Goal: Task Accomplishment & Management: Manage account settings

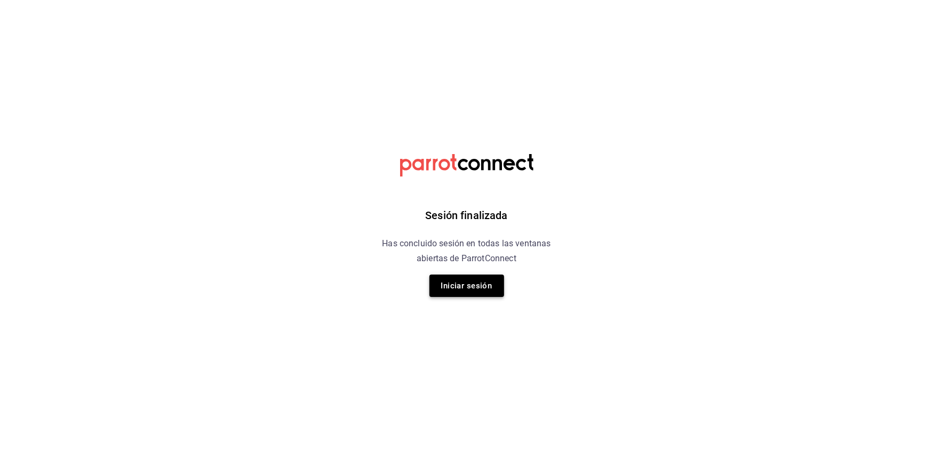
click at [456, 291] on button "Iniciar sesión" at bounding box center [466, 286] width 75 height 22
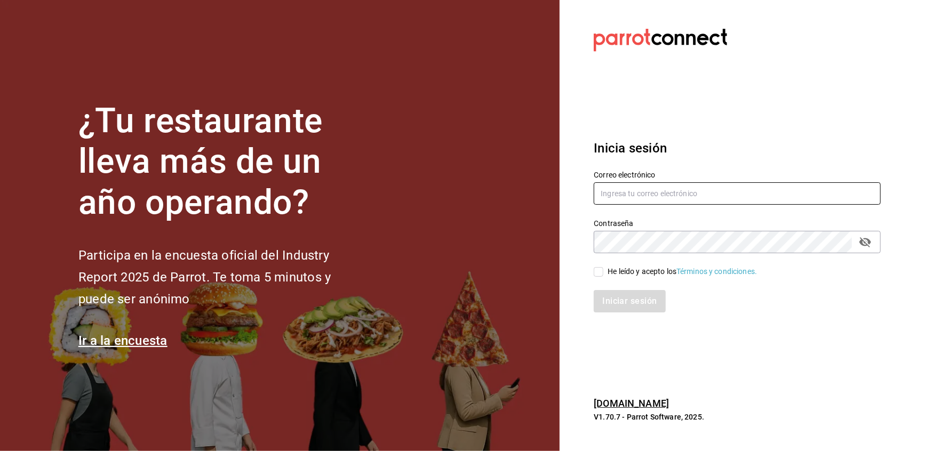
type input "[EMAIL_ADDRESS][DOMAIN_NAME]"
click at [600, 276] on input "He leído y acepto los Términos y condiciones." at bounding box center [599, 272] width 10 height 10
checkbox input "true"
click at [623, 303] on button "Iniciar sesión" at bounding box center [630, 301] width 73 height 22
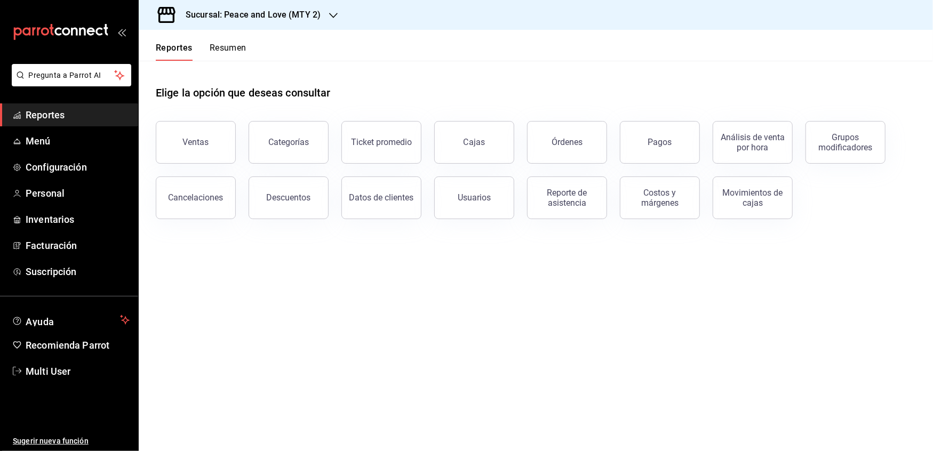
click at [52, 111] on span "Reportes" at bounding box center [78, 115] width 104 height 14
click at [42, 169] on span "Configuración" at bounding box center [78, 167] width 104 height 14
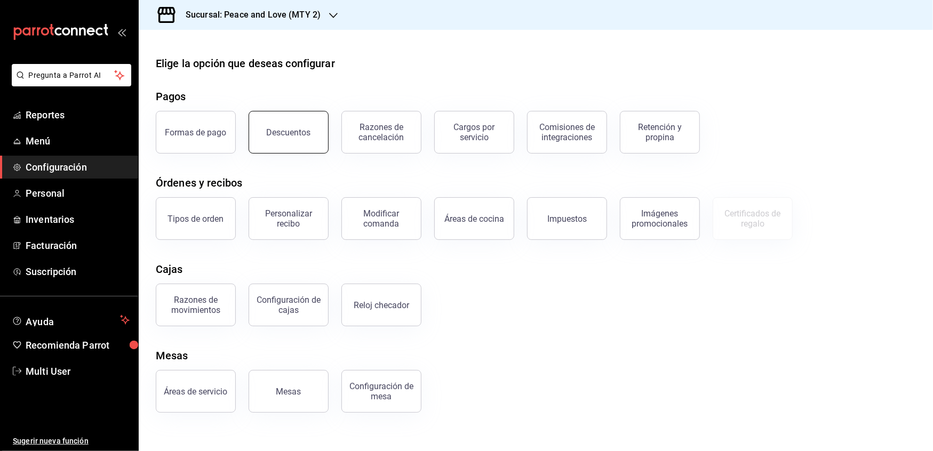
click at [288, 146] on button "Descuentos" at bounding box center [289, 132] width 80 height 43
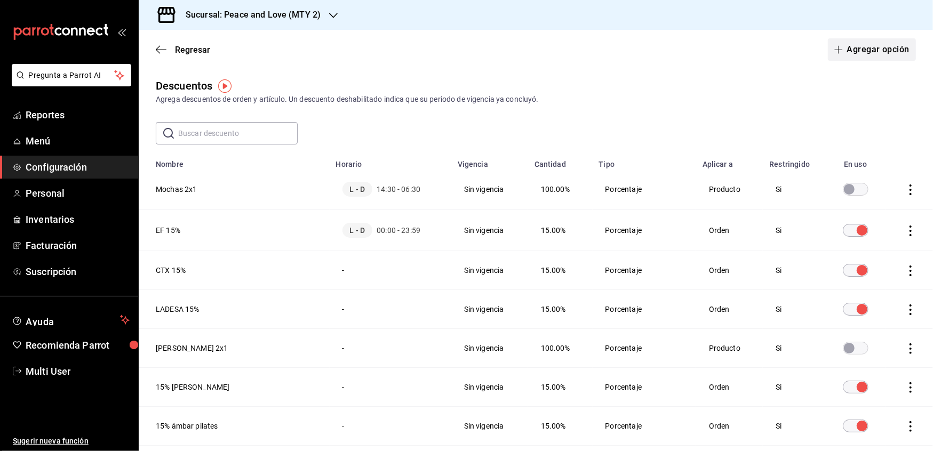
click at [867, 50] on button "Agregar opción" at bounding box center [872, 49] width 88 height 22
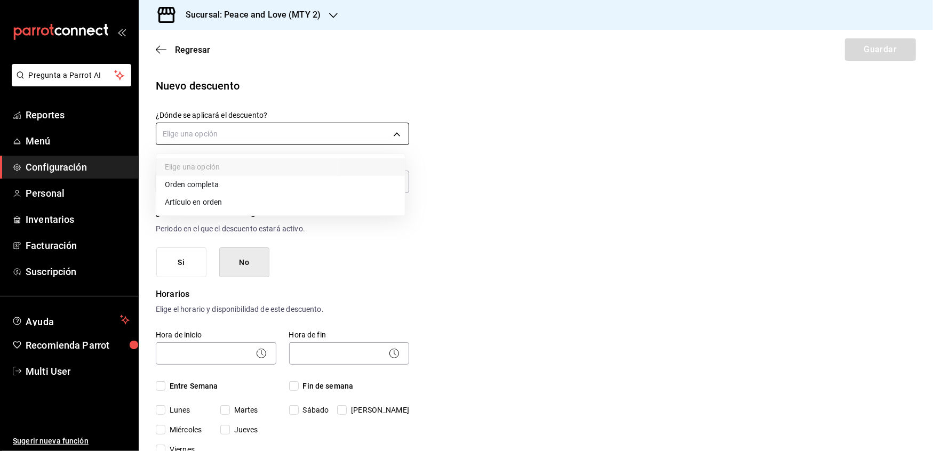
click at [267, 140] on body "Pregunta a Parrot AI Reportes Menú Configuración Personal Inventarios Facturaci…" at bounding box center [466, 225] width 933 height 451
click at [211, 207] on li "Artículo en orden" at bounding box center [280, 203] width 249 height 18
click at [229, 134] on body "Pregunta a Parrot AI Reportes Menú Configuración Personal Inventarios Facturaci…" at bounding box center [466, 225] width 933 height 451
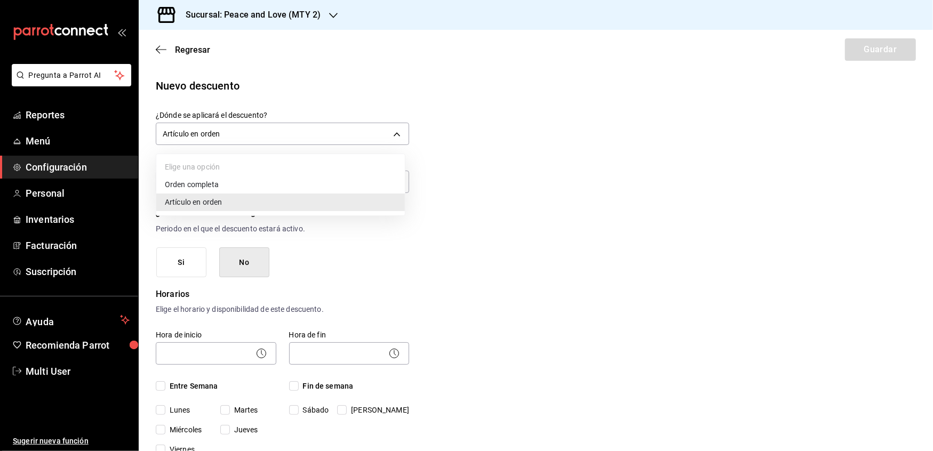
click at [202, 187] on li "Orden completa" at bounding box center [280, 185] width 249 height 18
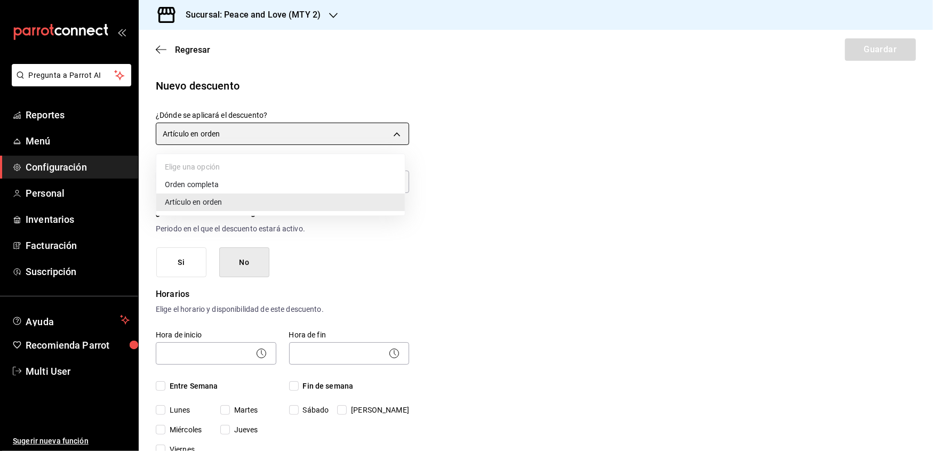
type input "ORDER"
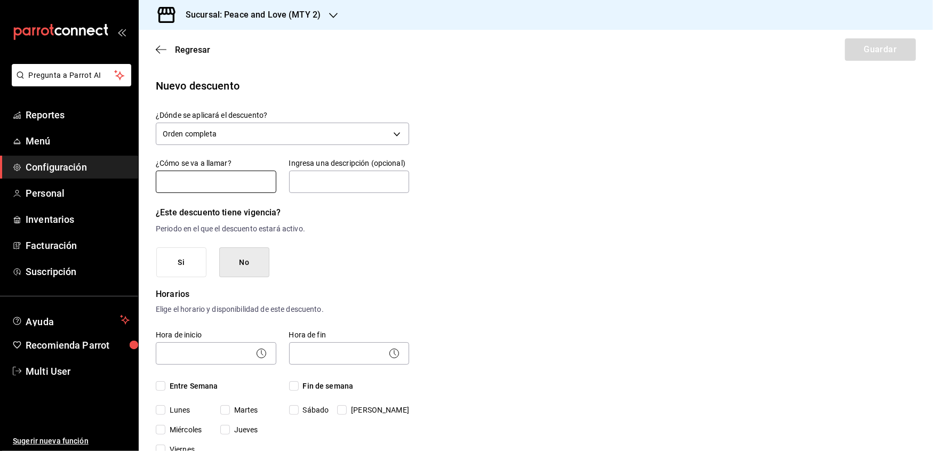
click at [201, 180] on input "text" at bounding box center [216, 182] width 121 height 22
type input "!"
type input "Cupón Verde 15% AS"
click at [188, 276] on button "Si" at bounding box center [181, 262] width 50 height 30
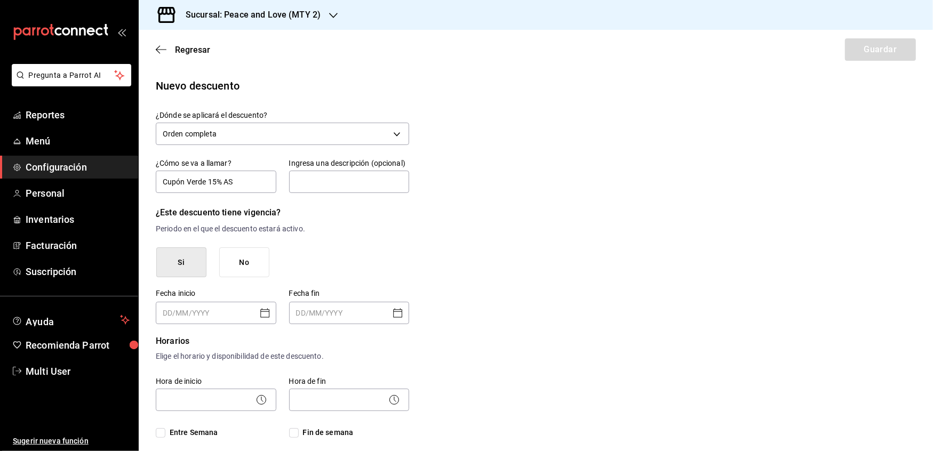
click at [266, 315] on icon "Open calendar" at bounding box center [265, 313] width 13 height 13
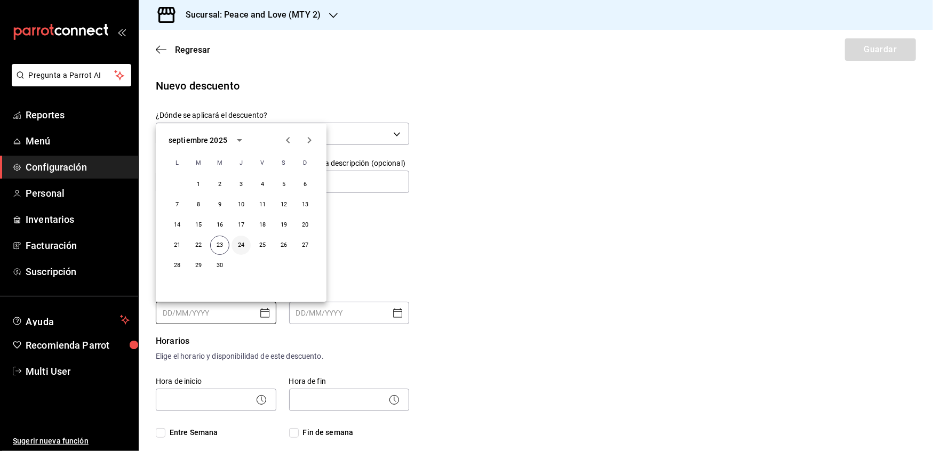
click at [237, 243] on button "24" at bounding box center [240, 245] width 19 height 19
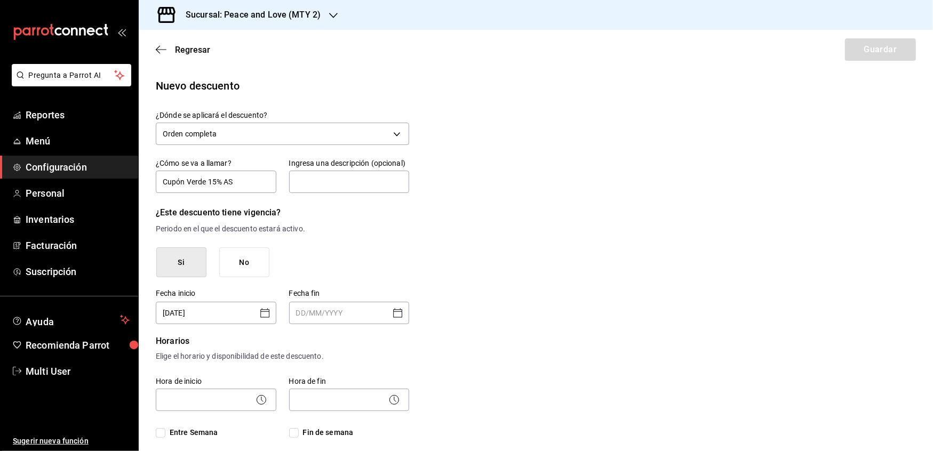
type input "[DATE]"
click at [397, 313] on icon "Open calendar" at bounding box center [397, 313] width 13 height 13
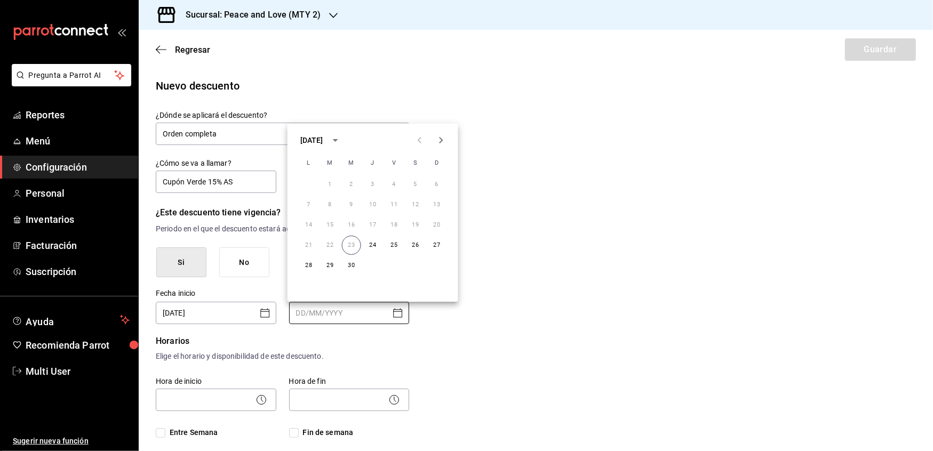
click at [440, 144] on icon "Next month" at bounding box center [441, 140] width 13 height 13
click at [325, 267] on button "29" at bounding box center [330, 265] width 19 height 19
type input "[DATE]"
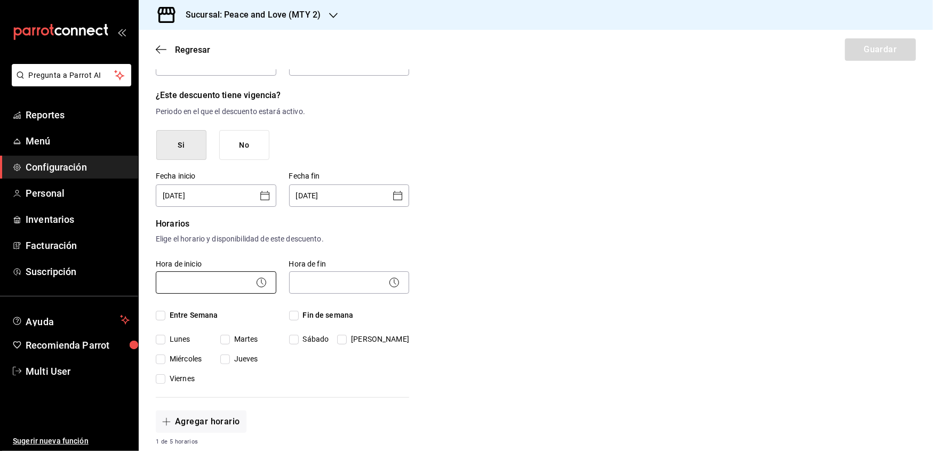
scroll to position [119, 0]
click at [160, 312] on input "Entre Semana" at bounding box center [161, 314] width 10 height 10
checkbox input "true"
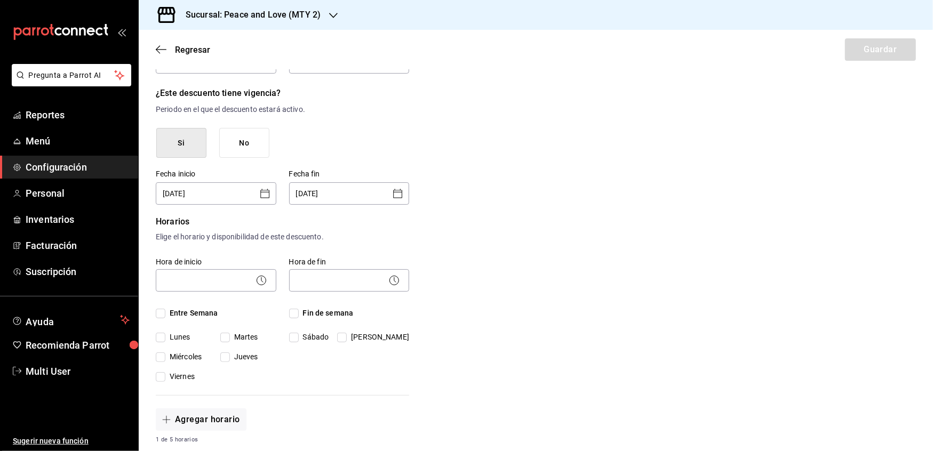
checkbox input "true"
click at [293, 311] on input "Fin de semana" at bounding box center [294, 314] width 10 height 10
checkbox input "true"
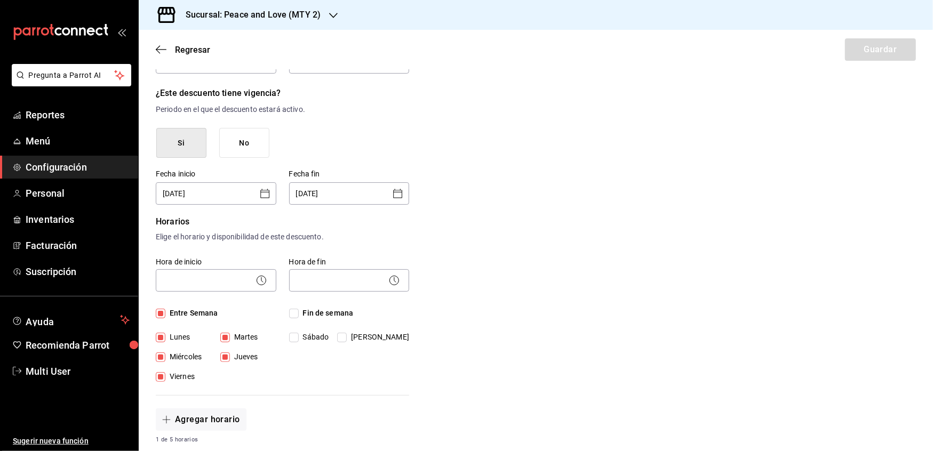
checkbox input "true"
click at [261, 276] on icon at bounding box center [261, 280] width 13 height 13
click at [258, 284] on icon at bounding box center [261, 280] width 13 height 13
click at [222, 284] on body "Pregunta a Parrot AI Reportes Menú Configuración Personal Inventarios Facturaci…" at bounding box center [466, 225] width 933 height 451
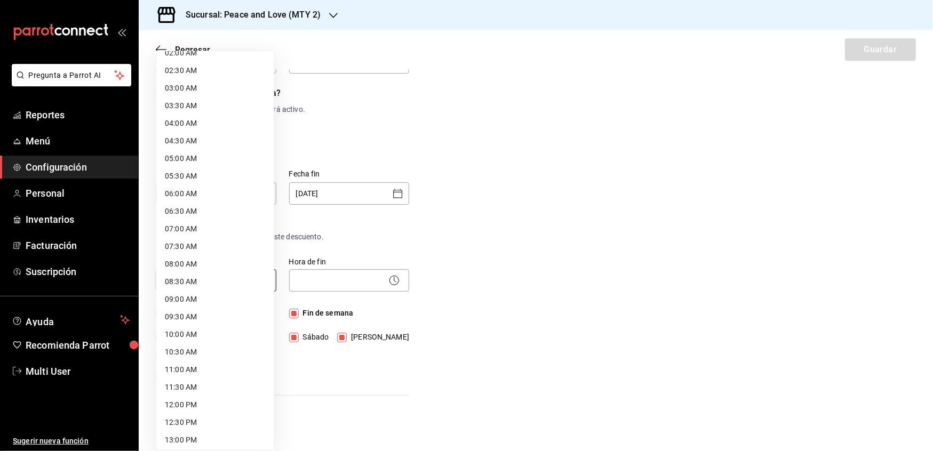
scroll to position [82, 0]
click at [197, 280] on li "08:30 AM" at bounding box center [214, 282] width 117 height 18
type input "08:30"
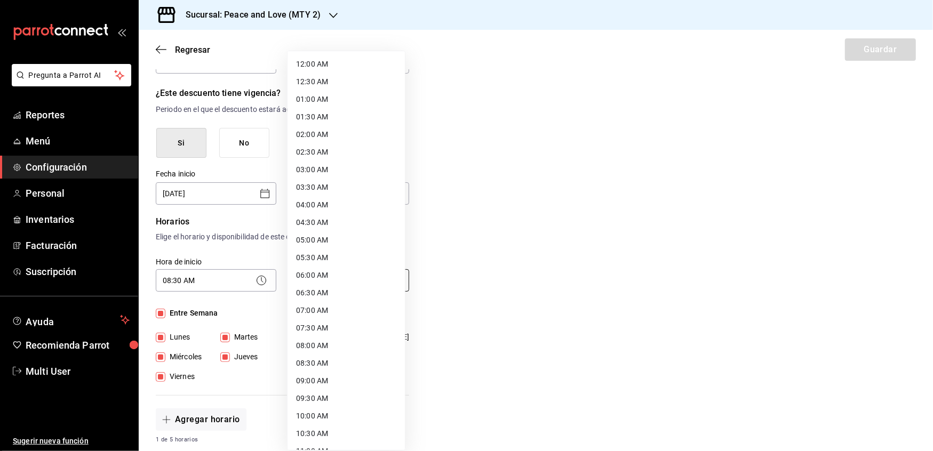
click at [367, 280] on body "Pregunta a Parrot AI Reportes Menú Configuración Personal Inventarios Facturaci…" at bounding box center [466, 225] width 933 height 451
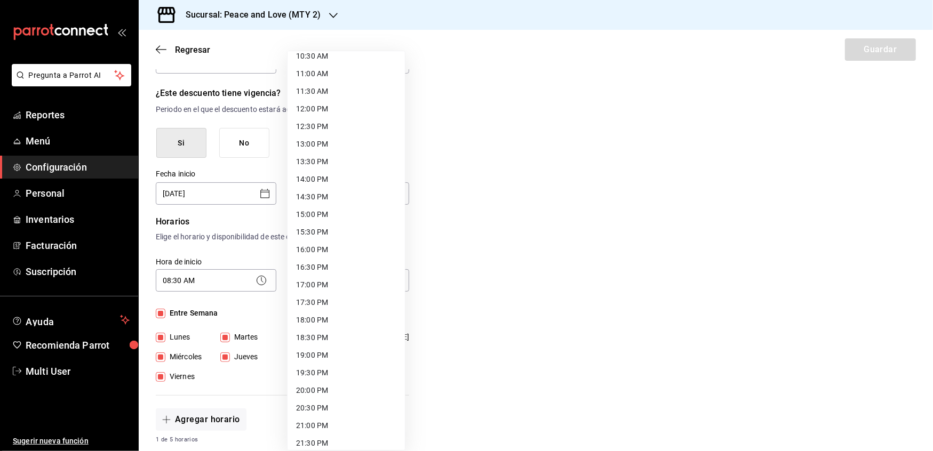
click at [350, 445] on li "21:30 PM" at bounding box center [345, 444] width 117 height 18
type input "21:30"
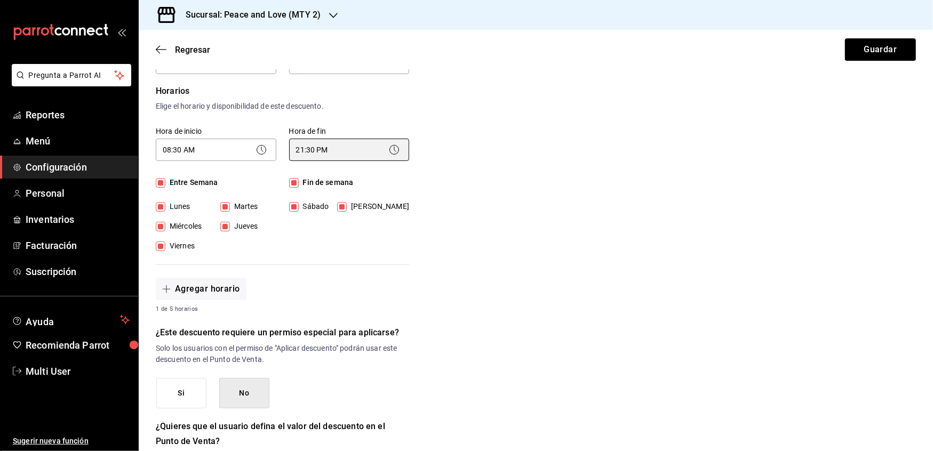
scroll to position [251, 0]
click at [259, 154] on icon at bounding box center [261, 149] width 13 height 13
click at [227, 149] on body "Pregunta a Parrot AI Reportes Menú Configuración Personal Inventarios Facturaci…" at bounding box center [466, 225] width 933 height 451
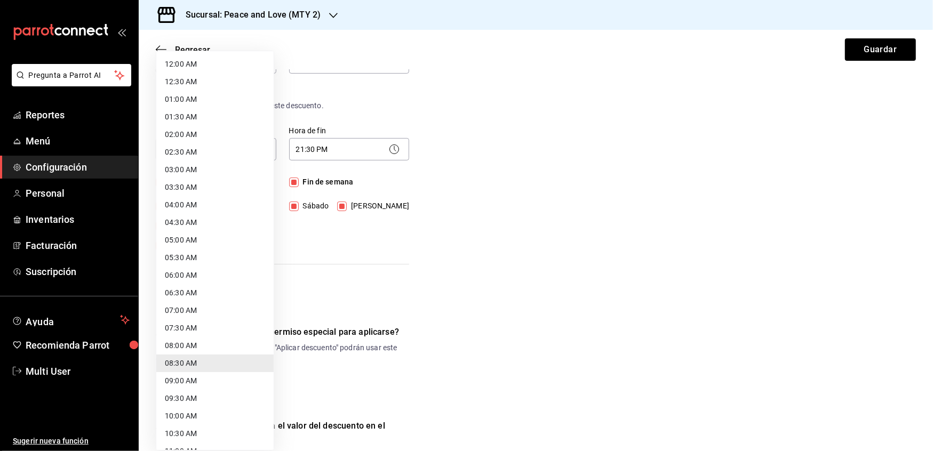
click at [180, 306] on li "07:00 AM" at bounding box center [214, 311] width 117 height 18
type input "07:00"
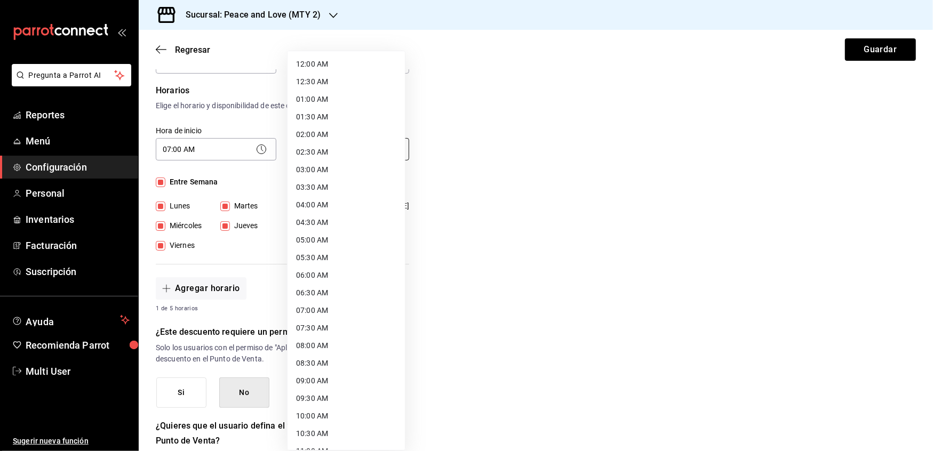
click at [329, 146] on body "Pregunta a Parrot AI Reportes Menú Configuración Personal Inventarios Facturaci…" at bounding box center [466, 225] width 933 height 451
click at [304, 416] on li "23:30 PM" at bounding box center [345, 420] width 117 height 18
type input "23:30"
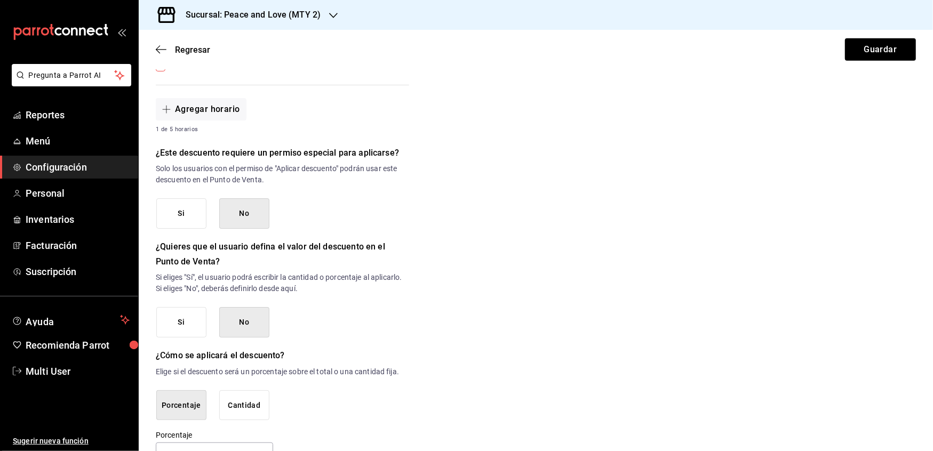
scroll to position [431, 0]
click at [239, 216] on button "No" at bounding box center [244, 212] width 50 height 30
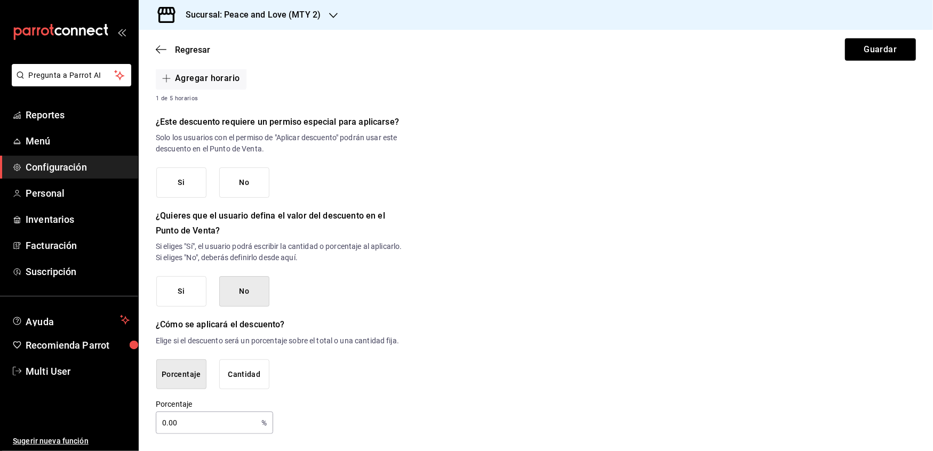
click at [228, 421] on input "0.00" at bounding box center [206, 422] width 101 height 21
type input "0"
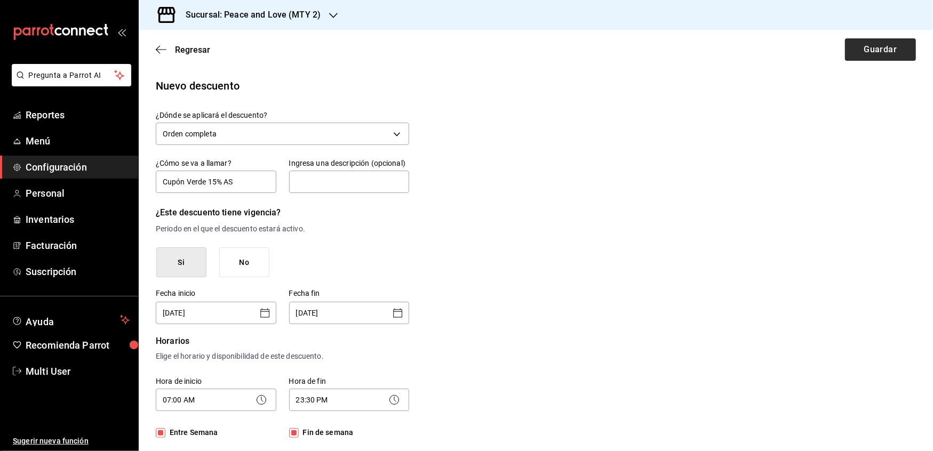
type input "15"
click at [850, 54] on button "Guardar" at bounding box center [880, 49] width 71 height 22
click at [239, 276] on button "No" at bounding box center [244, 262] width 50 height 30
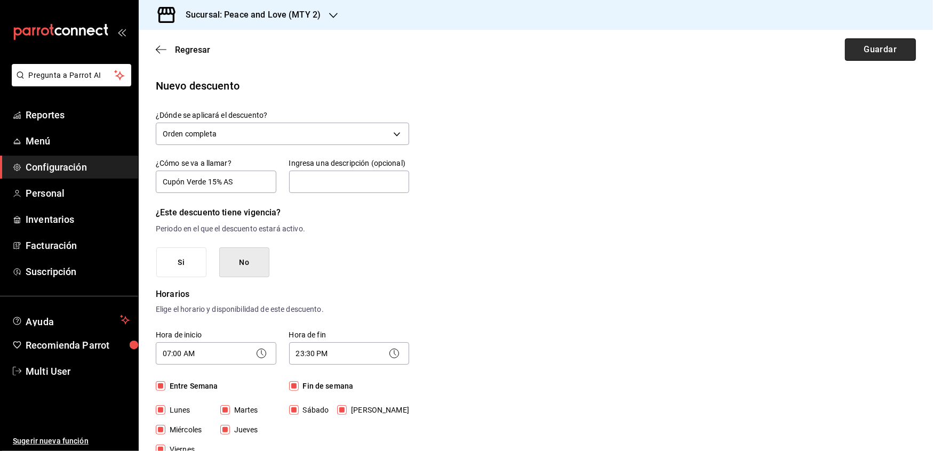
click at [859, 45] on button "Guardar" at bounding box center [880, 49] width 71 height 22
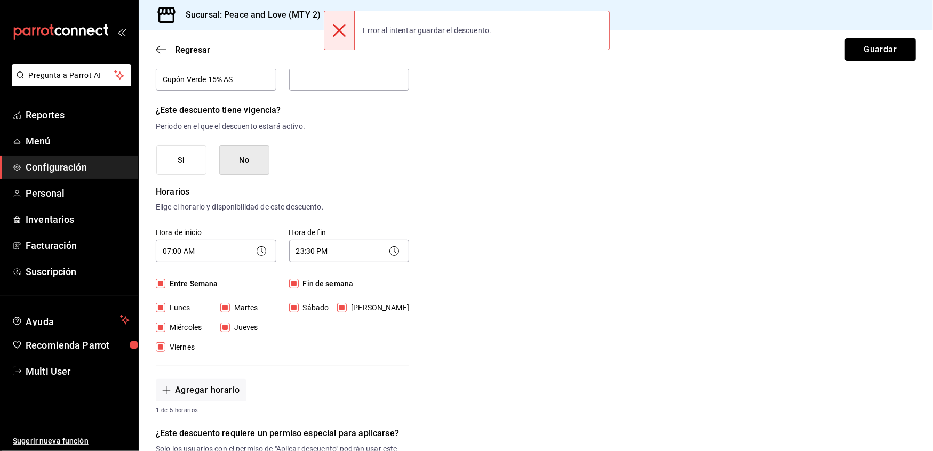
scroll to position [103, 0]
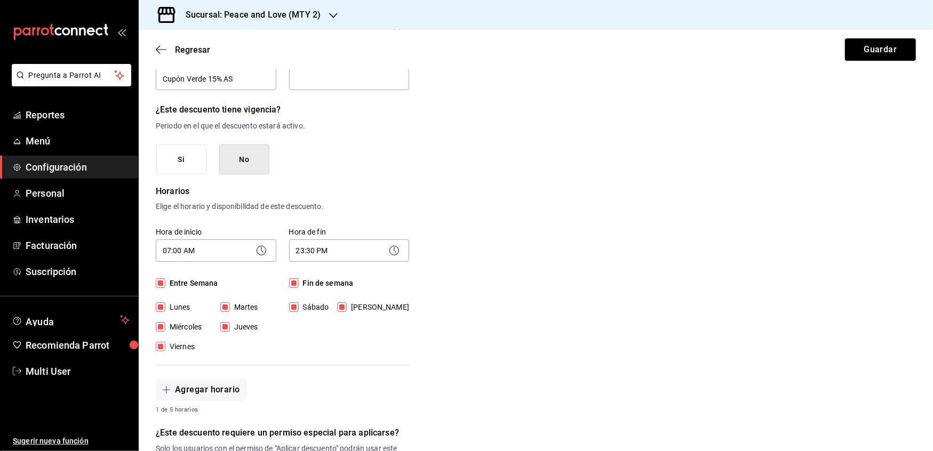
click at [162, 284] on input "Entre Semana" at bounding box center [161, 283] width 10 height 10
checkbox input "false"
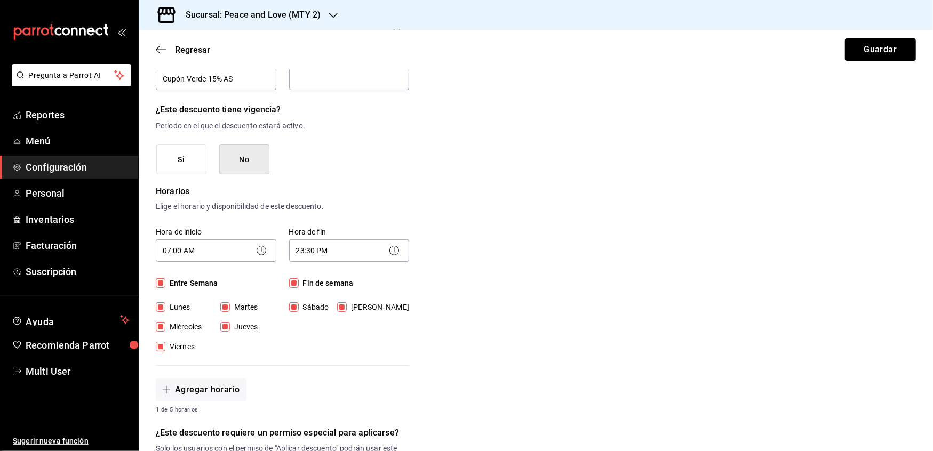
checkbox input "false"
click at [291, 285] on input "Fin de semana" at bounding box center [294, 283] width 10 height 10
checkbox input "false"
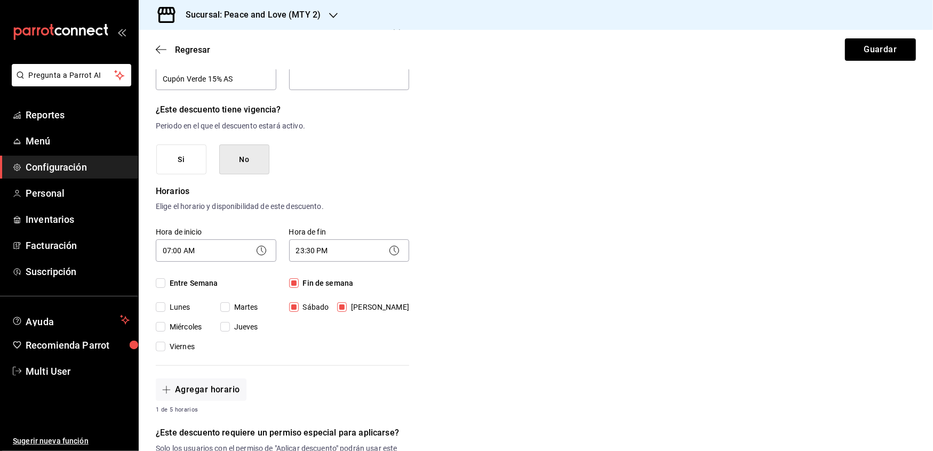
checkbox input "false"
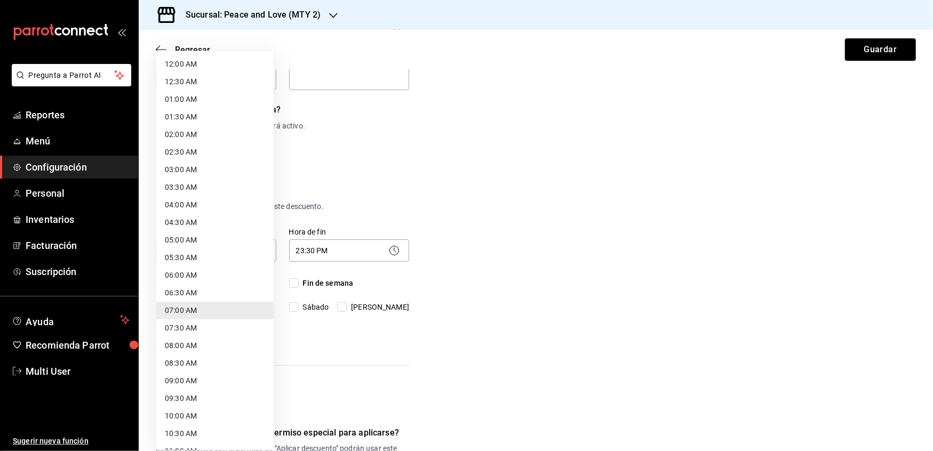
drag, startPoint x: 224, startPoint y: 250, endPoint x: 55, endPoint y: 218, distance: 171.4
click at [55, 218] on body "Pregunta a Parrot AI Reportes Menú Configuración Personal Inventarios Facturaci…" at bounding box center [466, 225] width 933 height 451
click at [355, 292] on div at bounding box center [466, 225] width 933 height 451
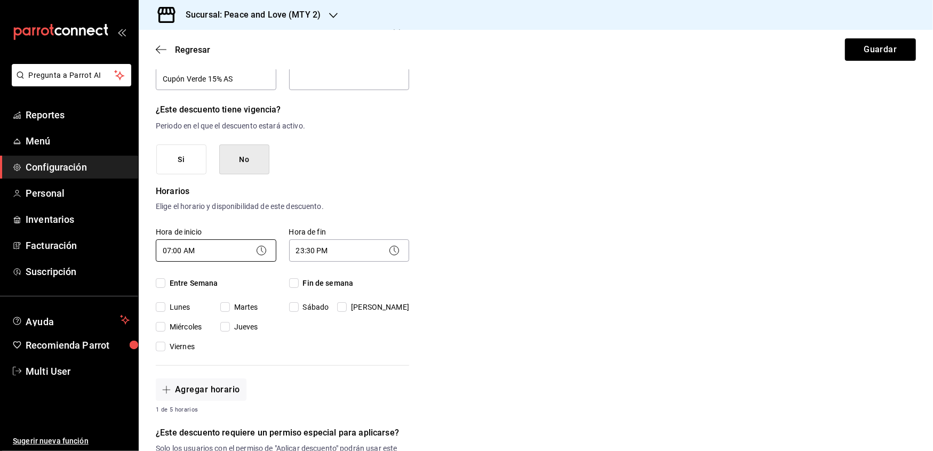
click at [210, 249] on body "Pregunta a Parrot AI Reportes Menú Configuración Personal Inventarios Facturaci…" at bounding box center [466, 225] width 933 height 451
click at [869, 57] on button "Guardar" at bounding box center [880, 49] width 71 height 22
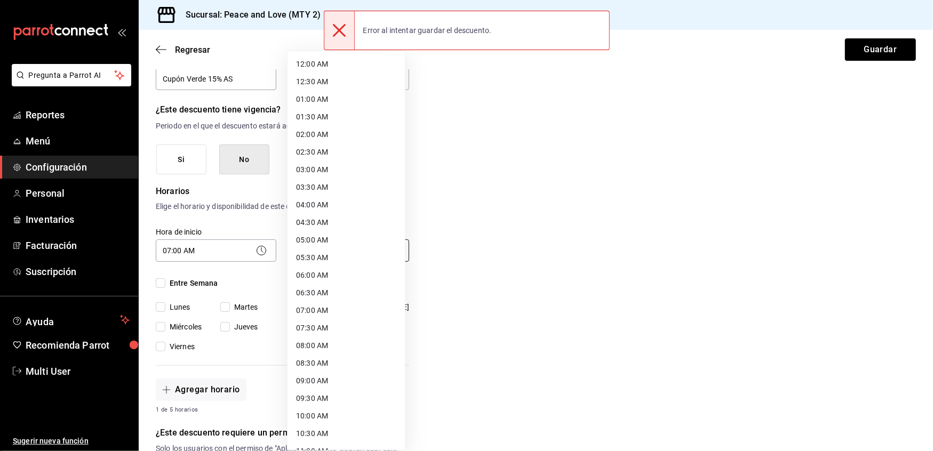
click at [301, 253] on body "Pregunta a Parrot AI Reportes Menú Configuración Personal Inventarios Facturaci…" at bounding box center [466, 225] width 933 height 451
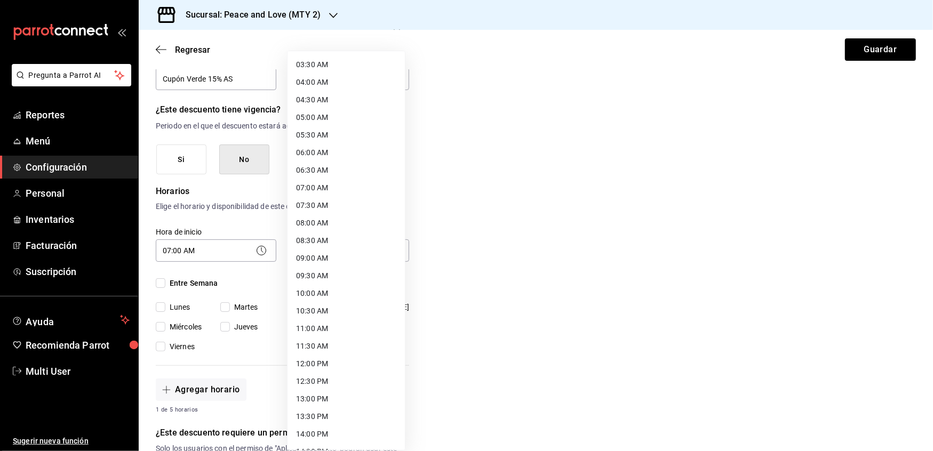
scroll to position [0, 0]
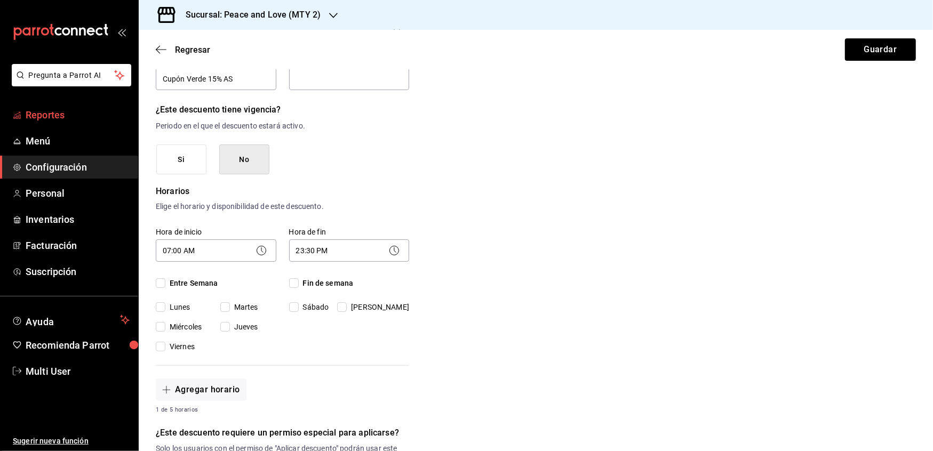
click at [50, 113] on span "Reportes" at bounding box center [78, 115] width 104 height 14
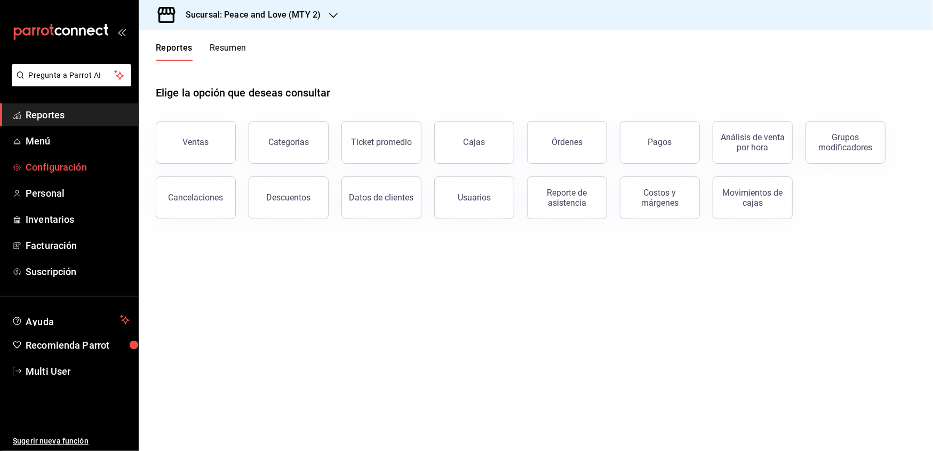
click at [43, 164] on span "Configuración" at bounding box center [78, 167] width 104 height 14
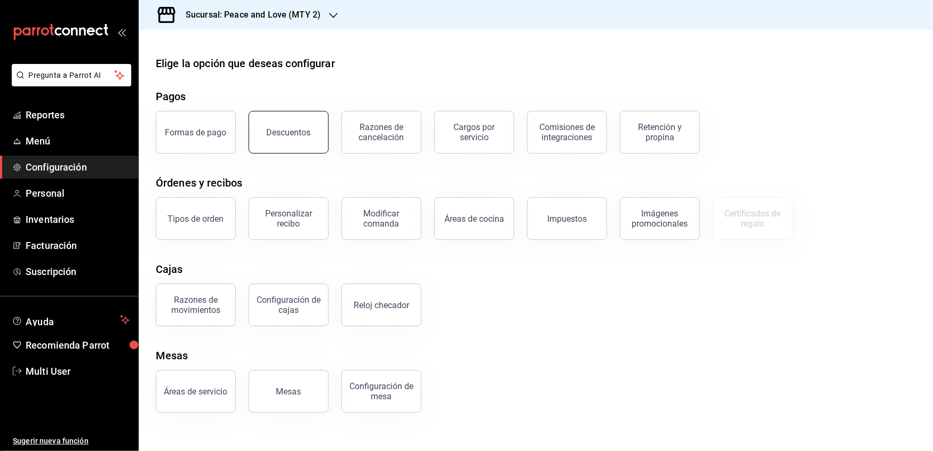
click at [275, 126] on button "Descuentos" at bounding box center [289, 132] width 80 height 43
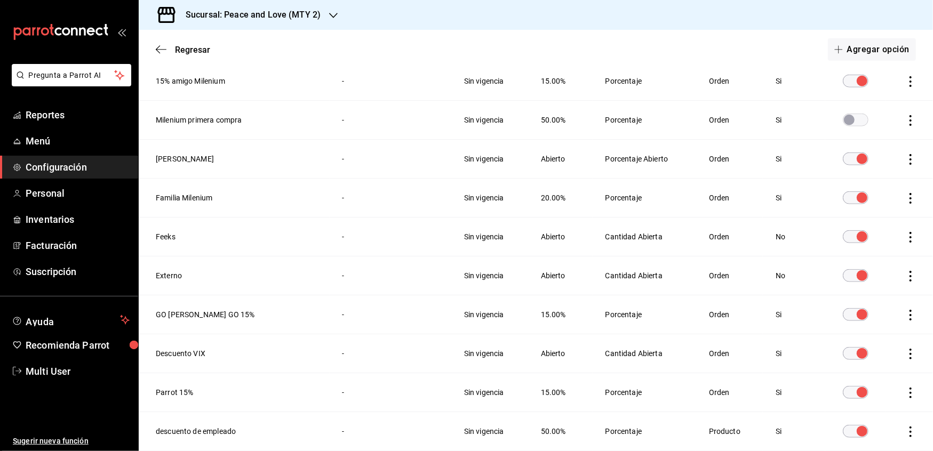
scroll to position [669, 0]
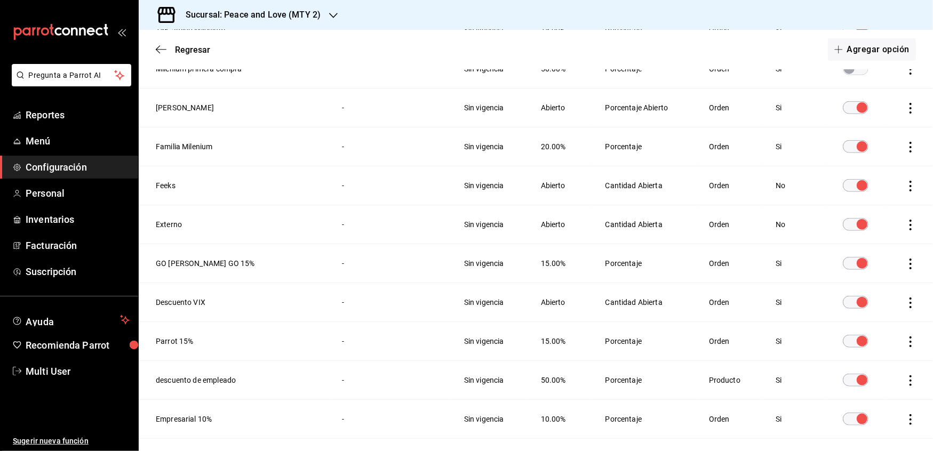
click at [846, 304] on input "discountsTable" at bounding box center [862, 302] width 38 height 13
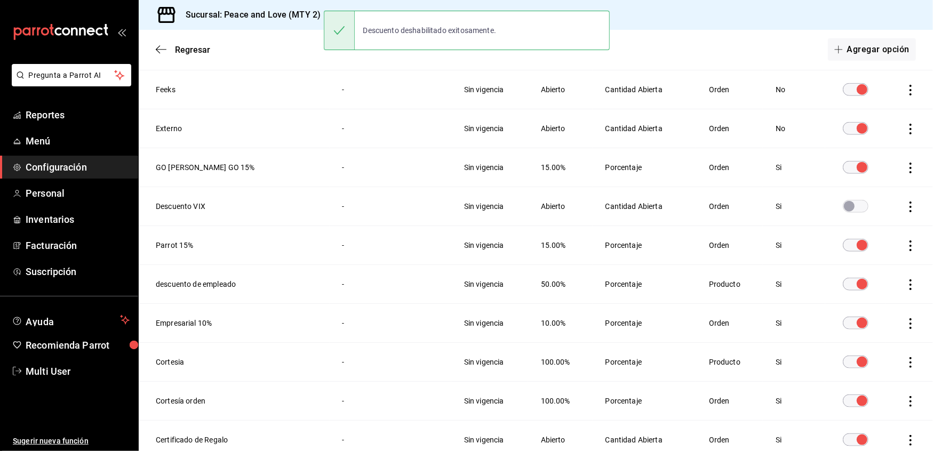
scroll to position [766, 0]
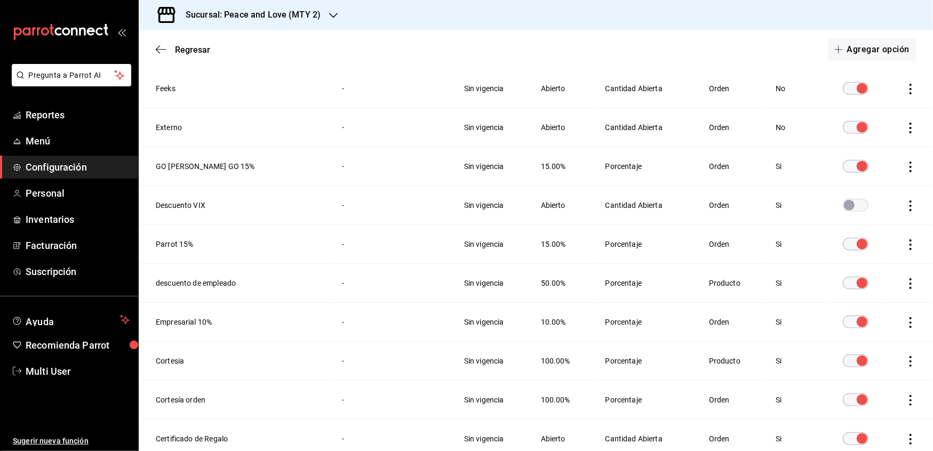
click at [854, 324] on input "discountsTable" at bounding box center [862, 322] width 38 height 13
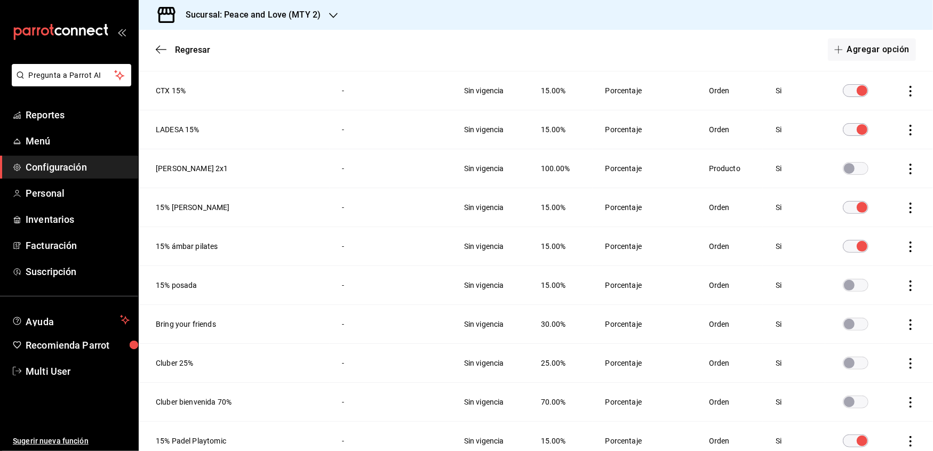
scroll to position [0, 0]
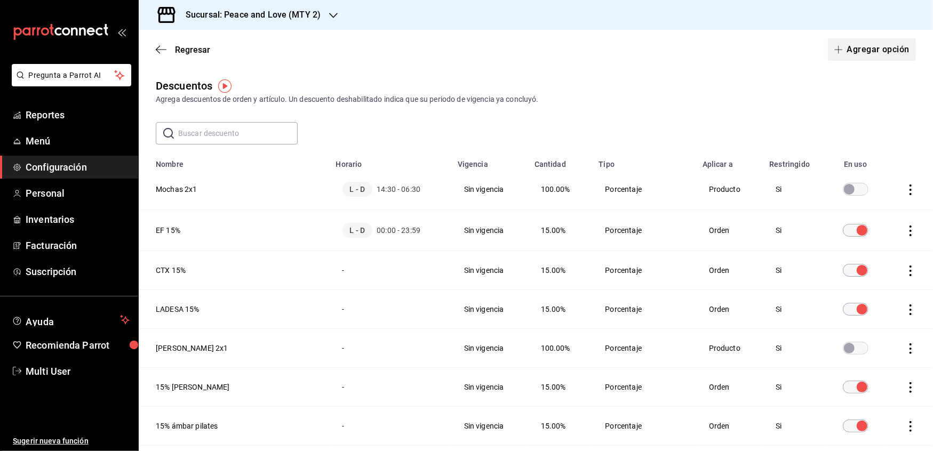
click at [854, 57] on button "Agregar opción" at bounding box center [872, 49] width 88 height 22
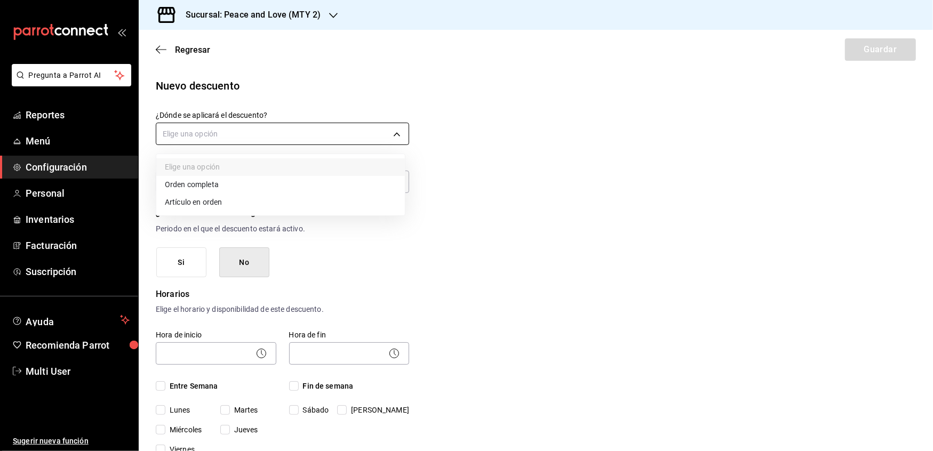
click at [352, 133] on body "Pregunta a Parrot AI Reportes Menú Configuración Personal Inventarios Facturaci…" at bounding box center [466, 225] width 933 height 451
click at [256, 185] on li "Orden completa" at bounding box center [280, 185] width 249 height 18
type input "ORDER"
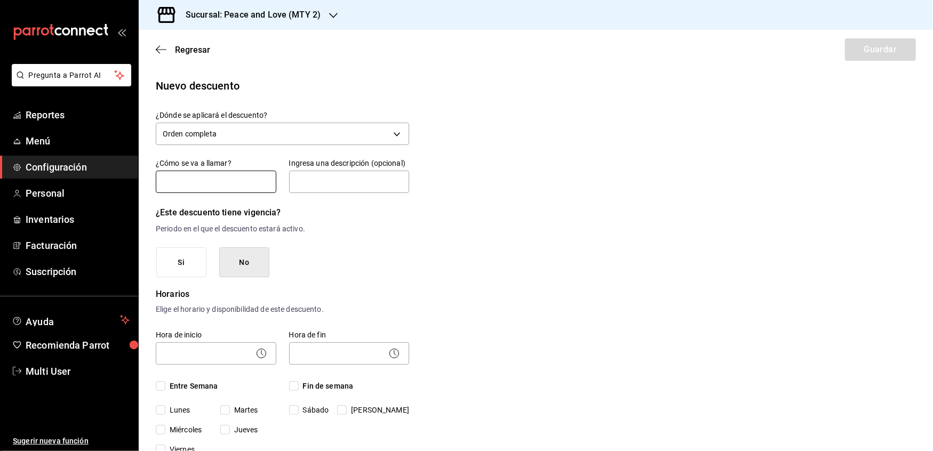
click at [231, 190] on input "text" at bounding box center [216, 182] width 121 height 22
type input "Cupón Verde 15% AS"
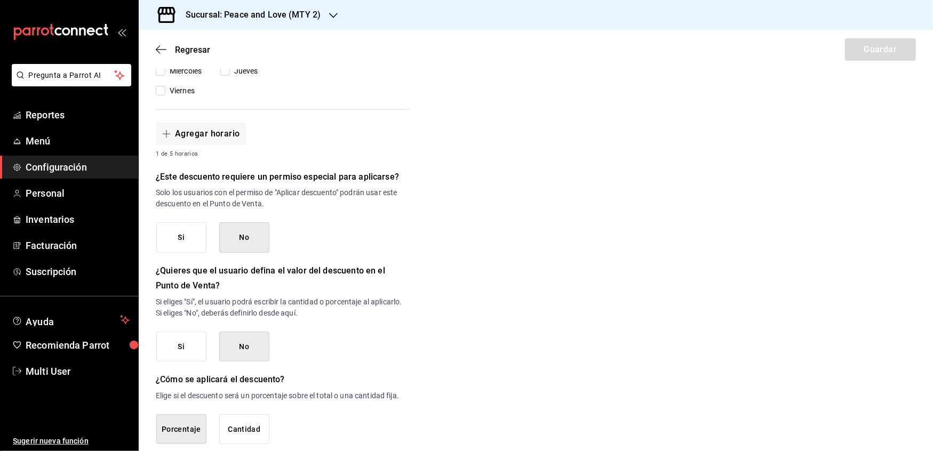
scroll to position [415, 0]
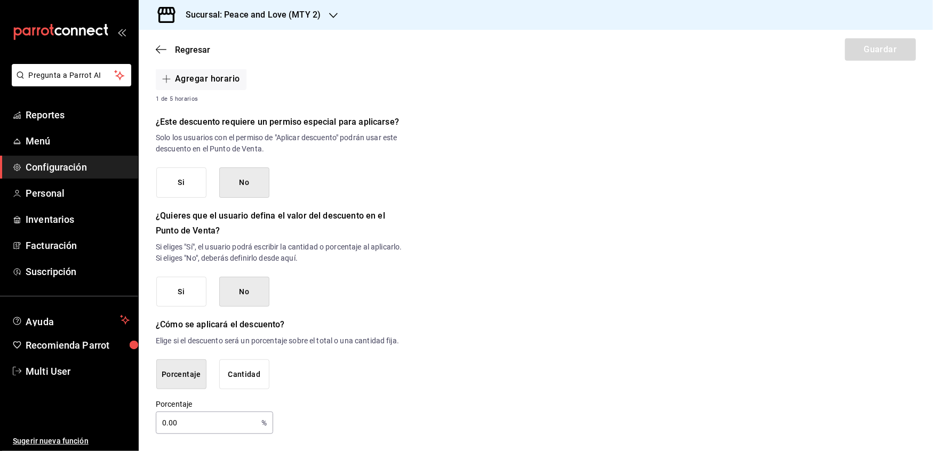
click at [212, 427] on input "0.00" at bounding box center [206, 422] width 101 height 21
drag, startPoint x: 212, startPoint y: 426, endPoint x: 107, endPoint y: 413, distance: 105.3
click at [107, 413] on div "Pregunta a Parrot AI Reportes Menú Configuración Personal Inventarios Facturaci…" at bounding box center [466, 225] width 933 height 451
click at [429, 287] on div "Nuevo descuento ¿Dónde se aplicará el descuento? Orden completa ORDER ¿Cómo se …" at bounding box center [536, 49] width 794 height 770
click at [205, 426] on input "15" at bounding box center [206, 422] width 101 height 21
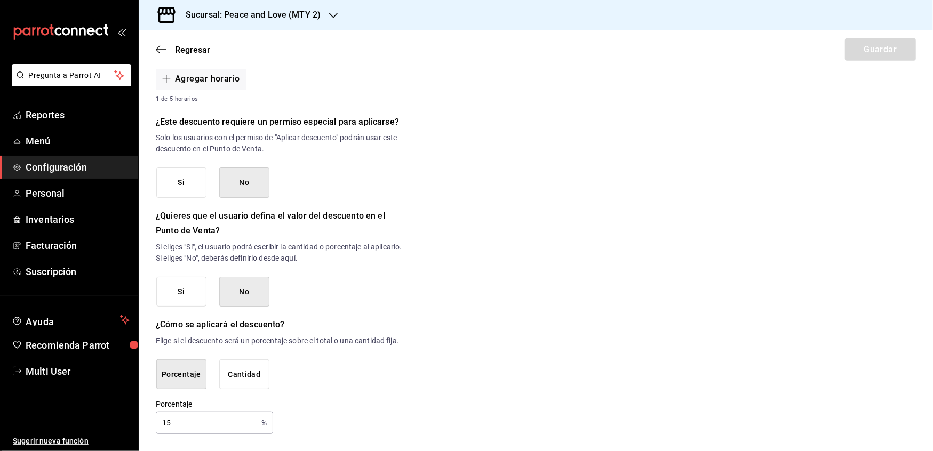
type input "1"
click at [186, 374] on button "Porcentaje" at bounding box center [181, 374] width 50 height 30
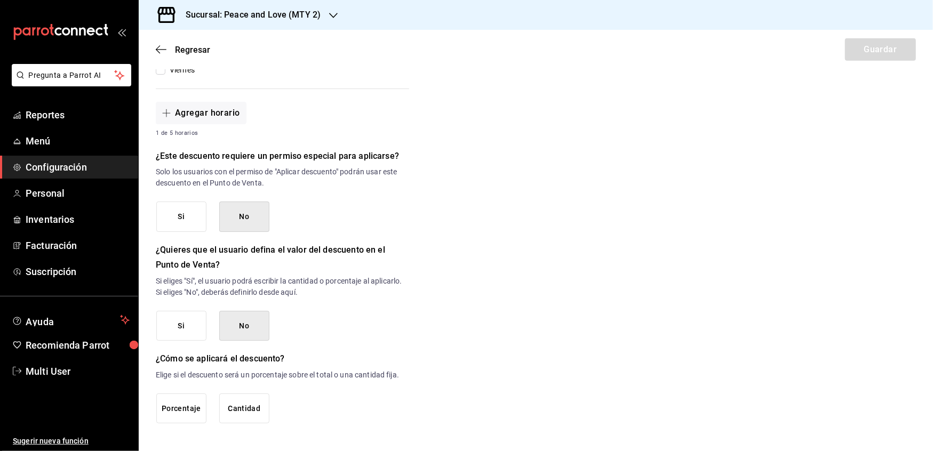
click at [181, 411] on button "Porcentaje" at bounding box center [181, 409] width 50 height 30
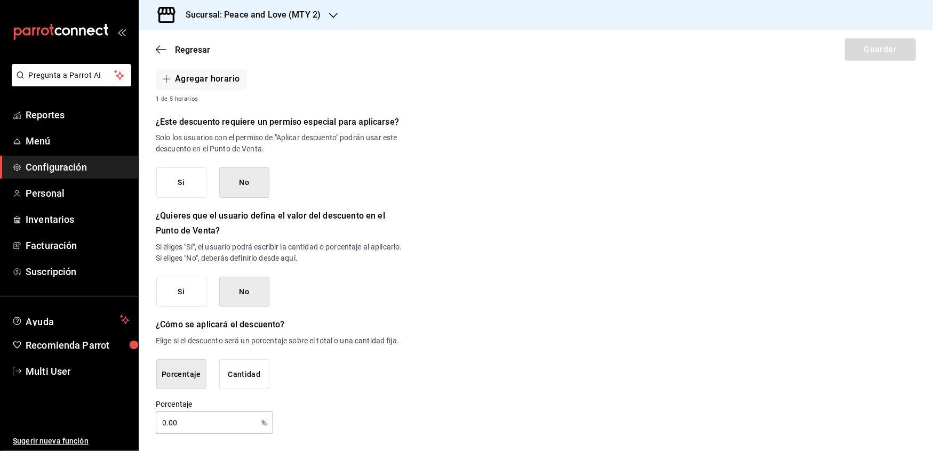
click at [182, 425] on input "0.00" at bounding box center [206, 422] width 101 height 21
type input "0"
type input "15"
click at [173, 382] on button "Porcentaje" at bounding box center [181, 374] width 50 height 30
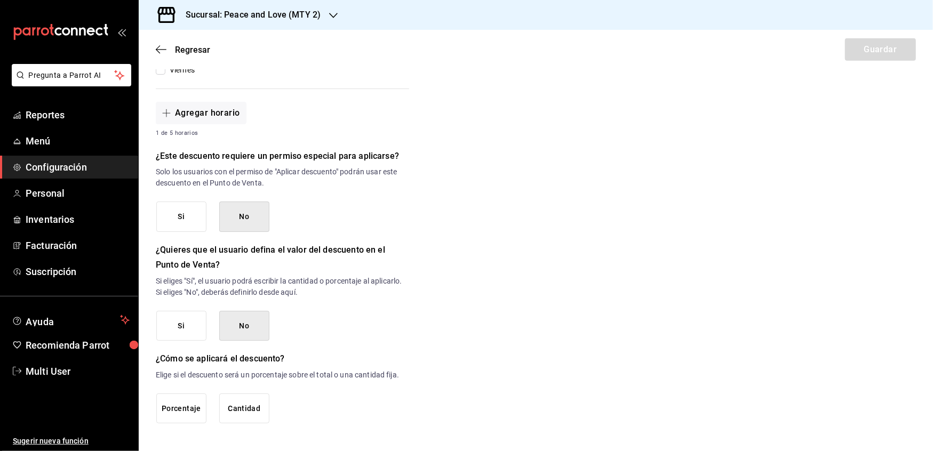
click at [173, 408] on button "Porcentaje" at bounding box center [181, 409] width 50 height 30
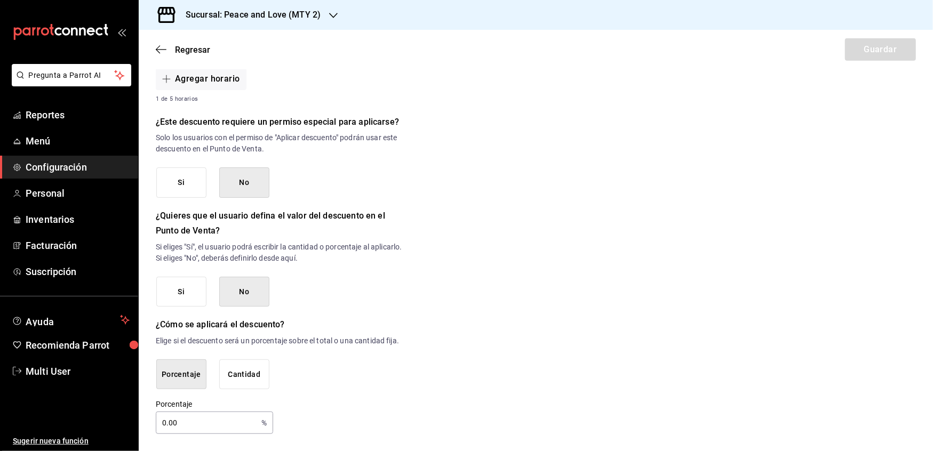
click at [185, 432] on input "0.00" at bounding box center [206, 422] width 101 height 21
type input "0"
type input "15"
click at [194, 180] on button "Si" at bounding box center [181, 182] width 50 height 30
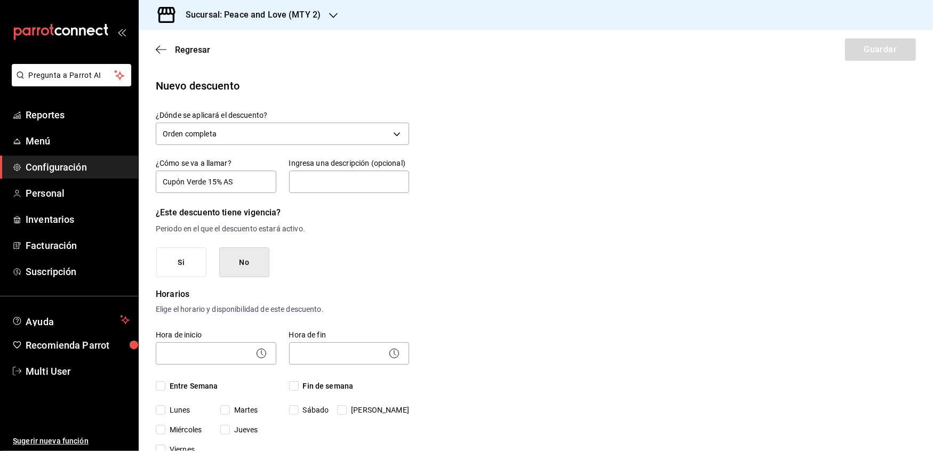
scroll to position [0, 0]
click at [243, 190] on input "Cupón Verde 15% AS" at bounding box center [216, 182] width 121 height 22
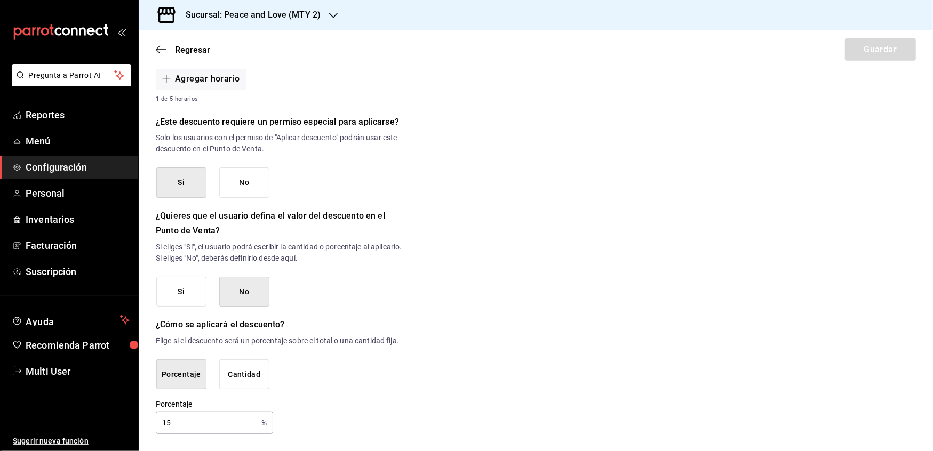
type input "Cupón Verde"
click at [155, 48] on div "Regresar Guardar" at bounding box center [536, 49] width 794 height 39
click at [58, 113] on span "Reportes" at bounding box center [78, 115] width 104 height 14
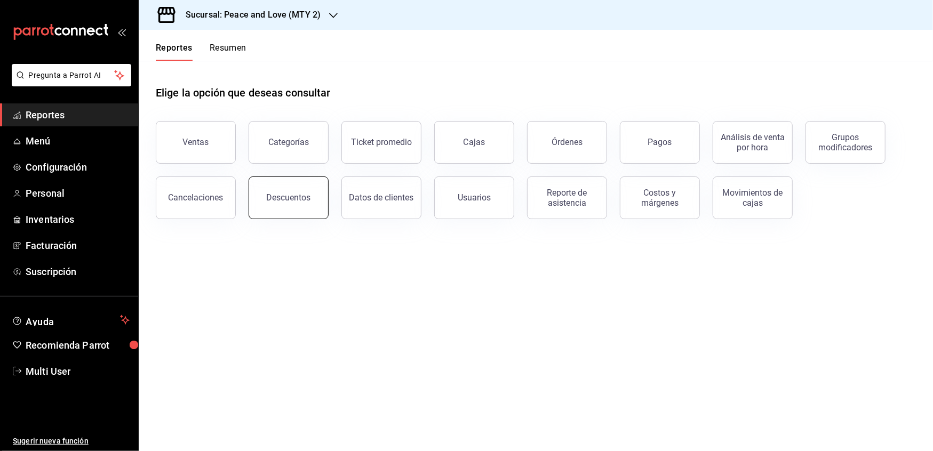
click at [314, 211] on button "Descuentos" at bounding box center [289, 198] width 80 height 43
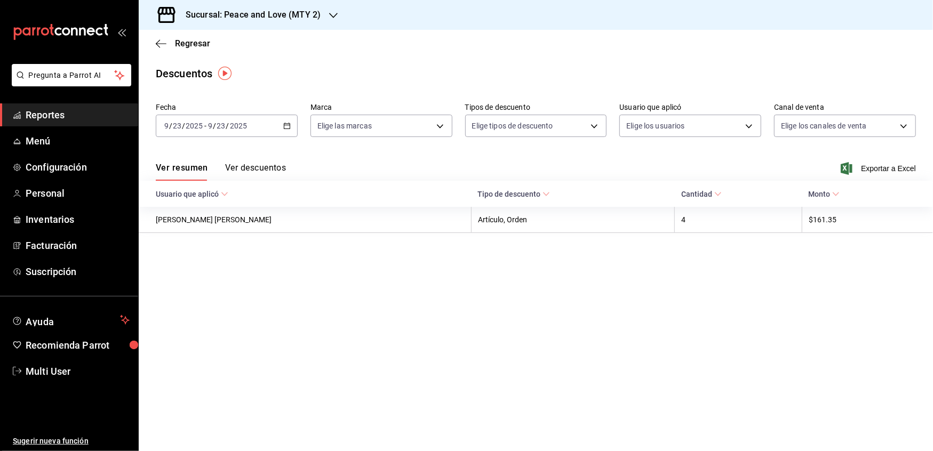
click at [272, 18] on h3 "Sucursal: Peace and Love (MTY 2)" at bounding box center [248, 15] width 143 height 13
click at [194, 70] on span "Peace and Love (REGIA)" at bounding box center [188, 70] width 82 height 11
click at [320, 9] on div "Sucursal: Peace and Love (REGIA)" at bounding box center [244, 15] width 194 height 30
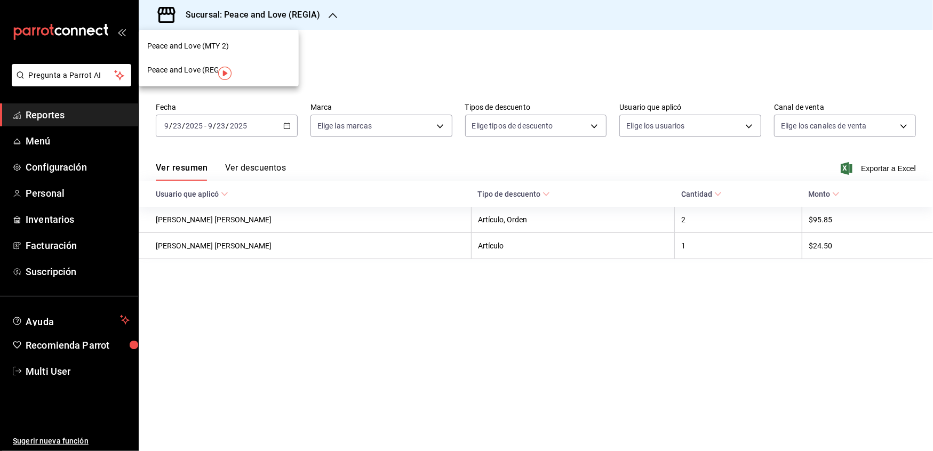
click at [186, 49] on span "Peace and Love (MTY 2)" at bounding box center [188, 46] width 82 height 11
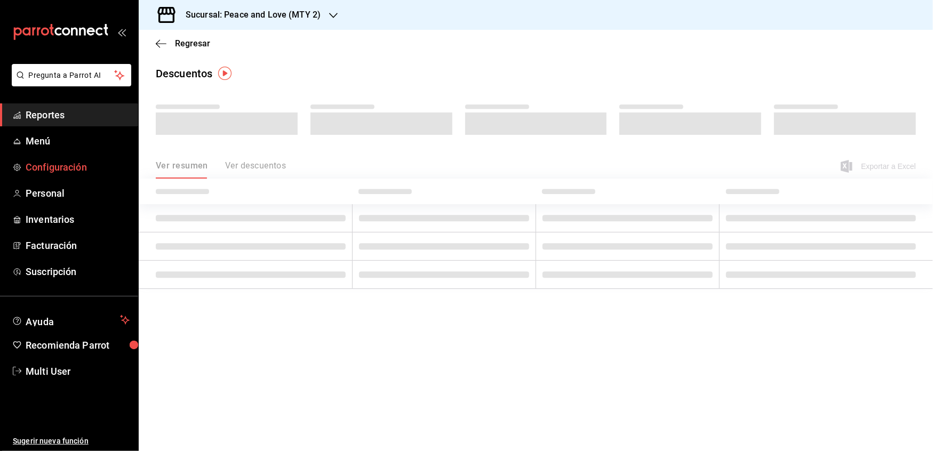
click at [58, 169] on span "Configuración" at bounding box center [78, 167] width 104 height 14
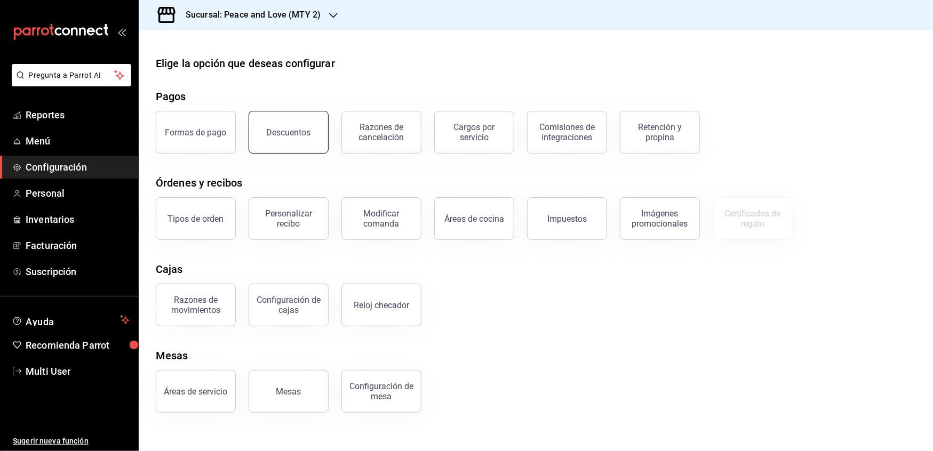
click at [303, 148] on button "Descuentos" at bounding box center [289, 132] width 80 height 43
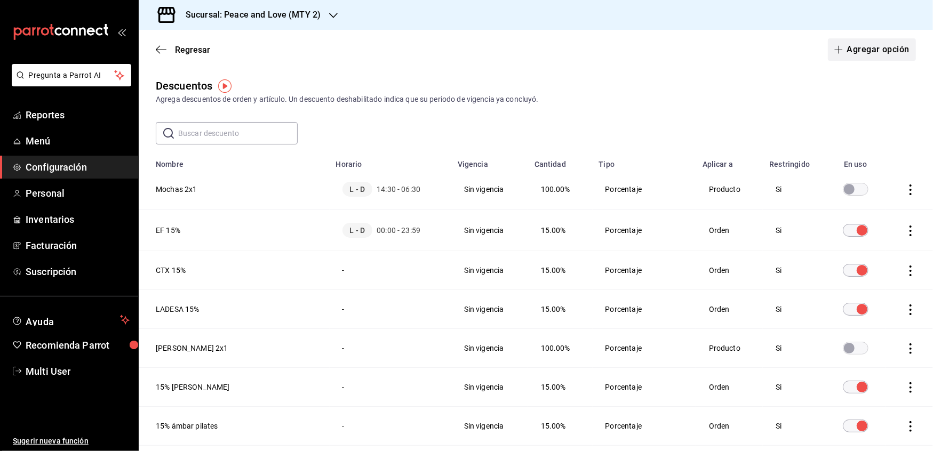
click at [837, 54] on button "Agregar opción" at bounding box center [872, 49] width 88 height 22
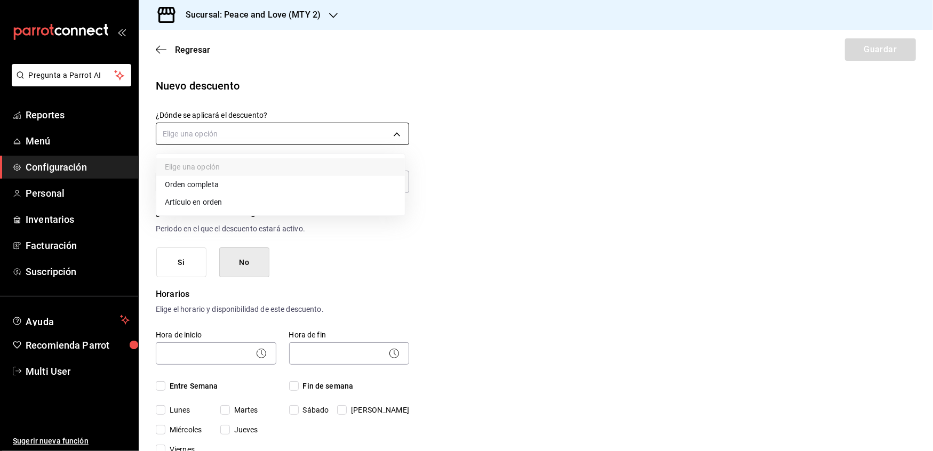
click at [278, 132] on body "Pregunta a Parrot AI Reportes Menú Configuración Personal Inventarios Facturaci…" at bounding box center [466, 225] width 933 height 451
click at [199, 183] on li "Orden completa" at bounding box center [280, 185] width 249 height 18
type input "ORDER"
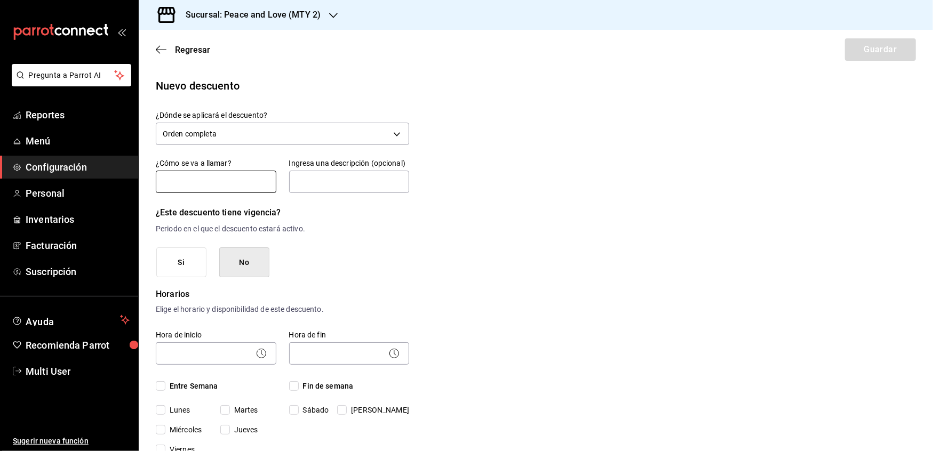
click at [196, 183] on input "text" at bounding box center [216, 182] width 121 height 22
type input "Cupón Verde 15% AS"
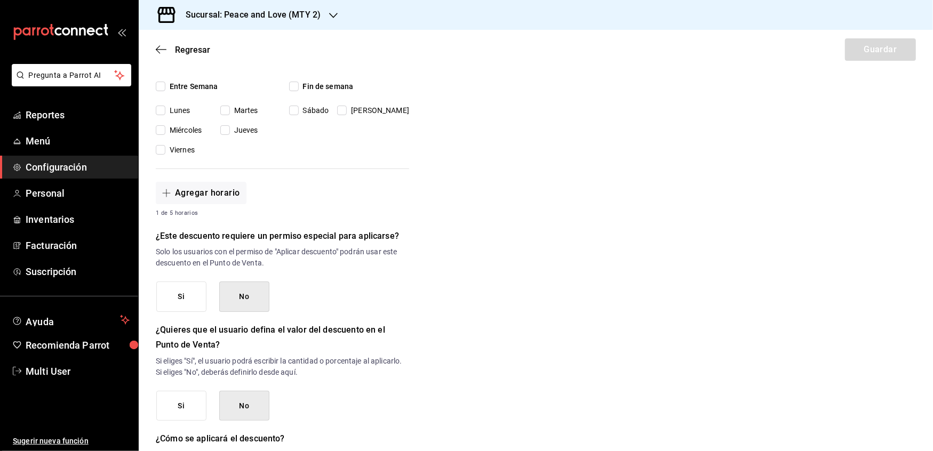
scroll to position [301, 0]
click at [185, 301] on button "Si" at bounding box center [181, 296] width 50 height 30
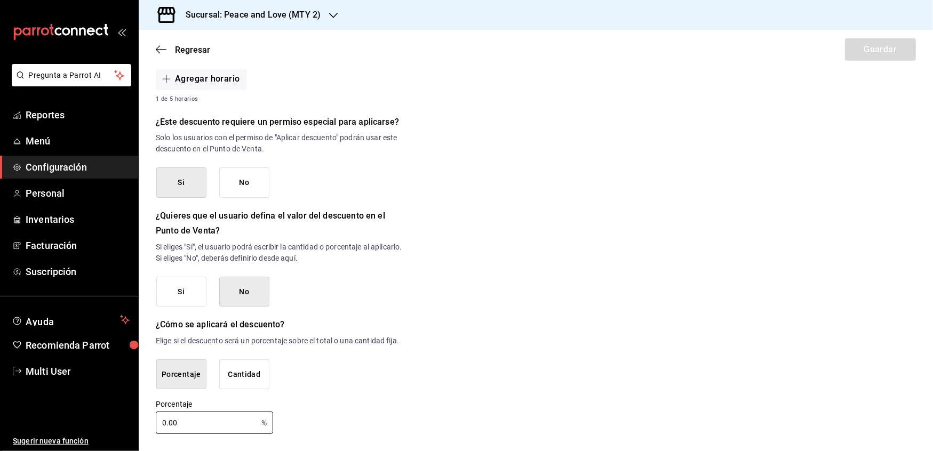
drag, startPoint x: 180, startPoint y: 419, endPoint x: 116, endPoint y: 414, distance: 64.2
click at [116, 414] on div "Pregunta a Parrot AI Reportes Menú Configuración Personal Inventarios Facturaci…" at bounding box center [466, 225] width 933 height 451
type input "15"
click at [871, 51] on div "Regresar Guardar" at bounding box center [536, 49] width 794 height 39
click at [47, 116] on span "Reportes" at bounding box center [78, 115] width 104 height 14
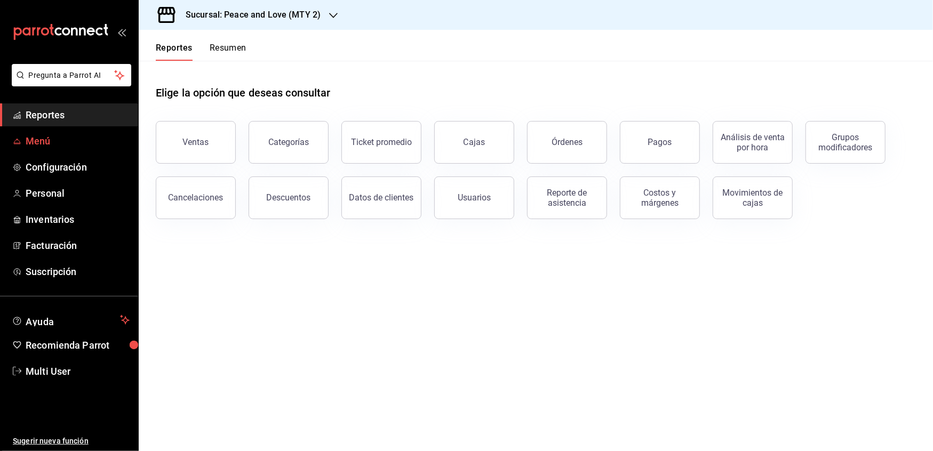
click at [37, 139] on span "Menú" at bounding box center [78, 141] width 104 height 14
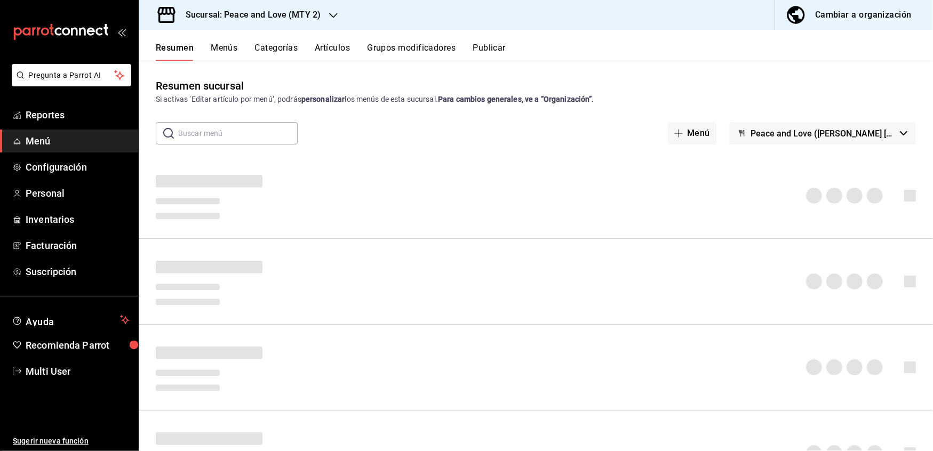
click at [300, 12] on h3 "Sucursal: Peace and Love (MTY 2)" at bounding box center [248, 15] width 143 height 13
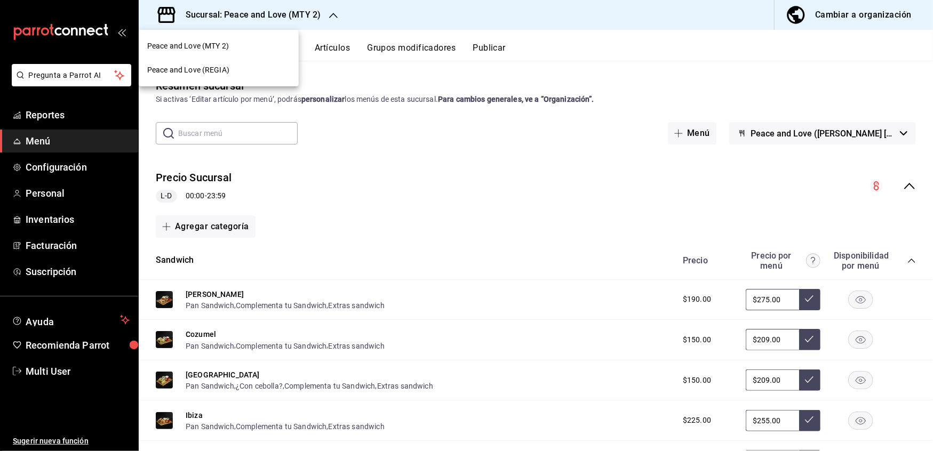
click at [218, 66] on span "Peace and Love (REGIA)" at bounding box center [188, 70] width 82 height 11
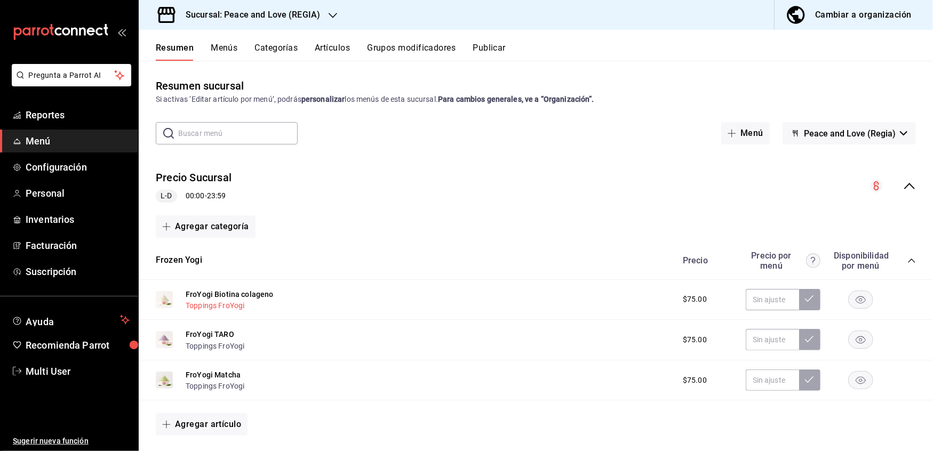
click at [237, 308] on button "Toppings FroYogi" at bounding box center [215, 305] width 59 height 11
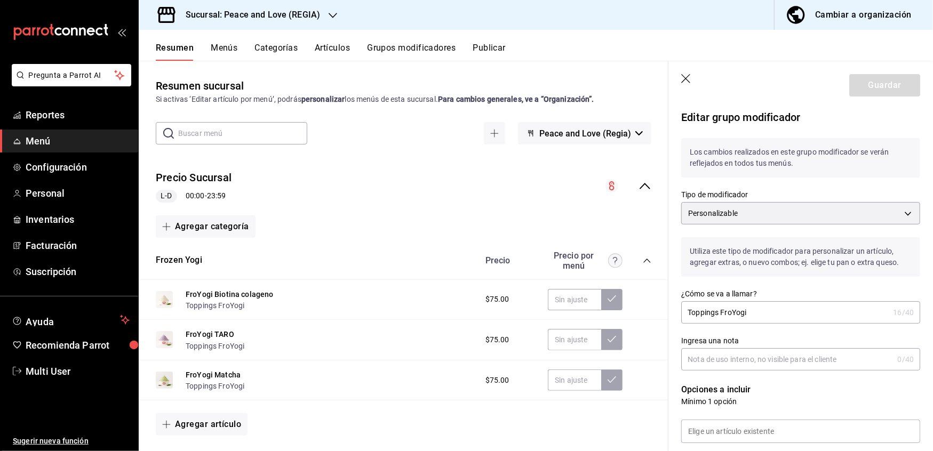
click at [856, 13] on div "Cambiar a organización" at bounding box center [863, 14] width 97 height 15
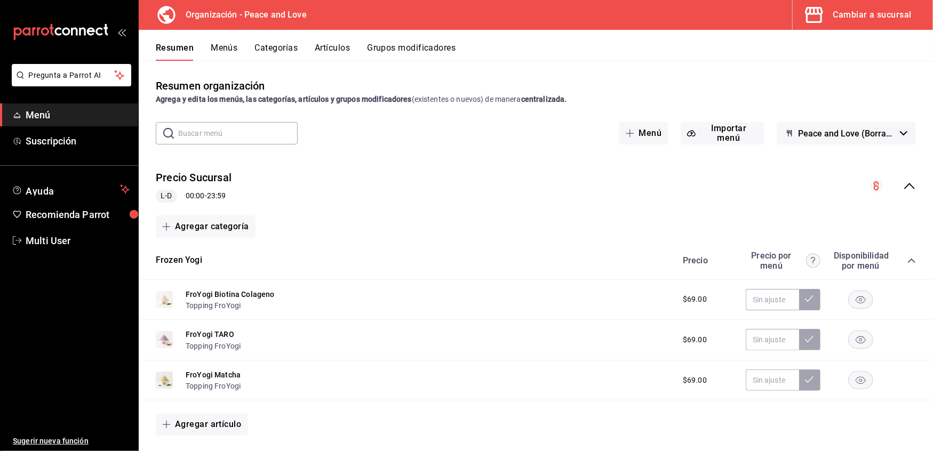
click at [414, 47] on button "Grupos modificadores" at bounding box center [411, 52] width 89 height 18
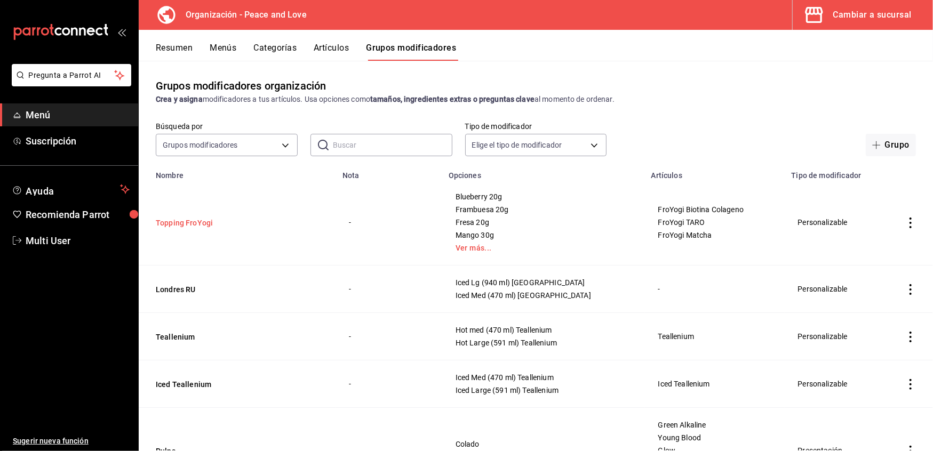
click at [201, 224] on button "Topping FroYogi" at bounding box center [220, 223] width 128 height 11
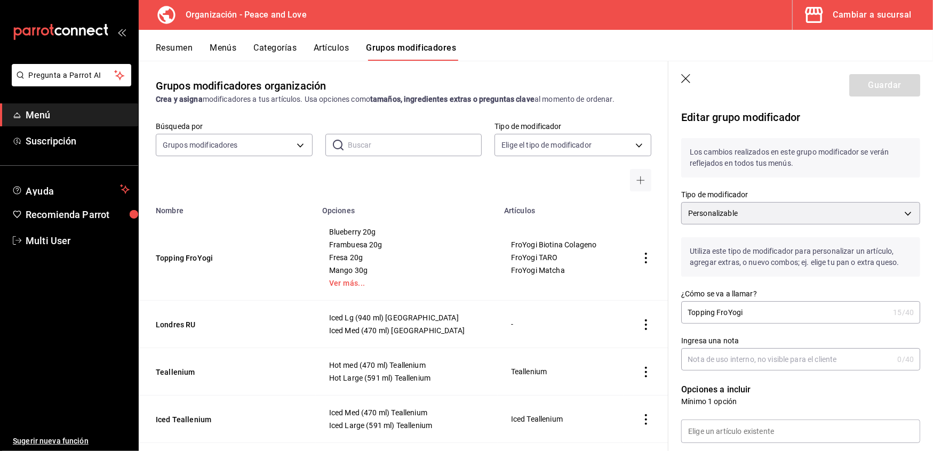
click at [180, 50] on button "Resumen" at bounding box center [174, 52] width 37 height 18
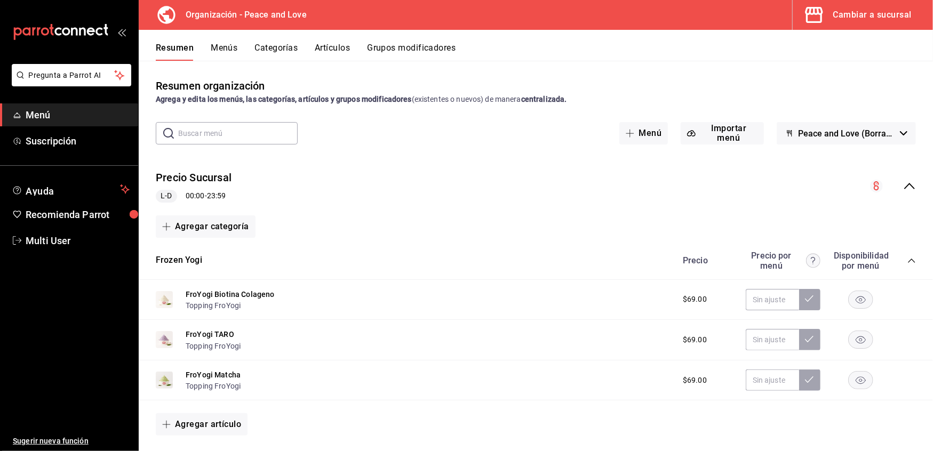
click at [903, 184] on icon "collapse-menu-row" at bounding box center [909, 186] width 13 height 13
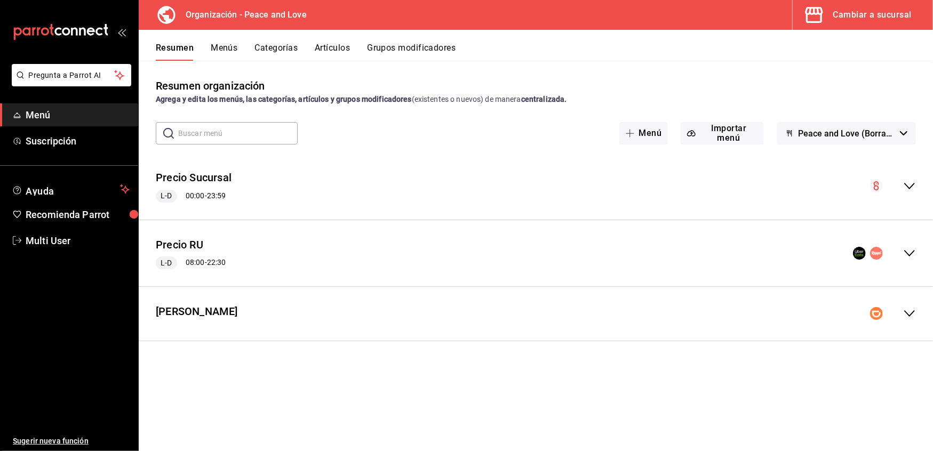
click at [906, 254] on icon "collapse-menu-row" at bounding box center [909, 253] width 13 height 13
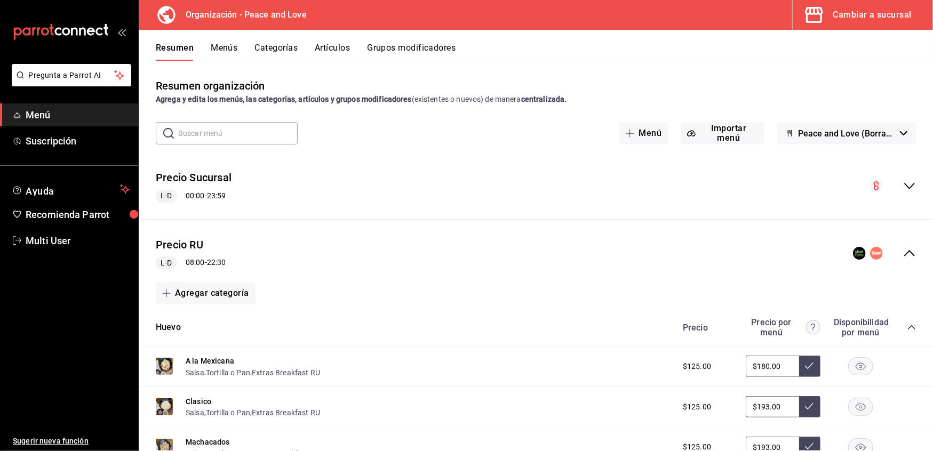
click at [338, 52] on button "Artículos" at bounding box center [332, 52] width 35 height 18
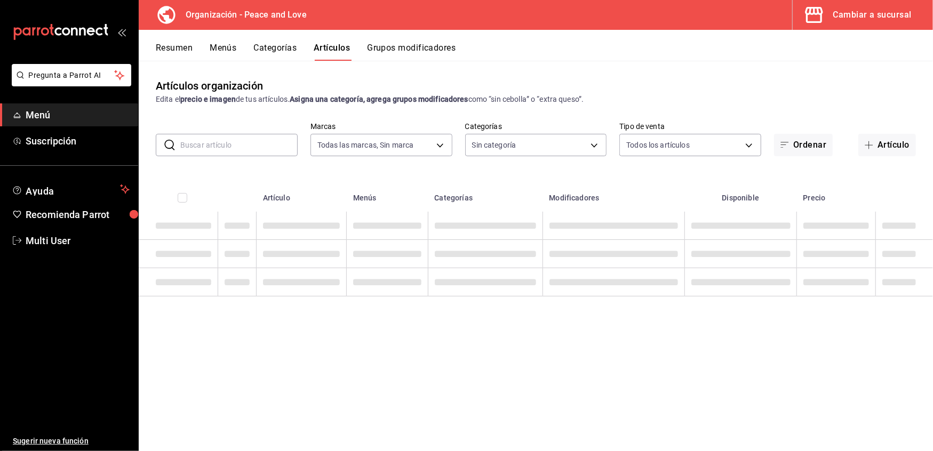
type input "b95d4f55-8390-4aa3-b872-30c8ea5dd563"
click at [244, 147] on input "text" at bounding box center [238, 144] width 117 height 21
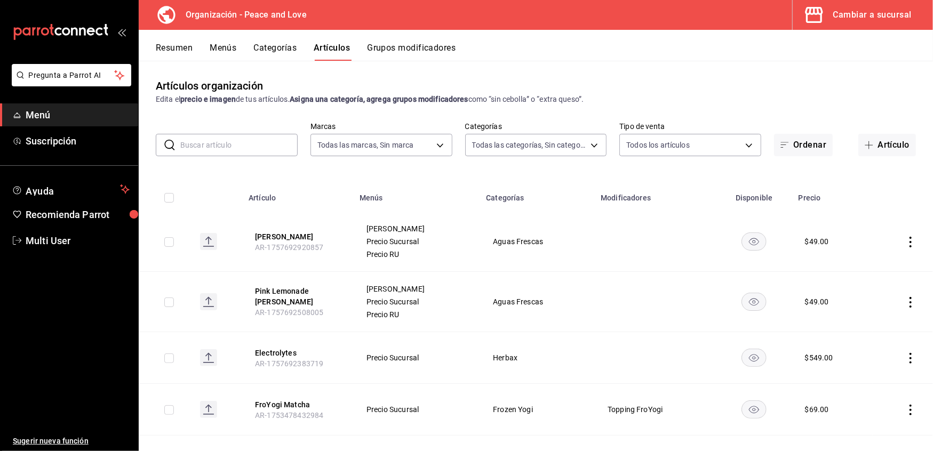
type input "9ea23167-2d5d-4102-9c87-89af9dc5278e,3840b789-b954-49e1-b386-82b604f894c8,a2e0d…"
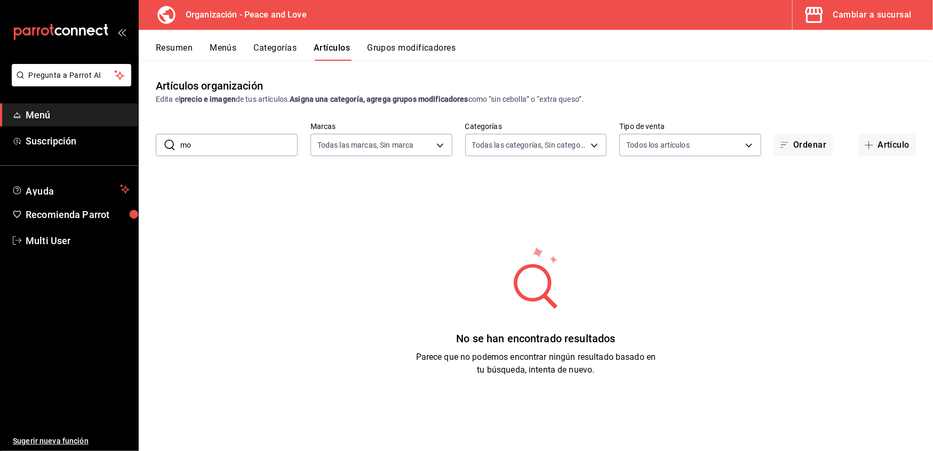
type input "m"
type input "p"
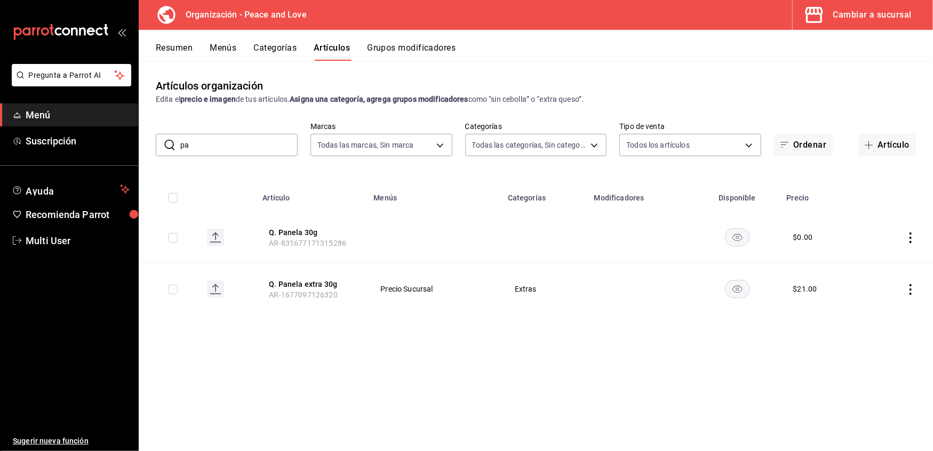
type input "p"
type input "sirlo"
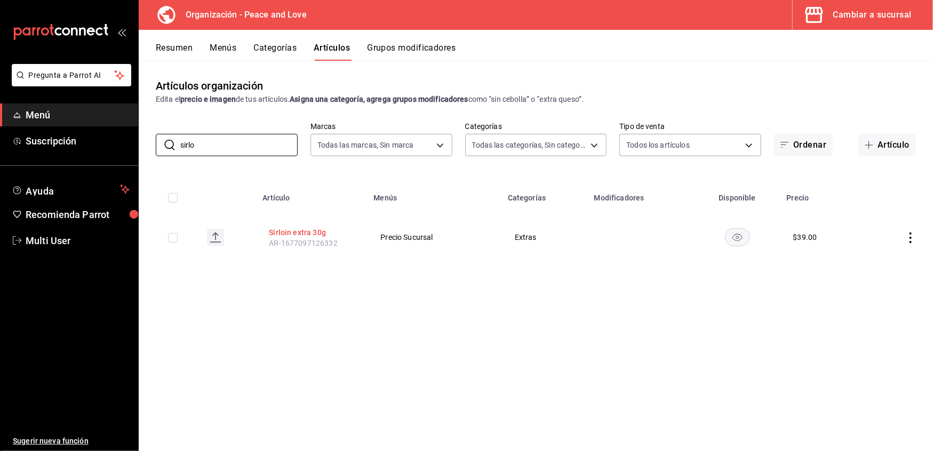
drag, startPoint x: 244, startPoint y: 147, endPoint x: 288, endPoint y: 231, distance: 94.7
click at [288, 231] on button "Sirloin extra 30g" at bounding box center [311, 232] width 85 height 11
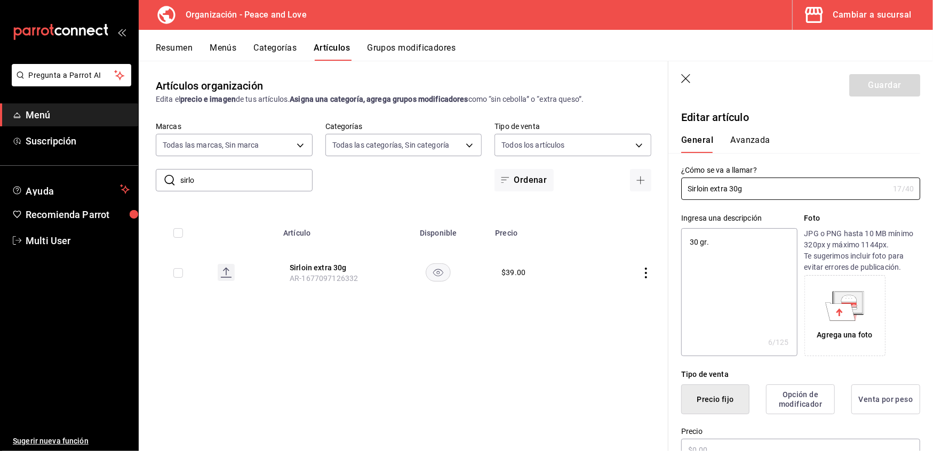
type textarea "x"
type input "$39.00"
type textarea "x"
click at [698, 244] on textarea "30 gr." at bounding box center [739, 292] width 116 height 128
type textarea "3 gr."
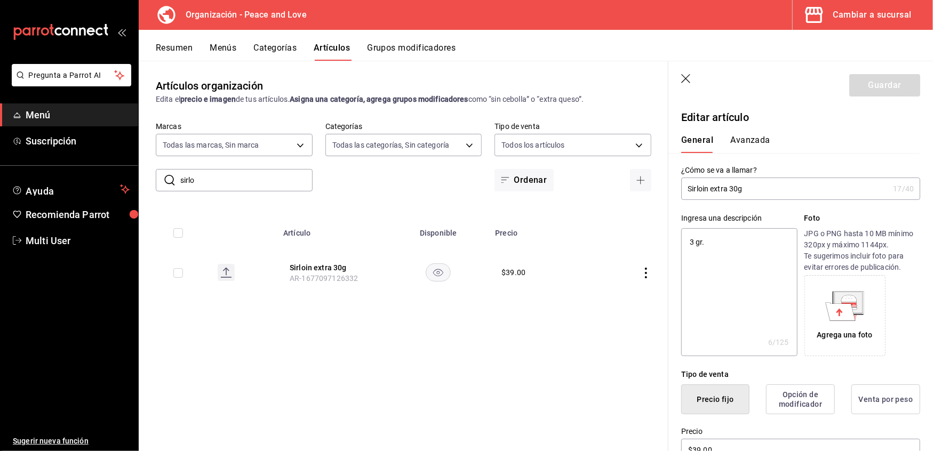
type textarea "x"
type textarea "gr."
type textarea "x"
type textarea "1 gr."
type textarea "x"
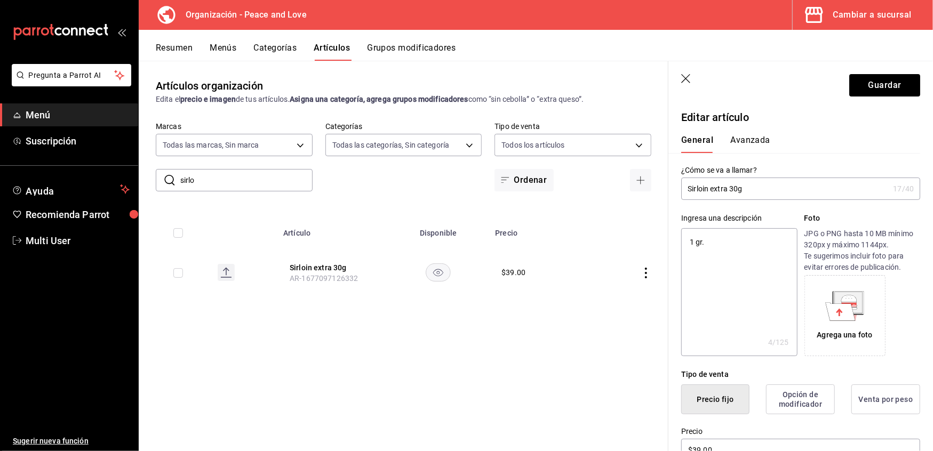
type textarea "10 gr."
type textarea "x"
type textarea "100 gr."
type textarea "x"
type textarea "100 gr."
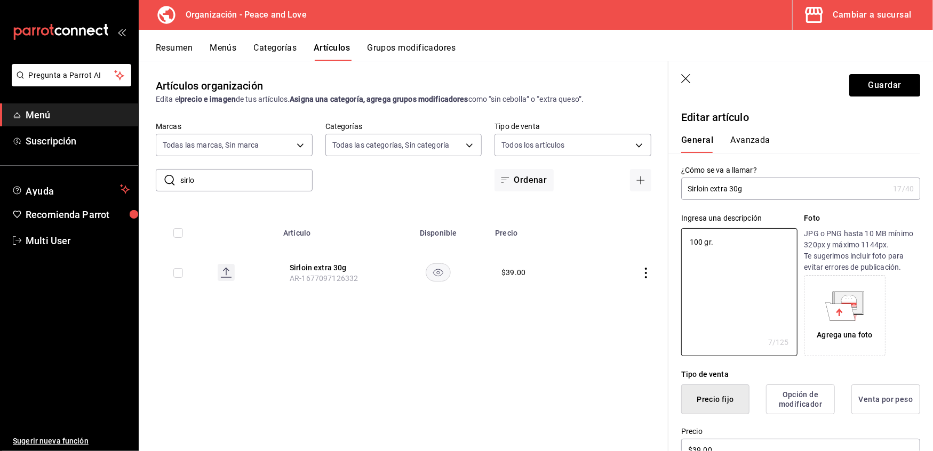
type textarea "x"
click at [739, 185] on input "Sirloin extra 30g" at bounding box center [784, 188] width 207 height 21
type input "Sirloin extra 3g"
type textarea "x"
type input "Sirloin extra g"
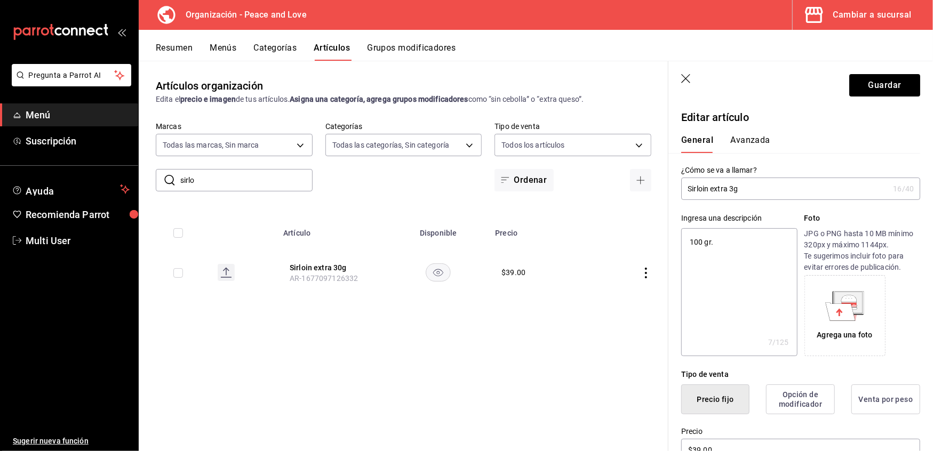
type textarea "x"
type input "Sirloin extra 1g"
type textarea "x"
type input "Sirloin extra 10g"
type textarea "x"
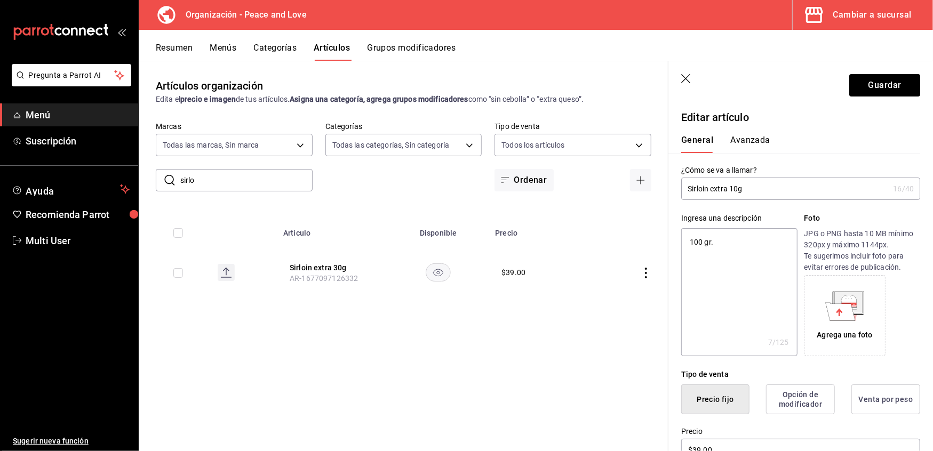
type input "Sirloin extra 100g"
type textarea "x"
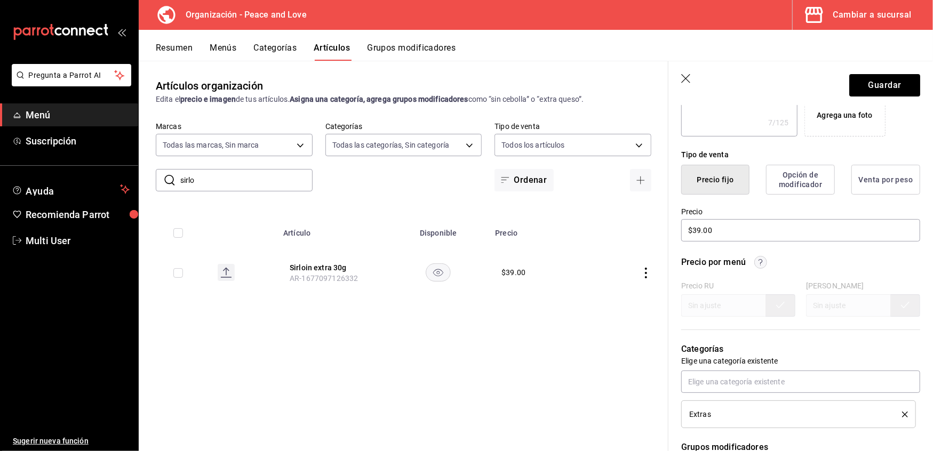
scroll to position [271, 0]
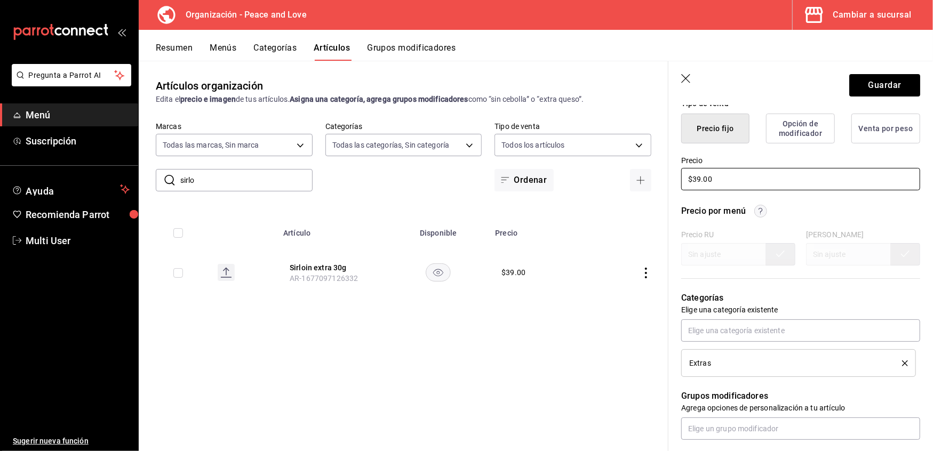
type input "Sirloin extra 100g"
drag, startPoint x: 714, startPoint y: 180, endPoint x: 612, endPoint y: 159, distance: 103.4
click at [612, 159] on main "Artículos organización Edita el precio e imagen de tus artículos. Asigna una ca…" at bounding box center [536, 256] width 794 height 390
type textarea "x"
type input "$9.00"
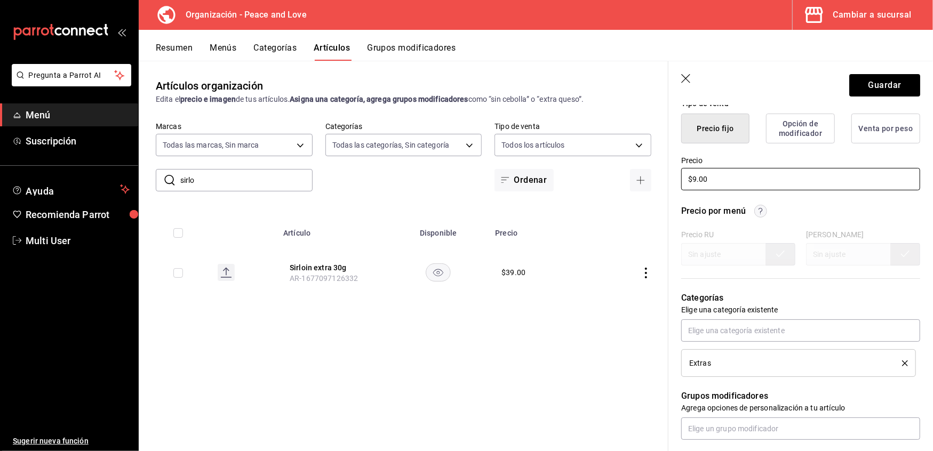
type textarea "x"
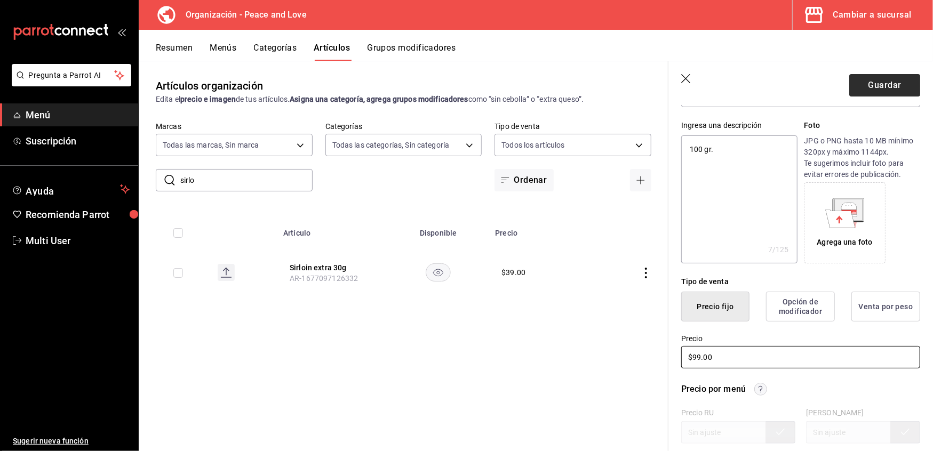
type input "$99.00"
click at [880, 88] on button "Guardar" at bounding box center [884, 85] width 71 height 22
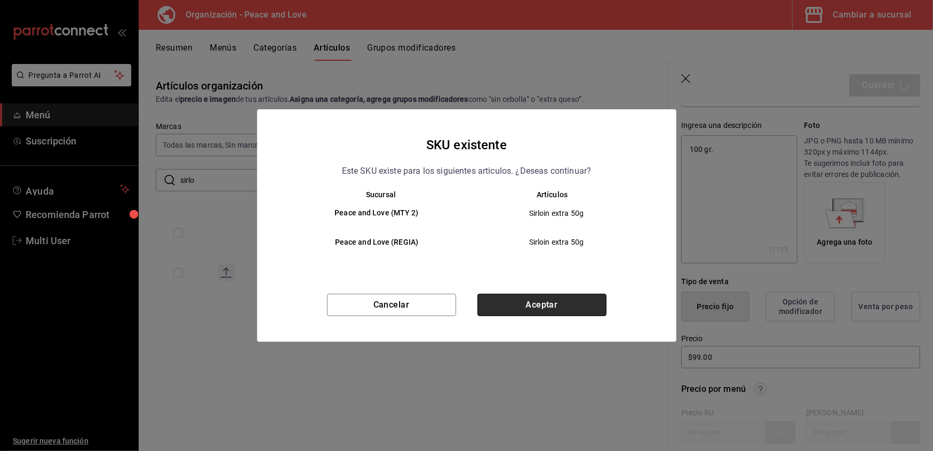
click at [576, 306] on button "Aceptar" at bounding box center [541, 305] width 129 height 22
type textarea "x"
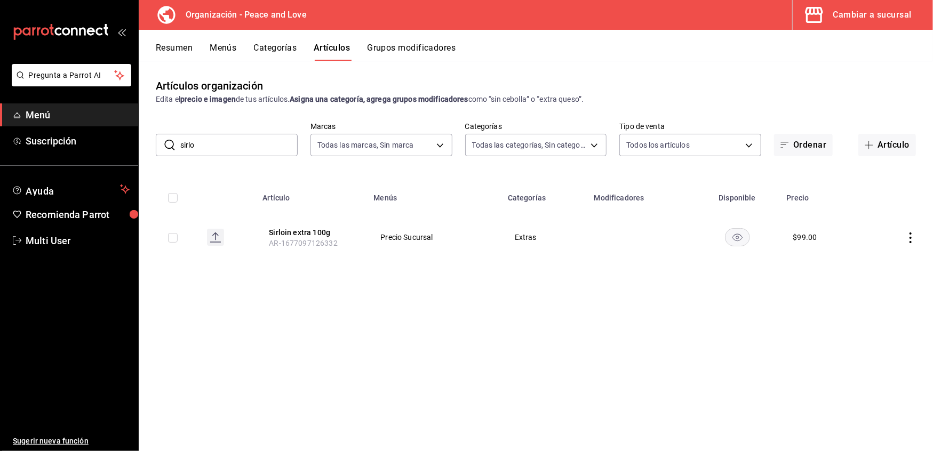
drag, startPoint x: 260, startPoint y: 149, endPoint x: 242, endPoint y: 148, distance: 18.2
click at [242, 148] on input "sirlo" at bounding box center [238, 144] width 117 height 21
type input "s"
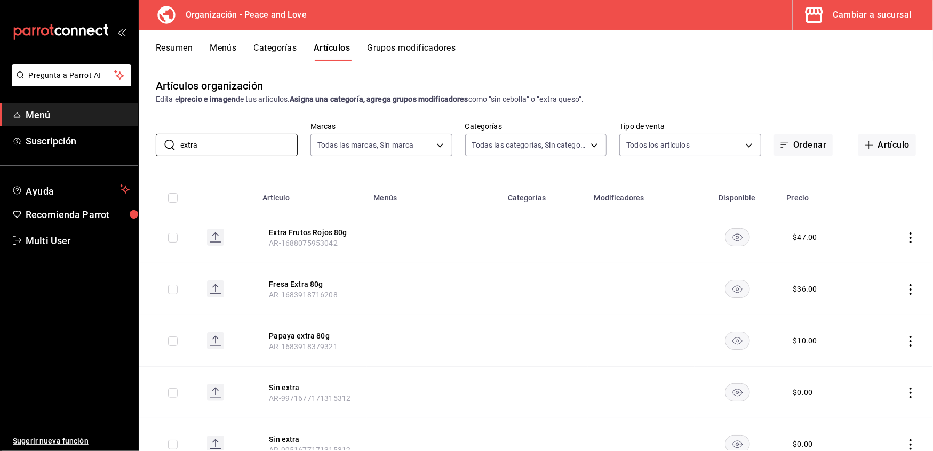
drag, startPoint x: 230, startPoint y: 143, endPoint x: 86, endPoint y: 126, distance: 144.9
click at [86, 126] on div "Pregunta a Parrot AI Menú Suscripción Ayuda Recomienda Parrot Multi User Sugeri…" at bounding box center [466, 225] width 933 height 451
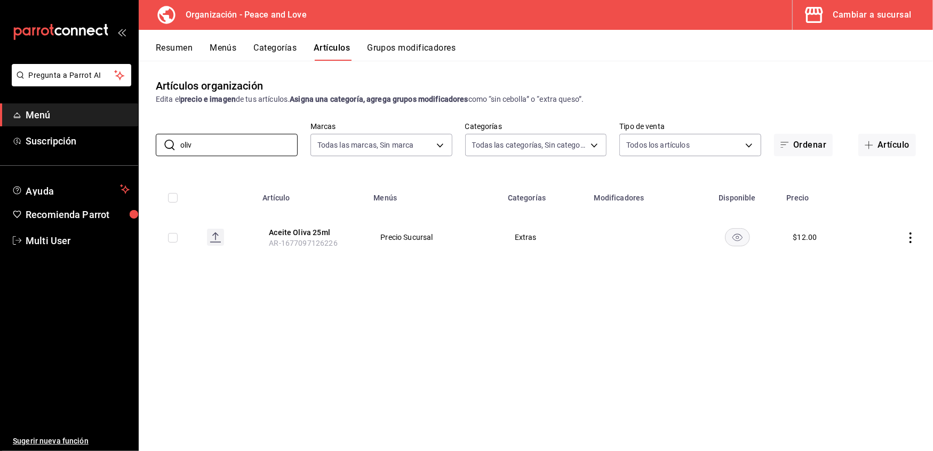
type input "oliv"
click at [171, 49] on button "Resumen" at bounding box center [174, 52] width 37 height 18
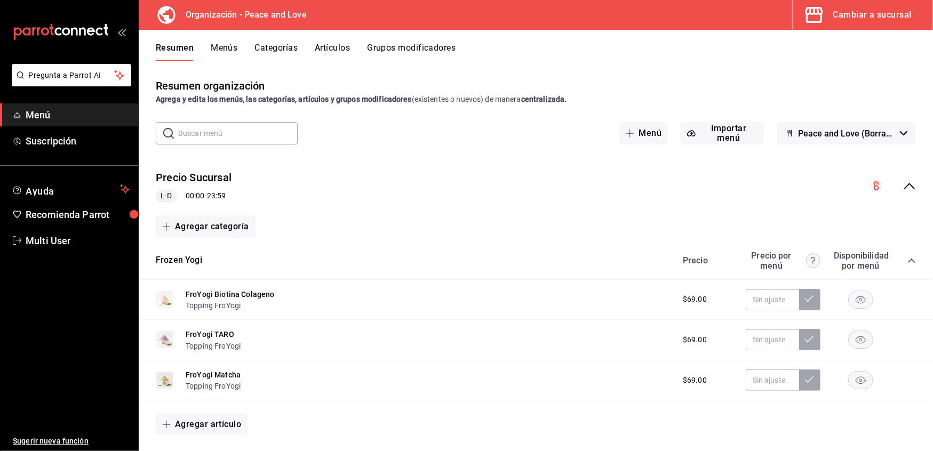
click at [907, 259] on icon "collapse-category-row" at bounding box center [911, 261] width 9 height 9
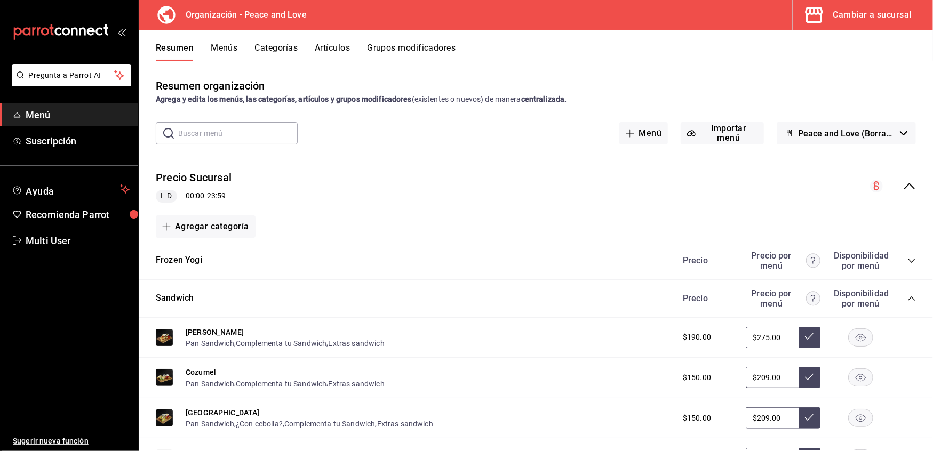
click at [899, 304] on div "Precio Precio por menú Disponibilidad por menú" at bounding box center [794, 299] width 244 height 20
click at [907, 299] on icon "collapse-category-row" at bounding box center [911, 298] width 9 height 9
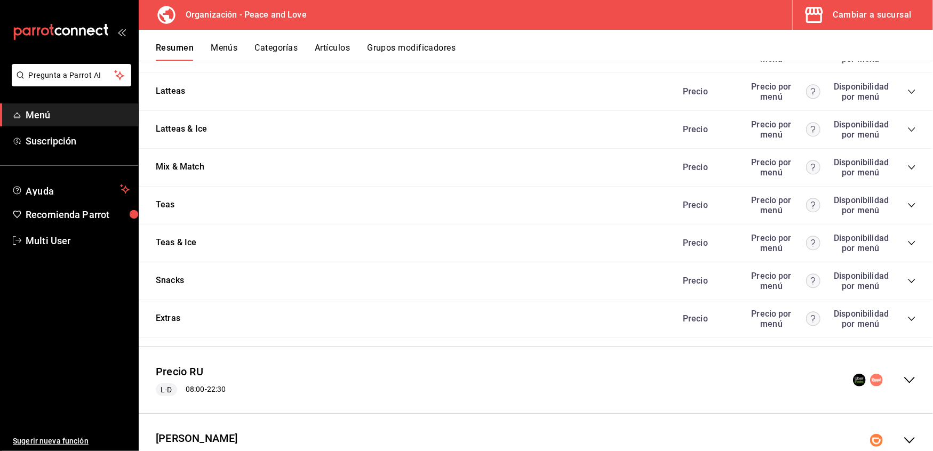
scroll to position [1116, 0]
click at [908, 316] on icon "collapse-category-row" at bounding box center [911, 318] width 7 height 4
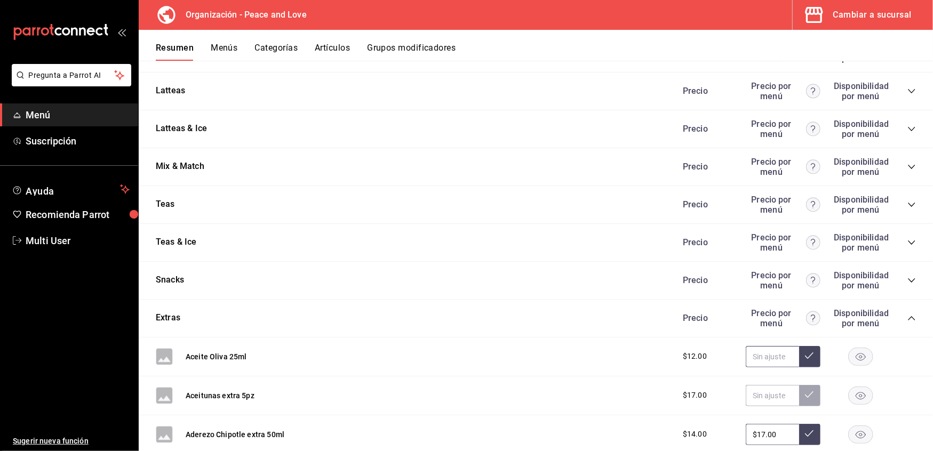
click at [767, 347] on input "text" at bounding box center [772, 356] width 53 height 21
type input "$9.00"
click at [760, 386] on input "text" at bounding box center [772, 395] width 53 height 21
click at [765, 351] on input "text" at bounding box center [772, 356] width 53 height 21
type input "$9.00"
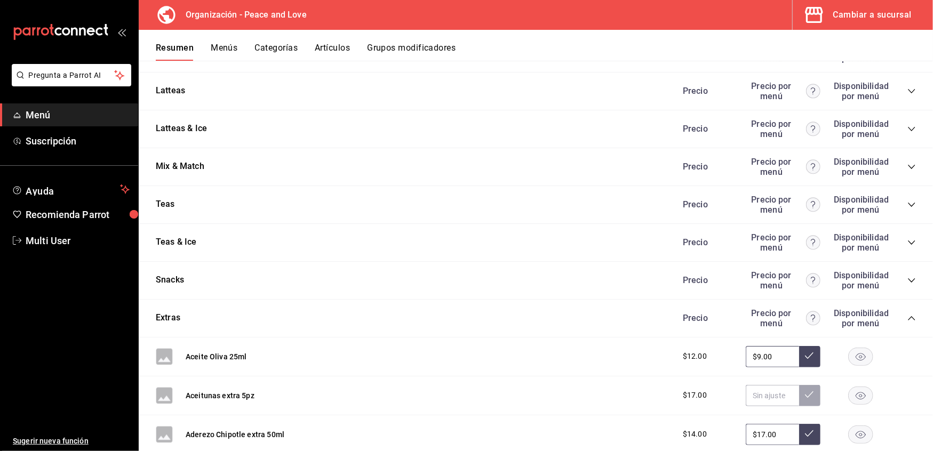
click at [805, 351] on icon at bounding box center [809, 355] width 9 height 9
click at [766, 395] on input "text" at bounding box center [772, 395] width 53 height 21
type input "$9.00"
click at [805, 390] on icon at bounding box center [809, 394] width 9 height 9
drag, startPoint x: 769, startPoint y: 429, endPoint x: 663, endPoint y: 408, distance: 107.7
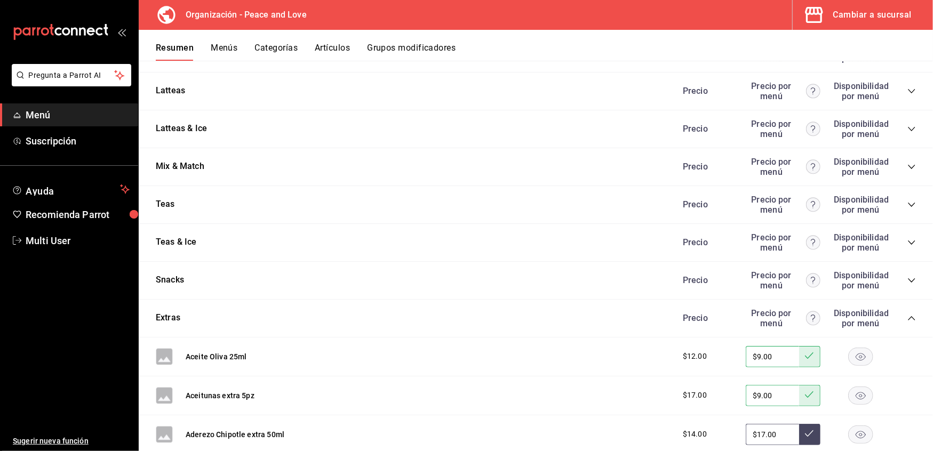
type input "$19.00"
click at [805, 430] on icon at bounding box center [809, 433] width 9 height 9
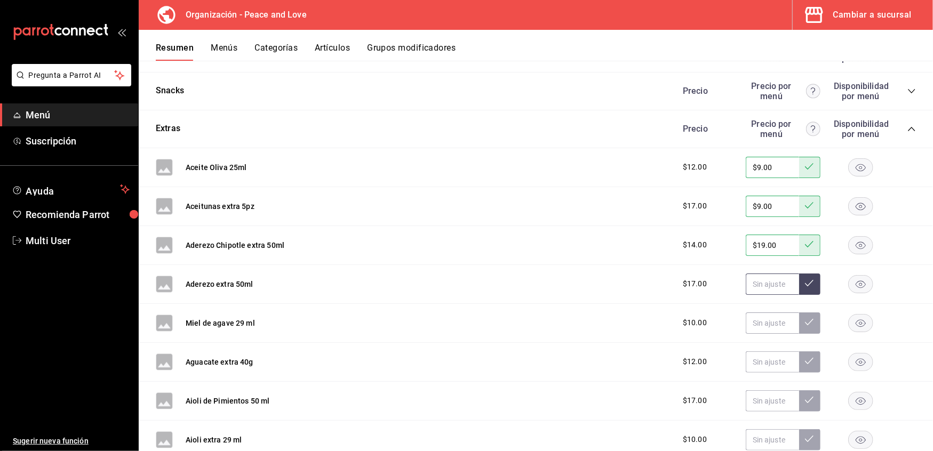
click at [764, 279] on input "text" at bounding box center [772, 284] width 53 height 21
type input "$19.00"
click at [805, 280] on icon at bounding box center [809, 283] width 9 height 6
click at [754, 318] on input "text" at bounding box center [772, 323] width 53 height 21
type input "$9.00"
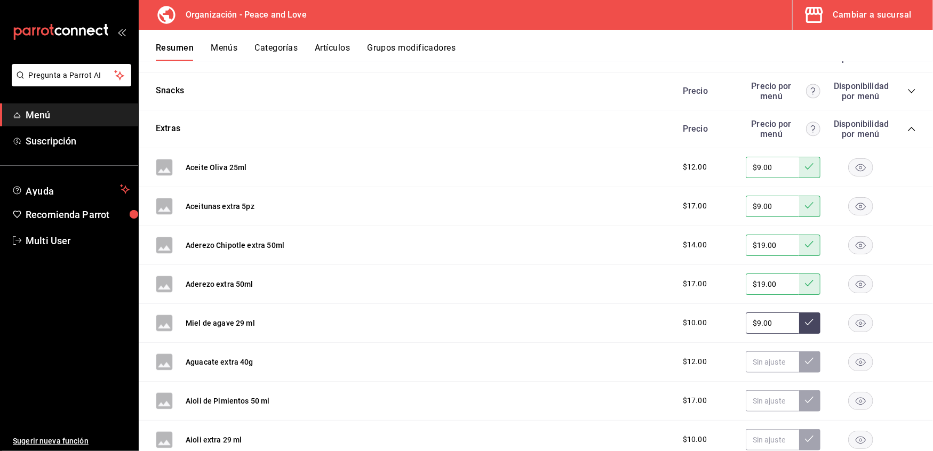
click at [805, 318] on icon at bounding box center [809, 322] width 9 height 9
click at [758, 354] on input "text" at bounding box center [772, 361] width 53 height 21
type input "$15.00"
click at [807, 353] on button at bounding box center [809, 361] width 21 height 21
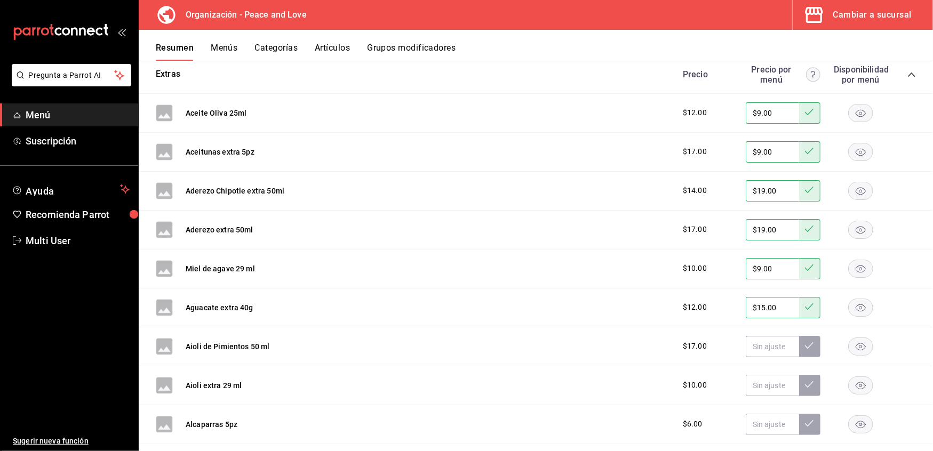
scroll to position [1361, 0]
click at [758, 344] on input "text" at bounding box center [772, 345] width 53 height 21
type input "$19.00"
click at [805, 341] on icon at bounding box center [809, 344] width 9 height 9
click at [318, 43] on button "Artículos" at bounding box center [332, 52] width 35 height 18
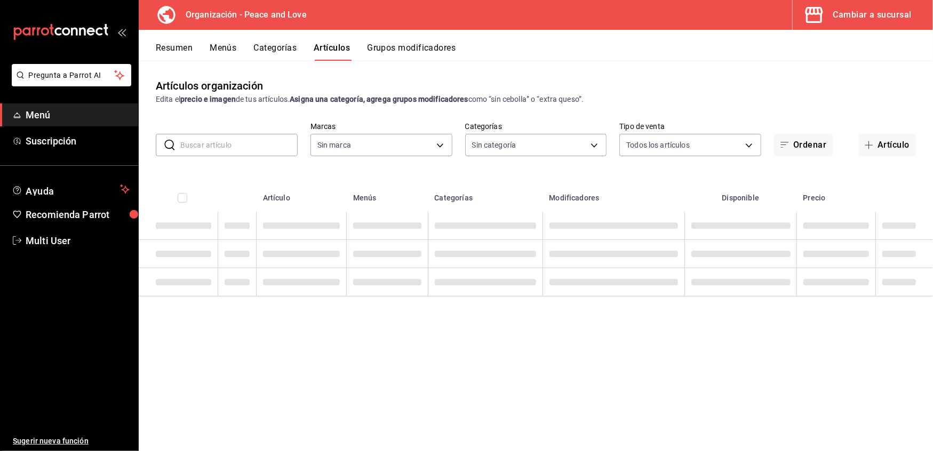
click at [240, 140] on input "text" at bounding box center [238, 144] width 117 height 21
type input "9ea23167-2d5d-4102-9c87-89af9dc5278e,3840b789-b954-49e1-b386-82b604f894c8,a2e0d…"
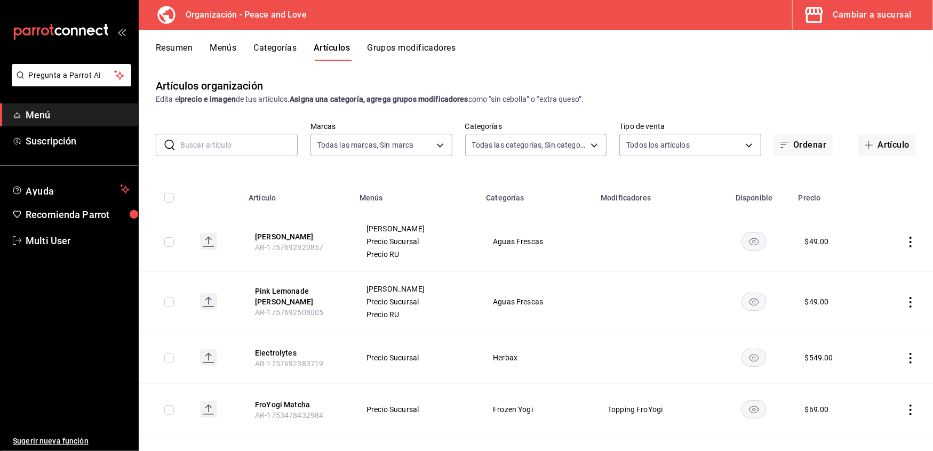
type input "b95d4f55-8390-4aa3-b872-30c8ea5dd563"
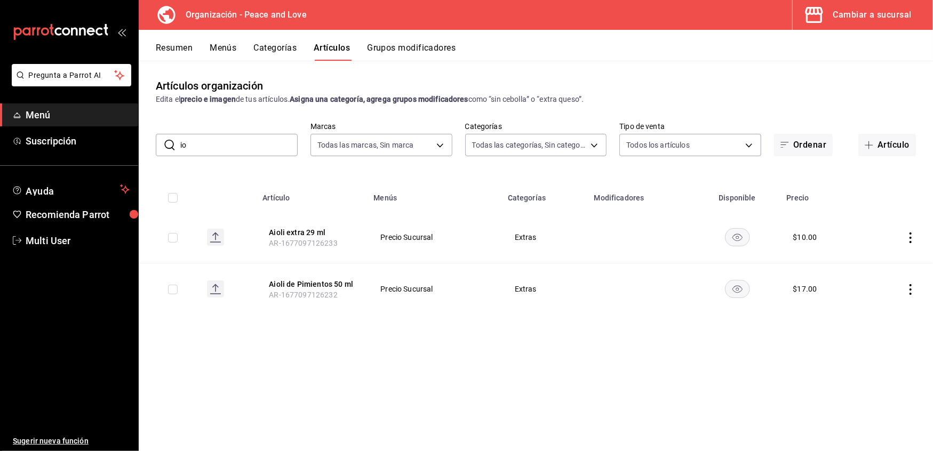
type input "i"
type input "aioli"
click at [286, 237] on button "Aioli extra 29 ml" at bounding box center [311, 232] width 85 height 11
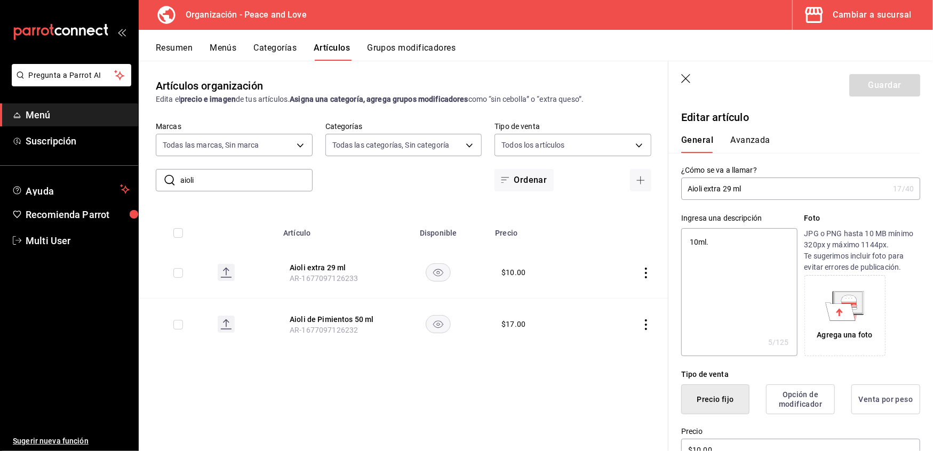
click at [702, 188] on input "Aioli extra 29 ml" at bounding box center [784, 188] width 207 height 21
type input "Aiol extra 29 ml"
type textarea "x"
type input "Aio extra 29 ml"
type textarea "x"
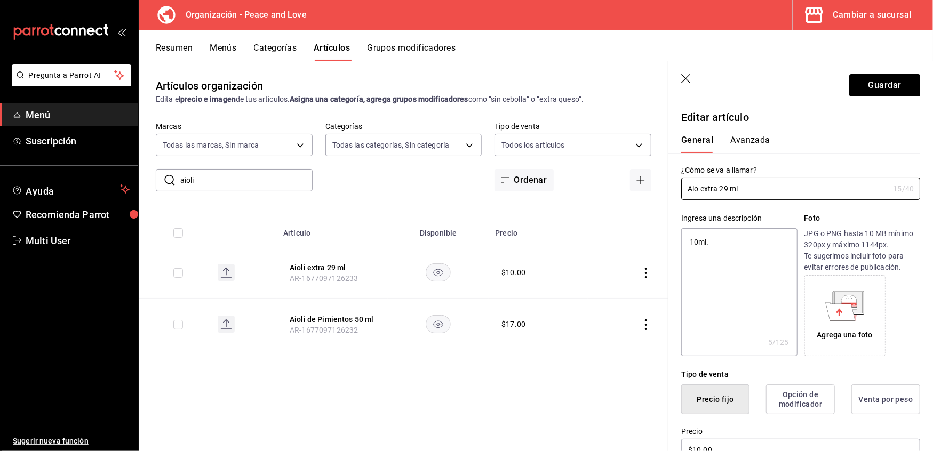
type input "Ai extra 29 ml"
type textarea "x"
type input "A extra 29 ml"
type textarea "x"
type input "Al extra 29 ml"
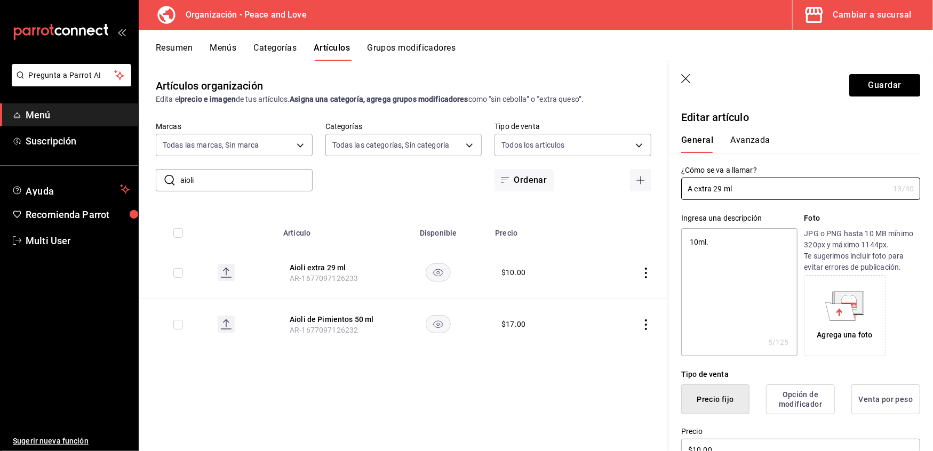
type textarea "x"
type input "[PERSON_NAME] extra 29 ml"
type textarea "x"
type input "Alio extra 29 ml"
type textarea "x"
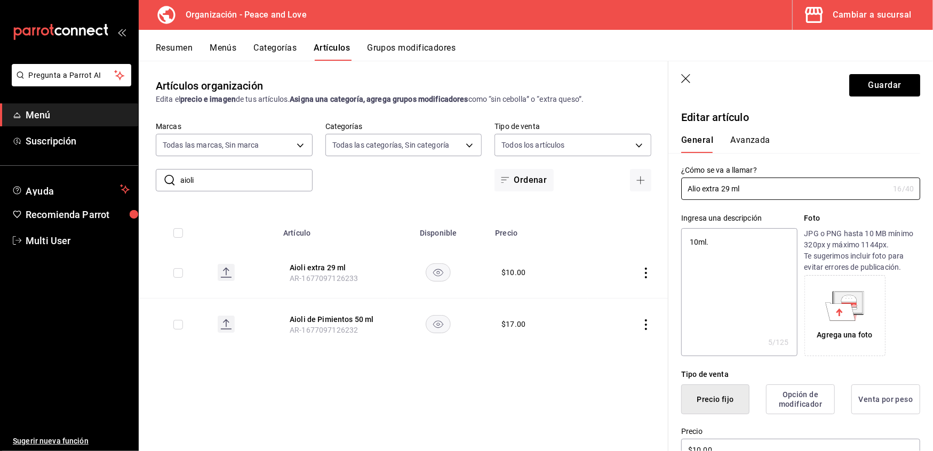
type input "Aliol extra 29 ml"
type textarea "x"
type input "Alioli extra 29 ml"
type textarea "x"
type input "Alioli extra 29 ml"
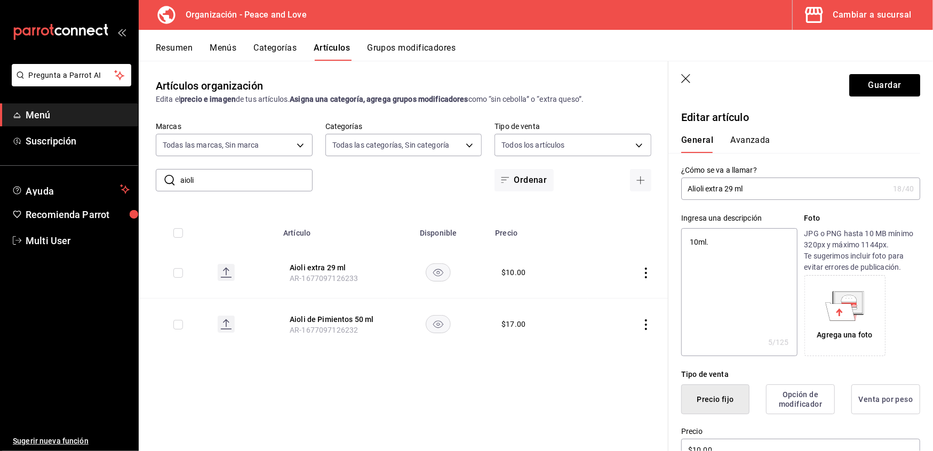
click at [709, 240] on textarea "10ml." at bounding box center [739, 292] width 116 height 128
click at [645, 280] on td at bounding box center [628, 273] width 81 height 52
click at [645, 276] on icon "actions" at bounding box center [645, 273] width 11 height 11
click at [612, 343] on span "Eliminar" at bounding box center [613, 341] width 27 height 9
type textarea "x"
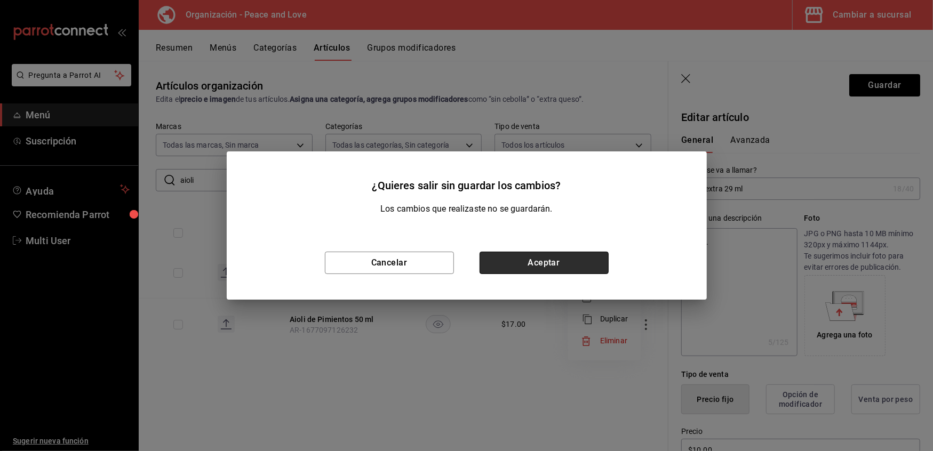
click at [559, 263] on button "Aceptar" at bounding box center [543, 263] width 129 height 22
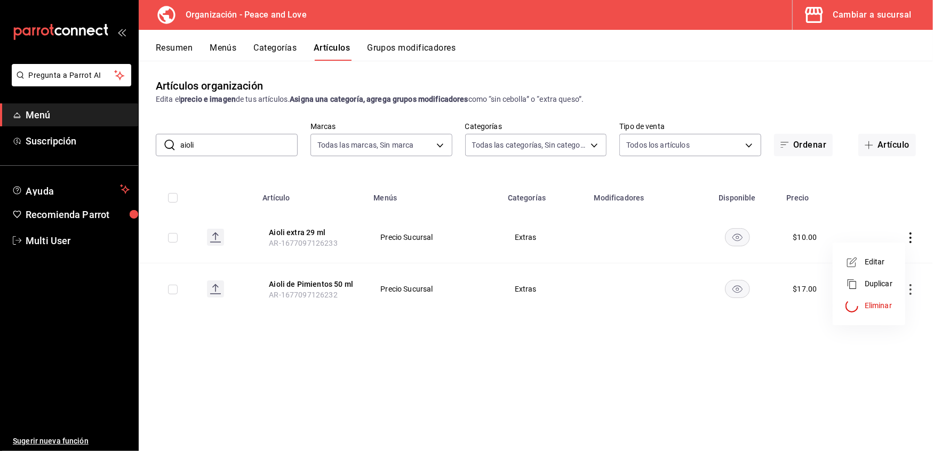
click at [180, 41] on div at bounding box center [466, 225] width 933 height 451
click at [179, 47] on button "Resumen" at bounding box center [174, 52] width 37 height 18
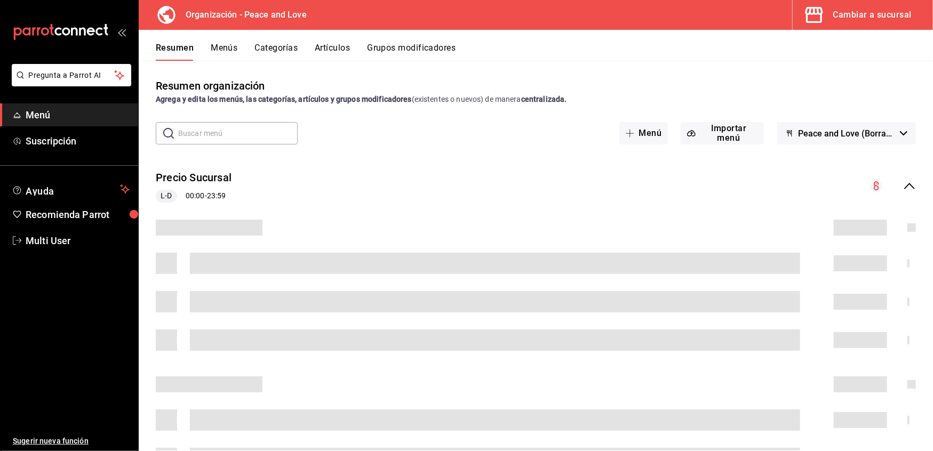
click at [322, 49] on button "Artículos" at bounding box center [332, 52] width 35 height 18
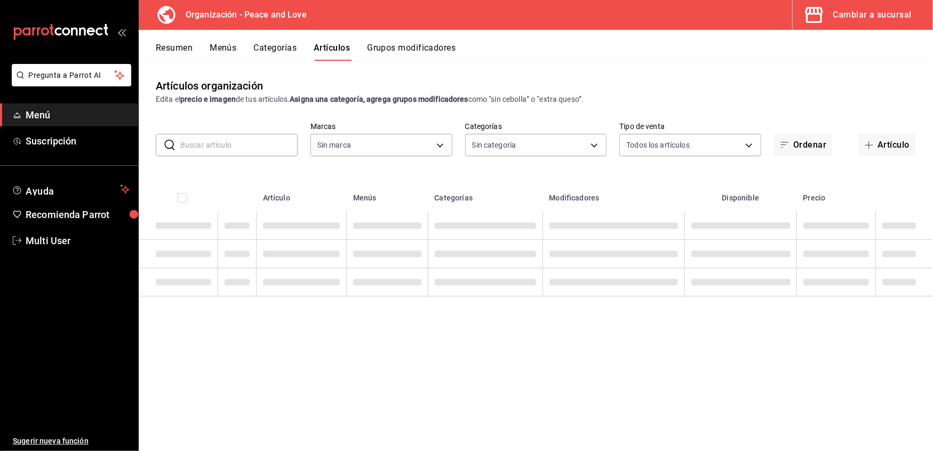
click at [244, 155] on input "text" at bounding box center [238, 144] width 117 height 21
type input "al"
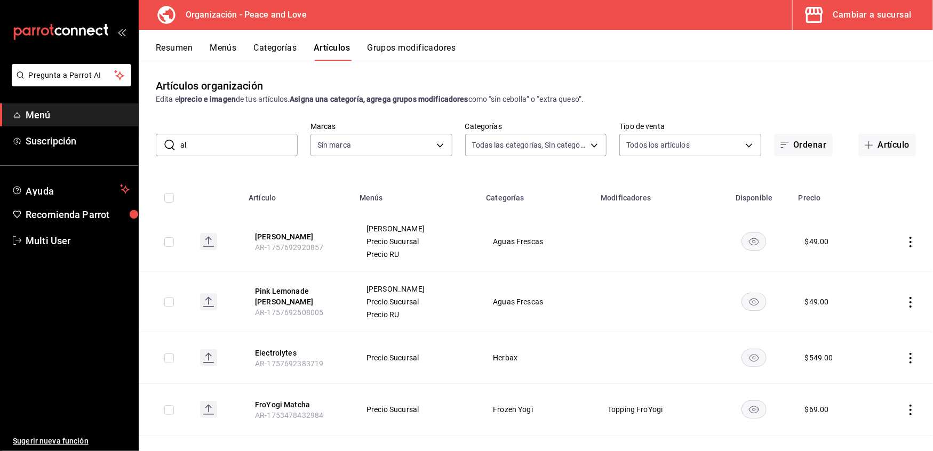
type input "9ea23167-2d5d-4102-9c87-89af9dc5278e,3840b789-b954-49e1-b386-82b604f894c8,a2e0d…"
type input "alo"
type input "b95d4f55-8390-4aa3-b872-30c8ea5dd563"
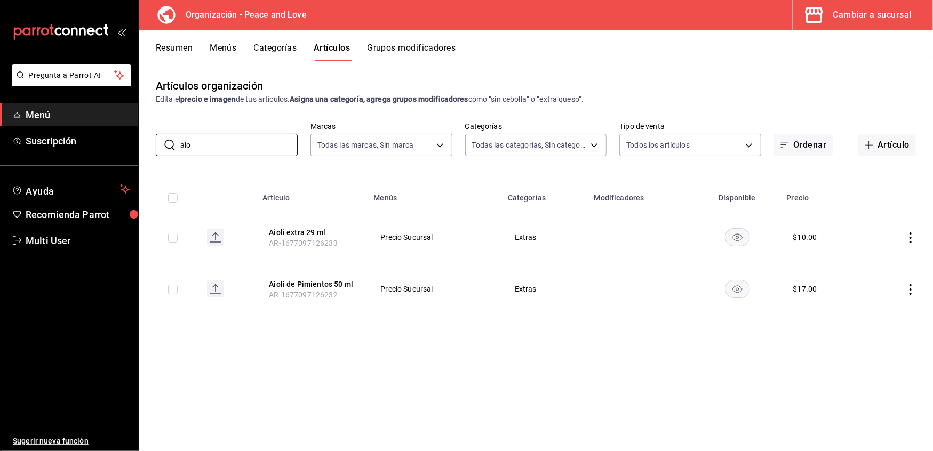
type input "aio"
click at [914, 295] on td at bounding box center [898, 289] width 69 height 52
click at [908, 291] on icon "actions" at bounding box center [910, 289] width 11 height 11
click at [868, 355] on span "Eliminar" at bounding box center [877, 358] width 27 height 9
click at [167, 49] on div at bounding box center [466, 225] width 933 height 451
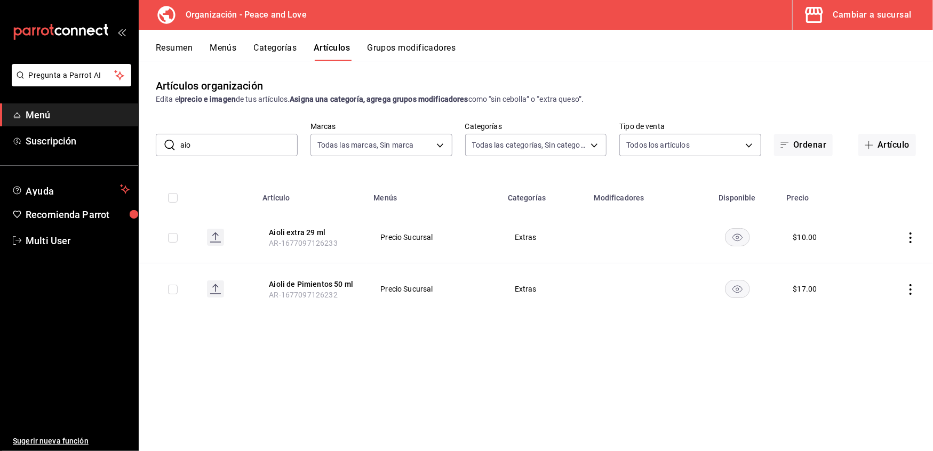
click at [176, 47] on button "Resumen" at bounding box center [174, 52] width 37 height 18
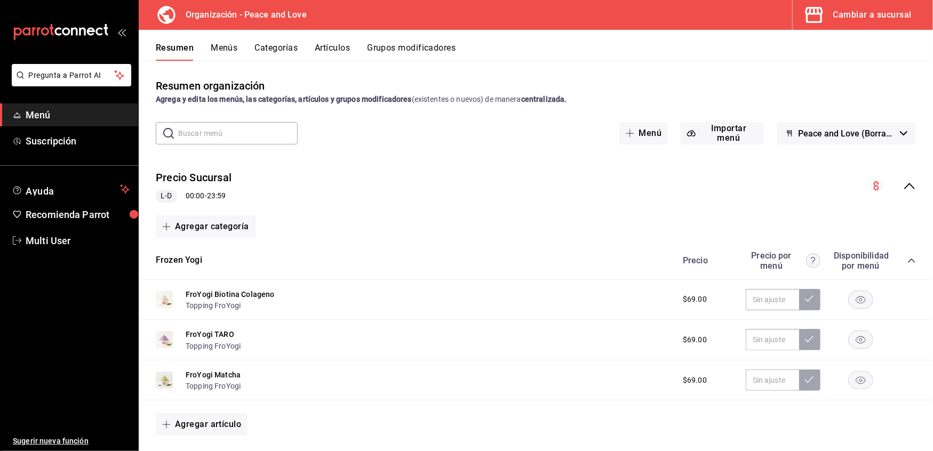
click at [896, 178] on div "Precio Sucursal L-D 00:00 - 23:59" at bounding box center [536, 187] width 794 height 50
click at [903, 185] on icon "collapse-menu-row" at bounding box center [909, 186] width 13 height 13
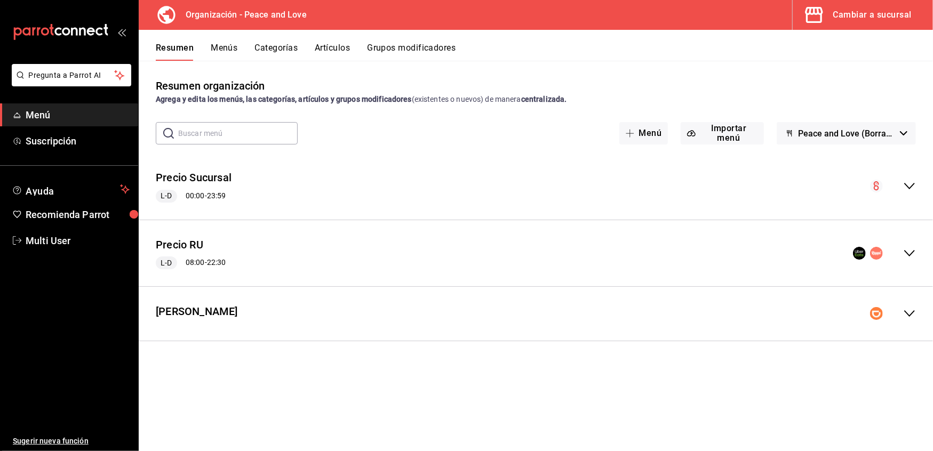
click at [896, 186] on div "collapse-menu-row" at bounding box center [893, 186] width 46 height 13
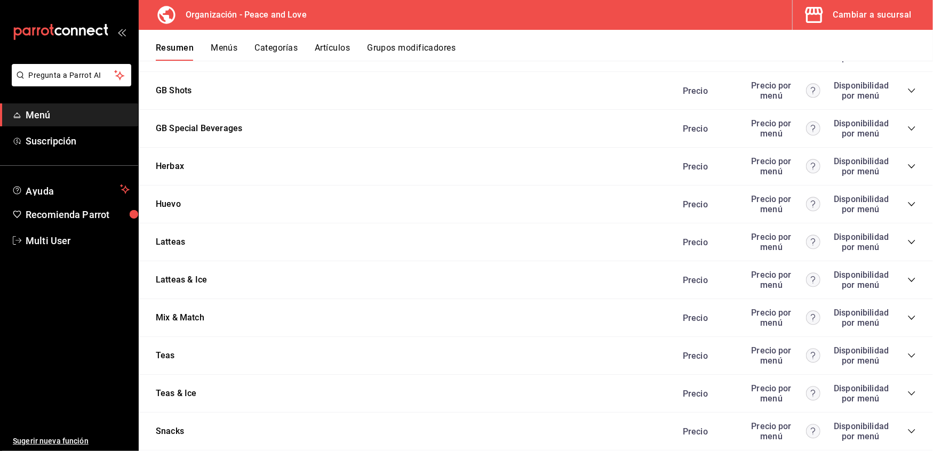
scroll to position [1767, 0]
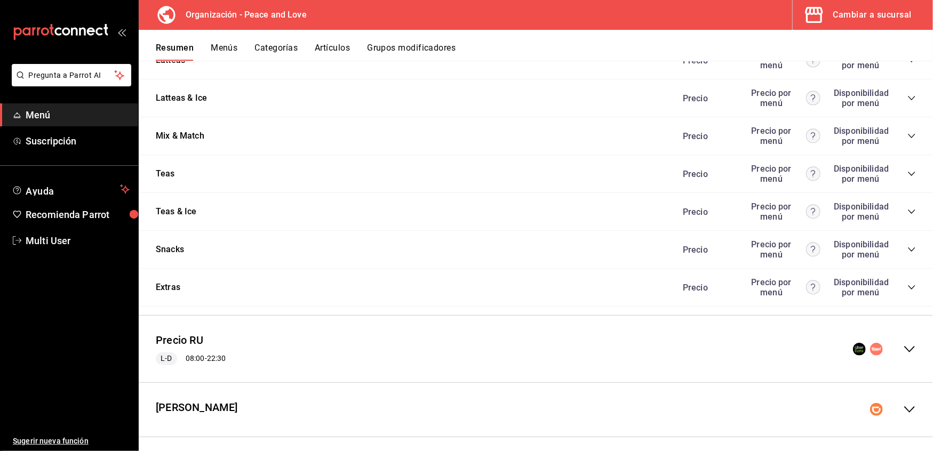
click at [908, 285] on icon "collapse-category-row" at bounding box center [911, 287] width 7 height 4
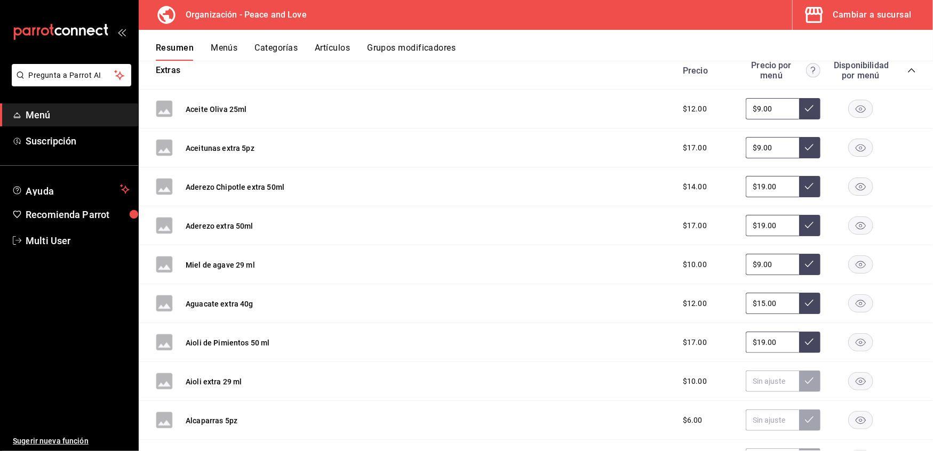
scroll to position [1984, 0]
click at [762, 380] on input "text" at bounding box center [772, 380] width 53 height 21
type input "$9.00"
click at [803, 376] on button at bounding box center [809, 380] width 21 height 21
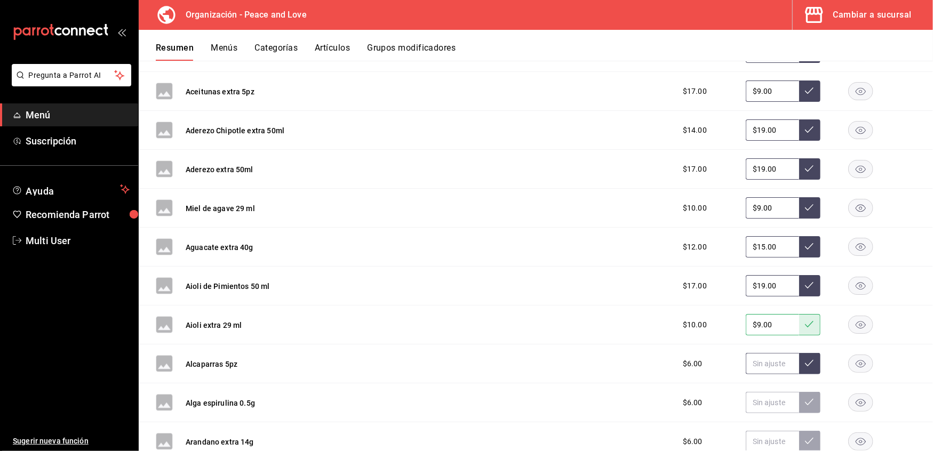
scroll to position [2042, 0]
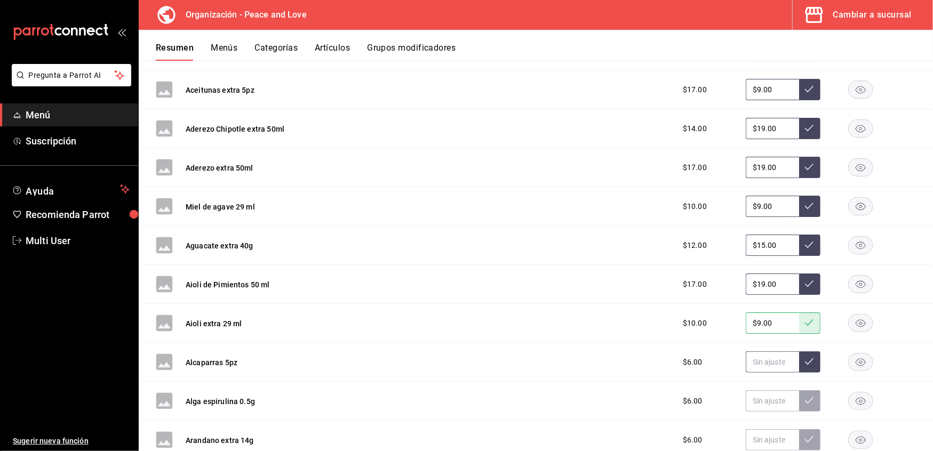
click at [760, 353] on input "text" at bounding box center [772, 361] width 53 height 21
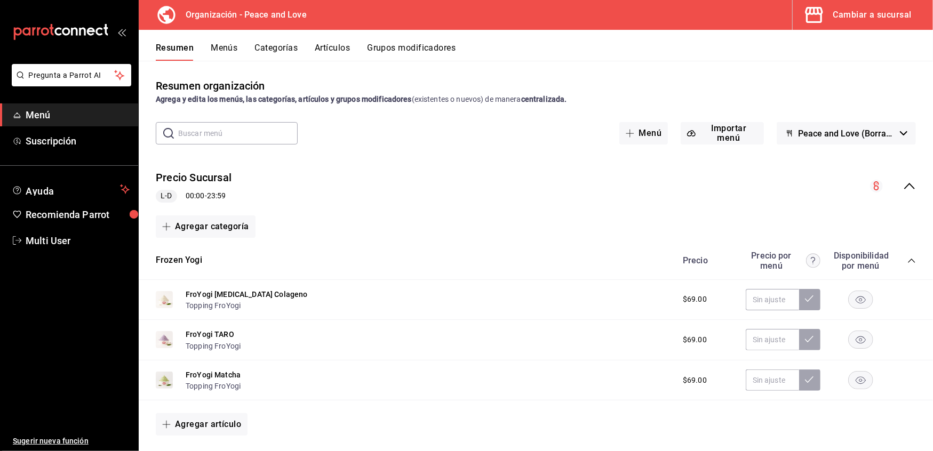
scroll to position [2042, 0]
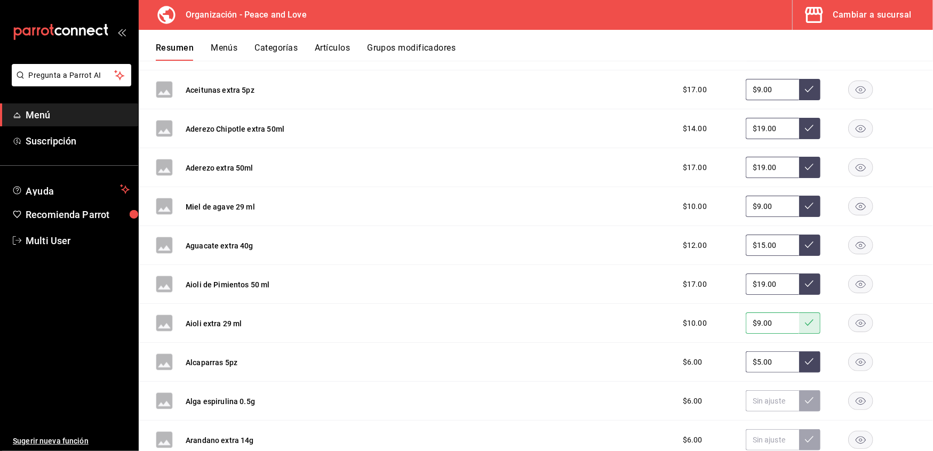
type input "$5.00"
click at [803, 356] on button at bounding box center [809, 361] width 21 height 21
click at [756, 396] on input "text" at bounding box center [772, 400] width 53 height 21
type input "$5.00"
click at [805, 397] on icon at bounding box center [809, 400] width 9 height 9
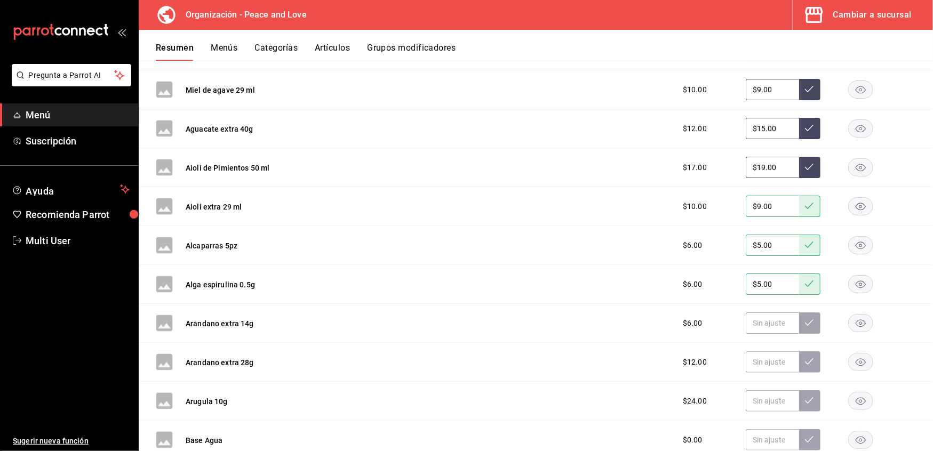
scroll to position [2161, 0]
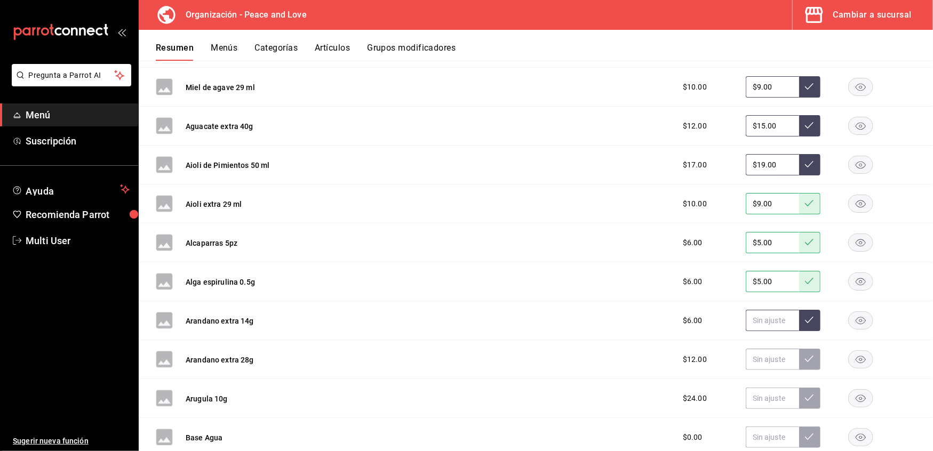
click at [764, 315] on input "text" at bounding box center [772, 320] width 53 height 21
type input "$9.00"
click at [803, 312] on button at bounding box center [809, 320] width 21 height 21
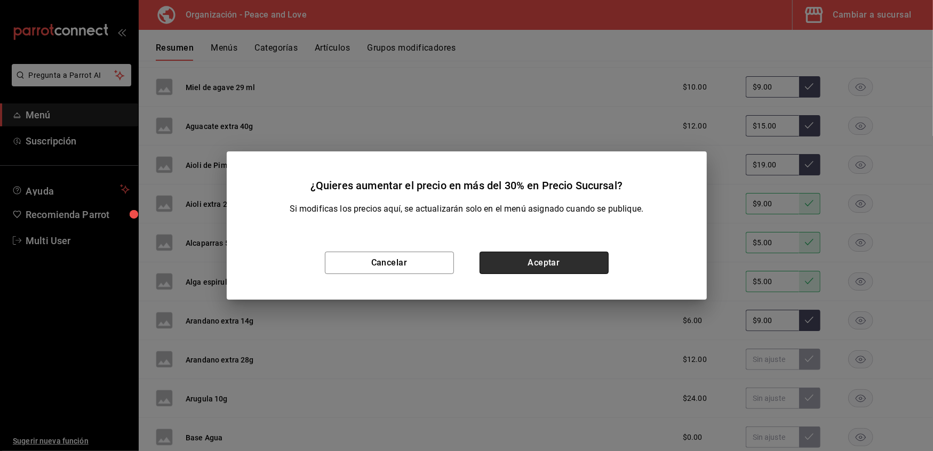
click at [552, 263] on button "Aceptar" at bounding box center [543, 263] width 129 height 22
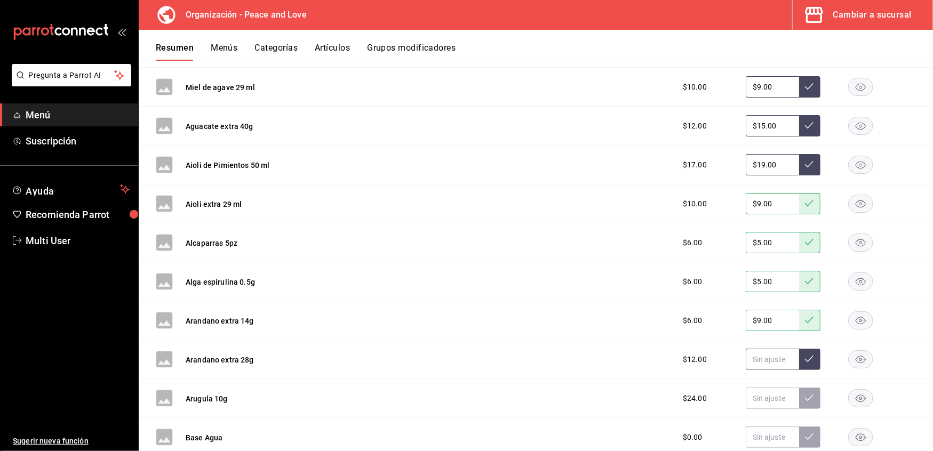
click at [754, 353] on input "text" at bounding box center [772, 359] width 53 height 21
type input "$15.00"
click at [805, 356] on icon at bounding box center [809, 359] width 9 height 6
click at [764, 391] on input "text" at bounding box center [772, 398] width 53 height 21
type input "$19.00"
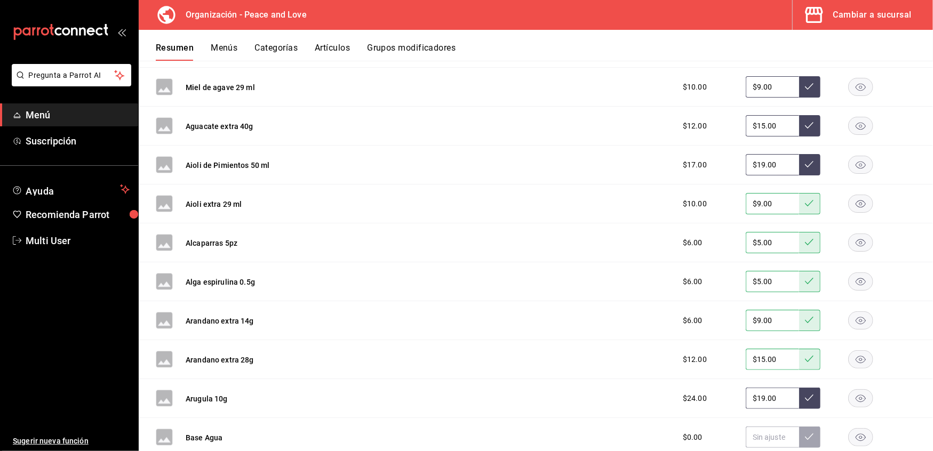
click at [807, 394] on button at bounding box center [809, 398] width 21 height 21
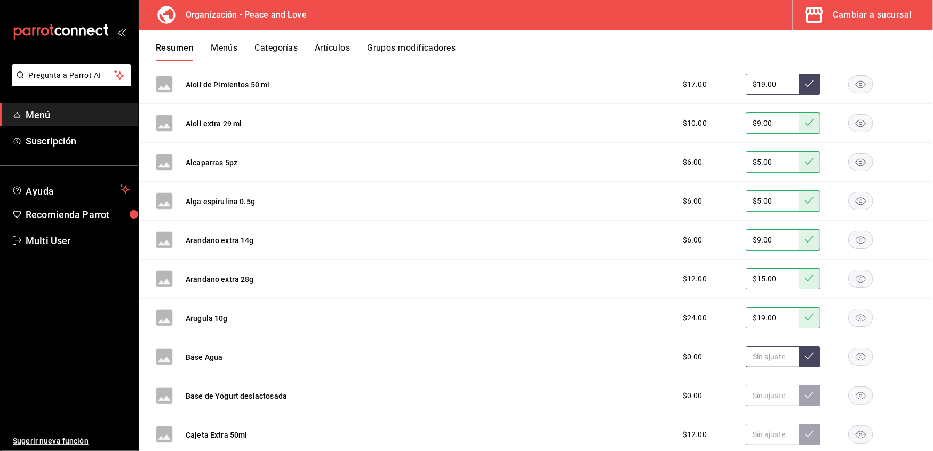
click at [762, 352] on input "text" at bounding box center [772, 356] width 53 height 21
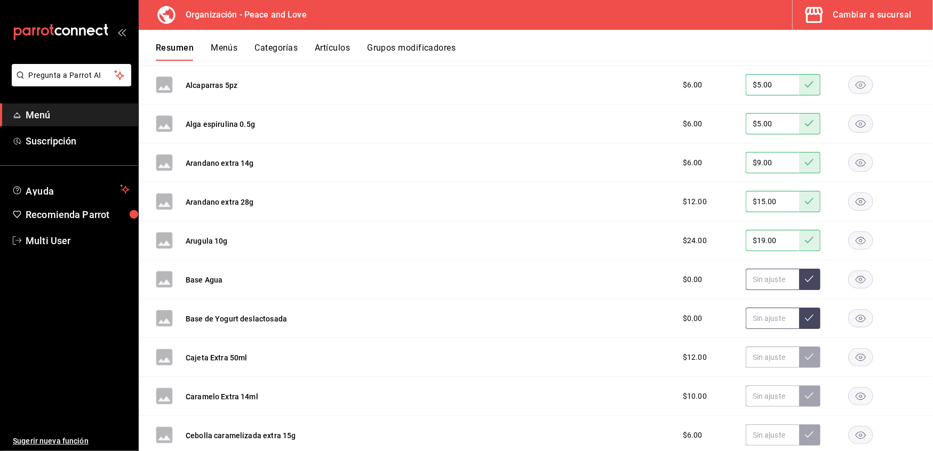
scroll to position [2320, 0]
click at [746, 346] on input "text" at bounding box center [772, 356] width 53 height 21
click at [850, 351] on rect "button" at bounding box center [860, 357] width 25 height 18
click at [769, 389] on input "text" at bounding box center [772, 395] width 53 height 21
type input "$9.00"
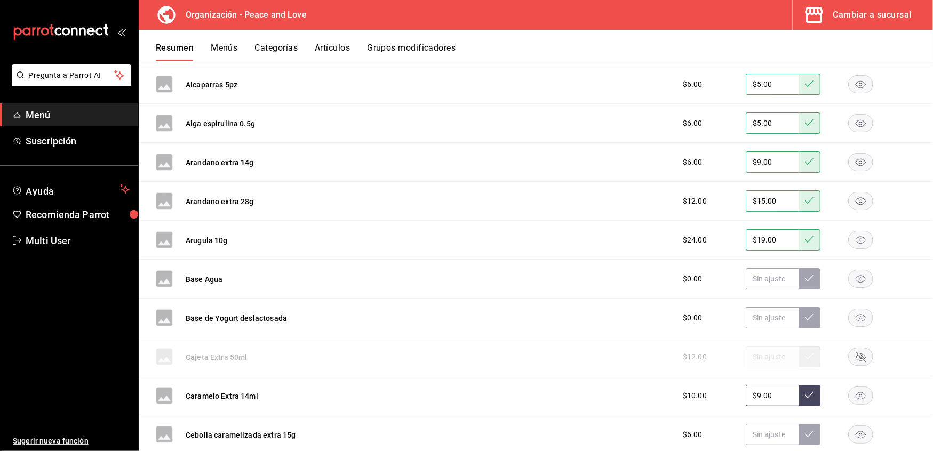
type input "$9.00"
click at [799, 395] on button at bounding box center [809, 395] width 21 height 21
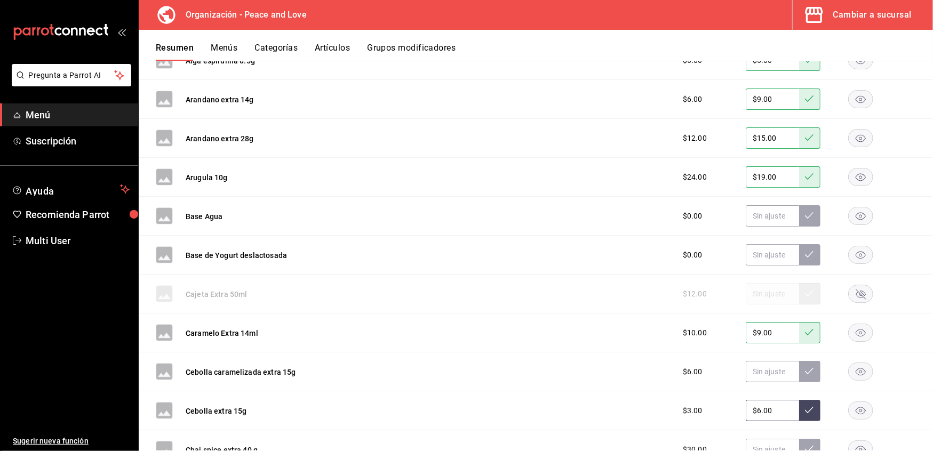
drag, startPoint x: 779, startPoint y: 400, endPoint x: 643, endPoint y: 384, distance: 136.3
type input "$5.00"
click at [801, 412] on button at bounding box center [809, 410] width 21 height 21
click at [775, 369] on input "text" at bounding box center [772, 371] width 53 height 21
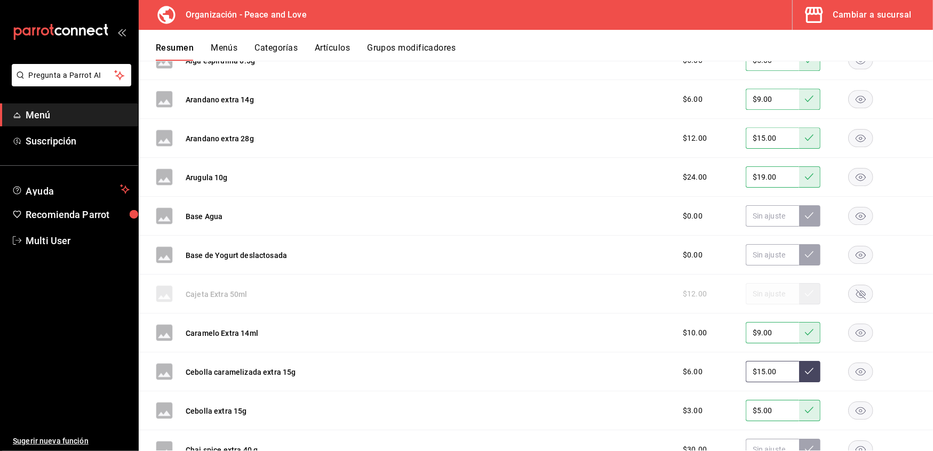
type input "$1.00"
type input "$6.00"
type input "$5.00"
click at [805, 367] on icon at bounding box center [809, 371] width 9 height 9
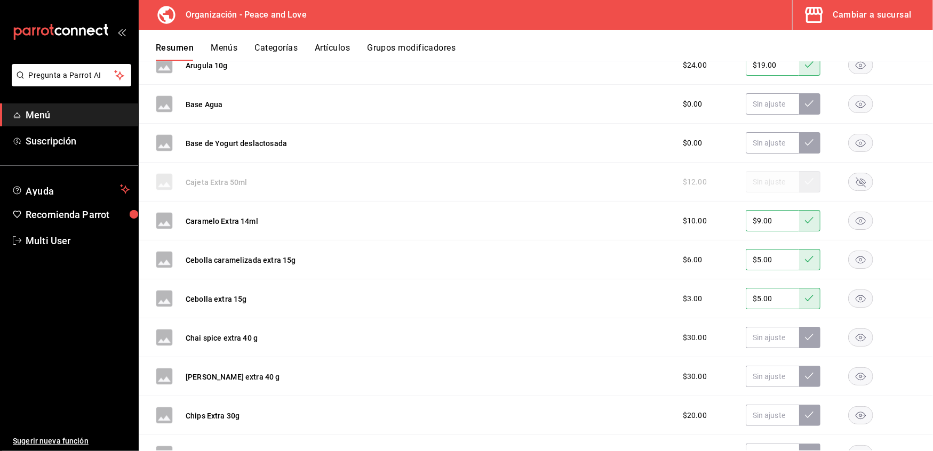
scroll to position [2498, 0]
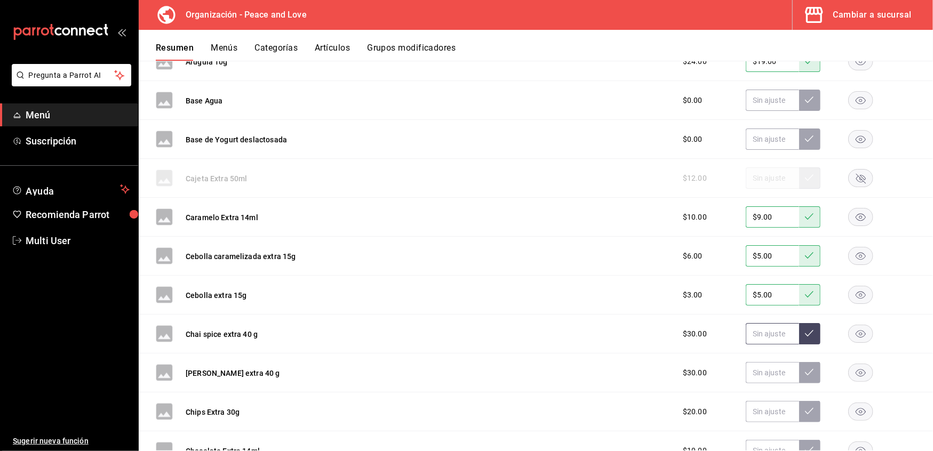
click at [750, 334] on input "text" at bounding box center [772, 333] width 53 height 21
type input "$39.00"
click at [805, 329] on icon at bounding box center [809, 333] width 9 height 9
click at [756, 362] on input "text" at bounding box center [772, 372] width 53 height 21
type input "$39.00"
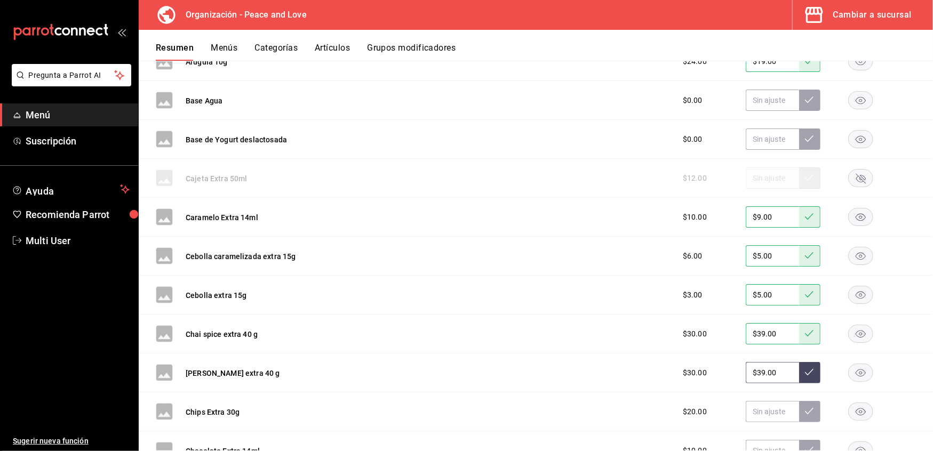
click at [805, 368] on icon at bounding box center [809, 372] width 9 height 9
click at [754, 408] on input "text" at bounding box center [772, 411] width 53 height 21
click at [805, 407] on icon at bounding box center [809, 411] width 9 height 9
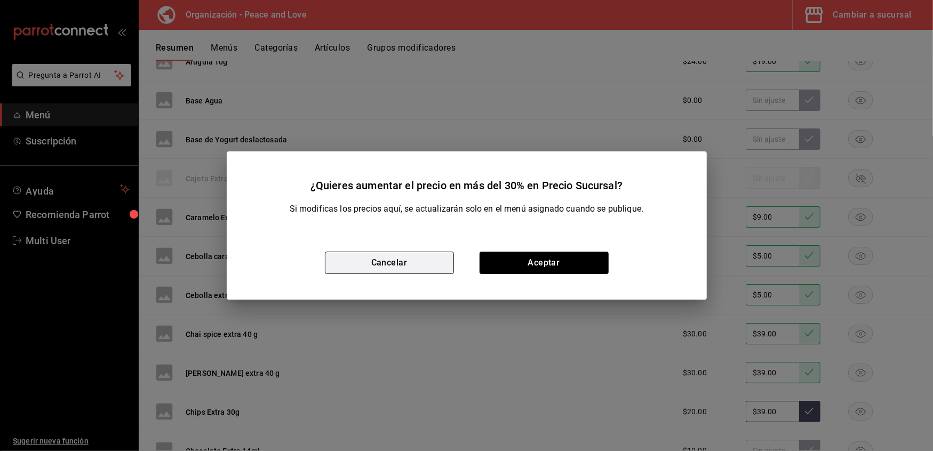
click at [374, 262] on button "Cancelar" at bounding box center [389, 263] width 129 height 22
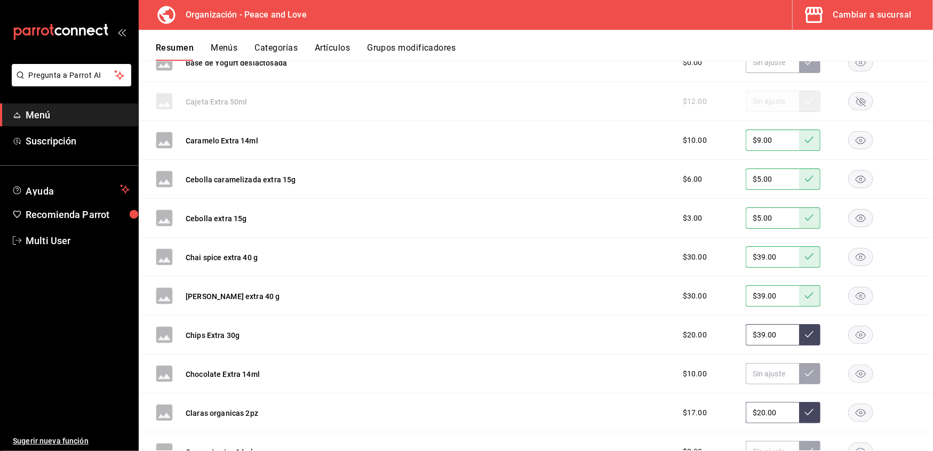
scroll to position [2576, 0]
drag, startPoint x: 766, startPoint y: 331, endPoint x: 689, endPoint y: 314, distance: 78.6
click at [689, 315] on div "Chips Extra 30g $20.00 $39.00" at bounding box center [536, 334] width 794 height 39
type input "$19.00"
click at [805, 330] on icon at bounding box center [809, 334] width 9 height 9
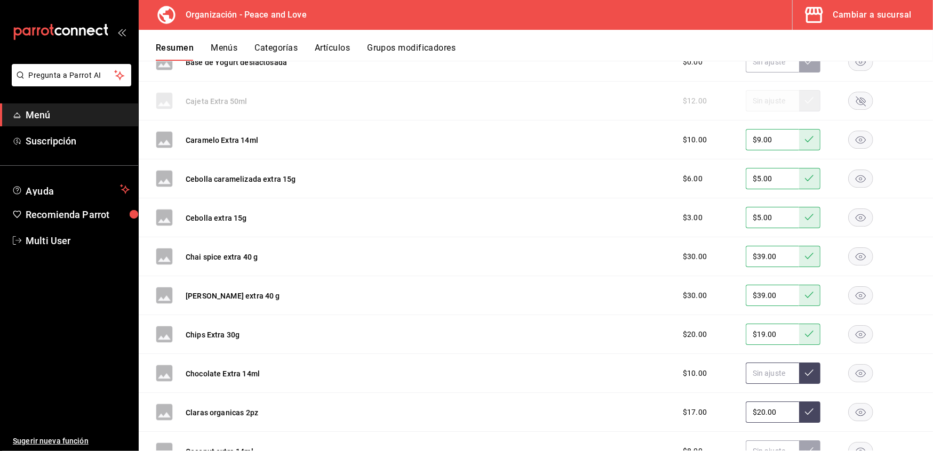
click at [770, 369] on input "text" at bounding box center [772, 373] width 53 height 21
type input "$9.00"
click at [805, 368] on icon at bounding box center [809, 372] width 9 height 9
drag, startPoint x: 773, startPoint y: 406, endPoint x: 651, endPoint y: 396, distance: 122.6
click at [651, 396] on div "Claras organicas 2pz $17.00 $20.00" at bounding box center [536, 412] width 794 height 39
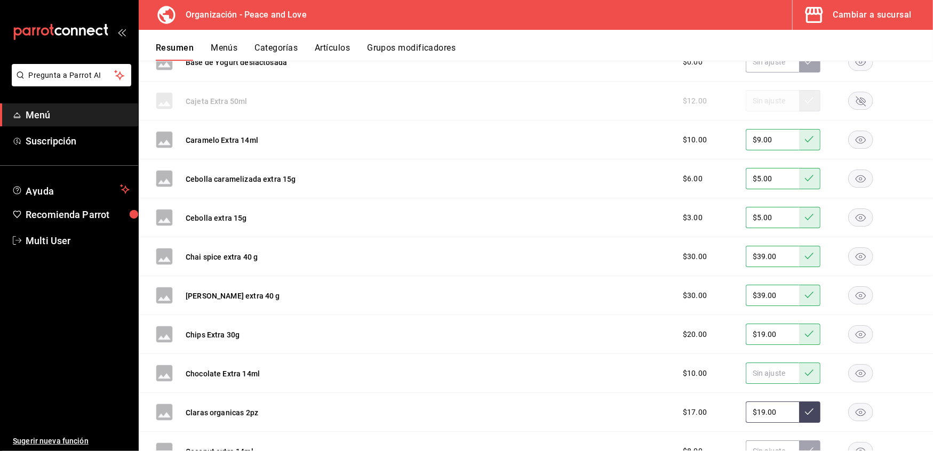
type input "$19.00"
click at [805, 410] on icon at bounding box center [809, 411] width 9 height 9
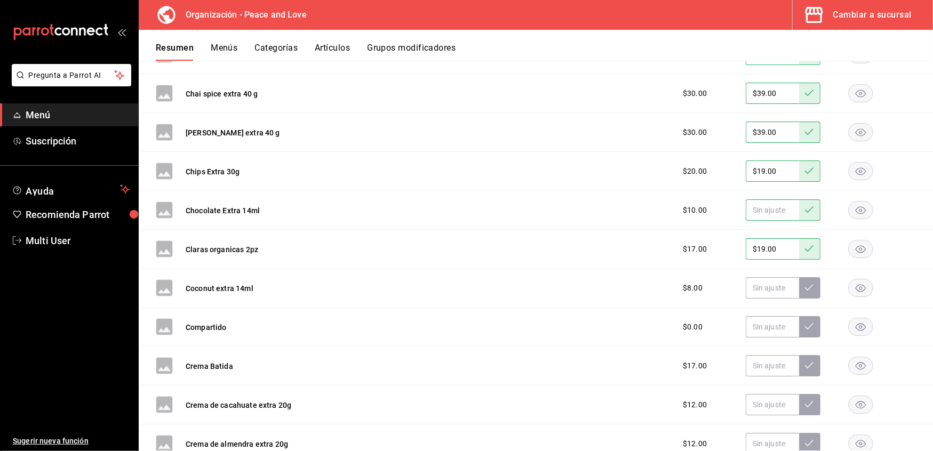
scroll to position [2739, 0]
click at [756, 277] on input "text" at bounding box center [772, 287] width 53 height 21
type input "$9.00"
click at [805, 283] on icon at bounding box center [809, 287] width 9 height 9
